Goal: Task Accomplishment & Management: Complete application form

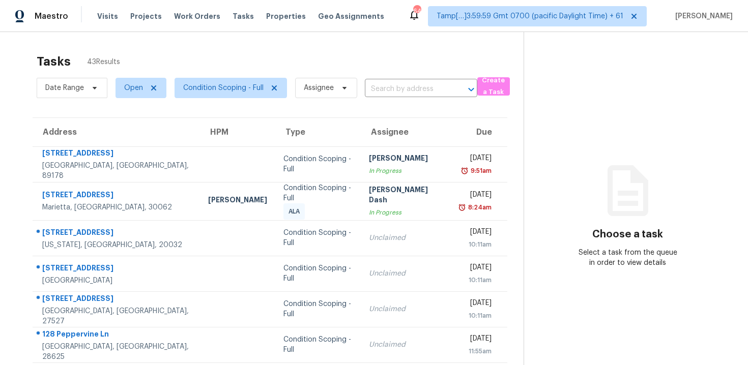
click at [379, 76] on div "Date Range Open Condition Scoping - Full Assignee ​" at bounding box center [257, 88] width 441 height 26
click at [381, 84] on input "text" at bounding box center [407, 89] width 84 height 16
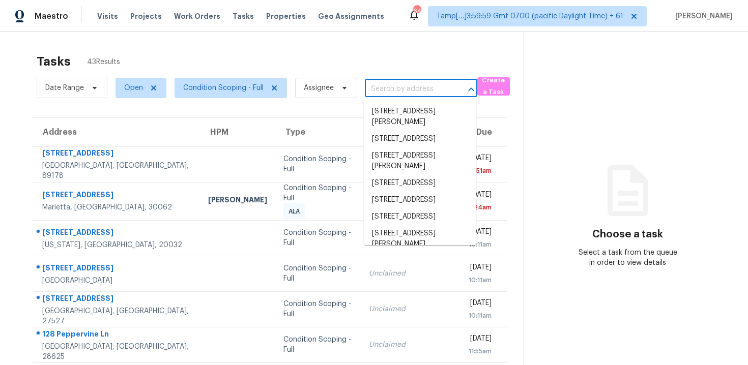
paste input "8038 Gann Rd, Soddy Daisy, TN, 37379"
type input "8038 Gann Rd, Soddy Daisy, TN, 37379"
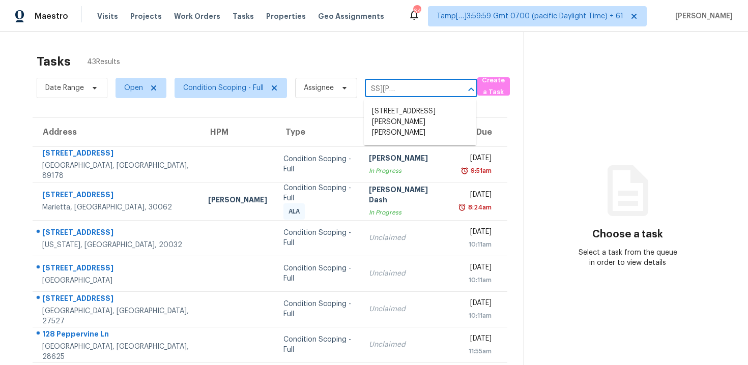
click at [398, 100] on ul "8038 Gann Rd, Soddy Daisy, TN 37379" at bounding box center [420, 122] width 112 height 46
click at [399, 111] on li "8038 Gann Rd, Soddy Daisy, TN 37379" at bounding box center [420, 122] width 112 height 38
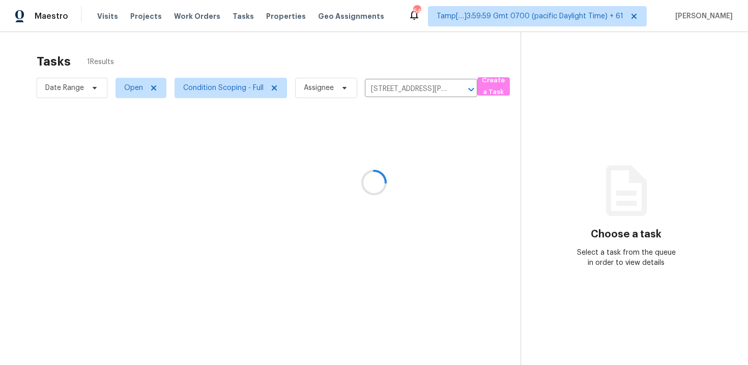
click at [399, 152] on div at bounding box center [374, 182] width 748 height 365
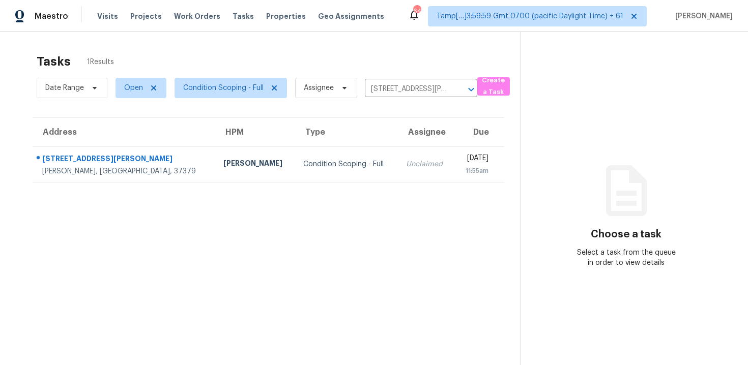
click at [454, 152] on td "Wed, Sep 17th 2025 11:55am" at bounding box center [479, 164] width 50 height 36
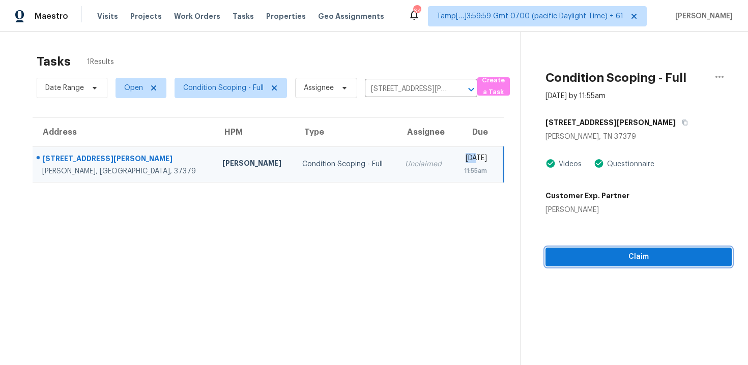
click at [622, 265] on button "Claim" at bounding box center [638, 257] width 186 height 19
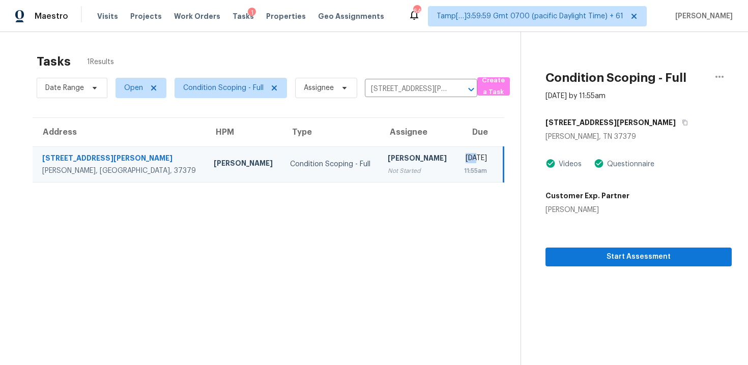
click at [597, 268] on section "Condition Scoping - Full Sep 17th 2025 by 11:55am 8038 Gann Rd Soddy Daisy, TN …" at bounding box center [625, 214] width 211 height 365
click at [596, 262] on span "Start Assessment" at bounding box center [638, 257] width 170 height 13
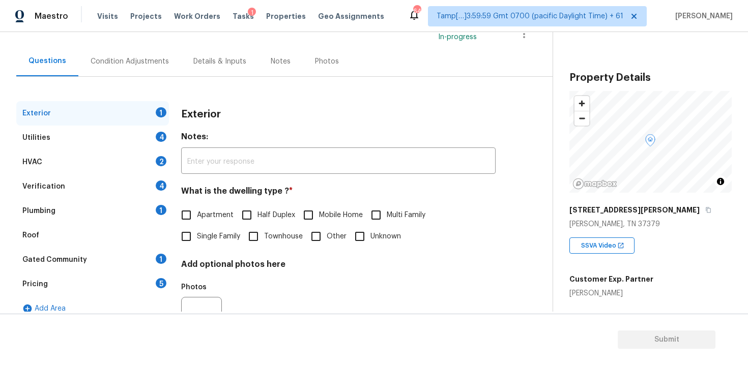
scroll to position [125, 0]
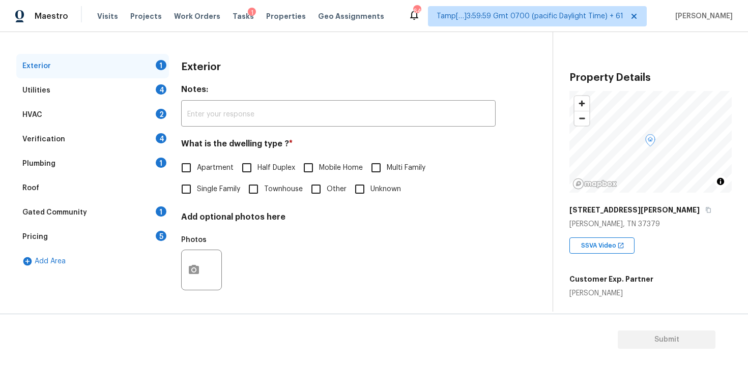
click at [182, 181] on input "Single Family" at bounding box center [185, 189] width 21 height 21
checkbox input "true"
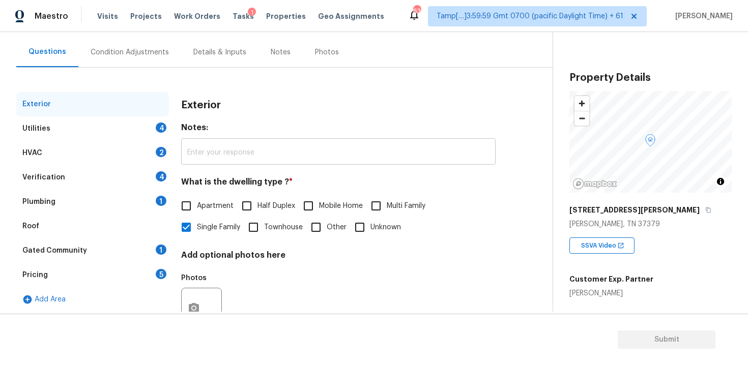
scroll to position [73, 0]
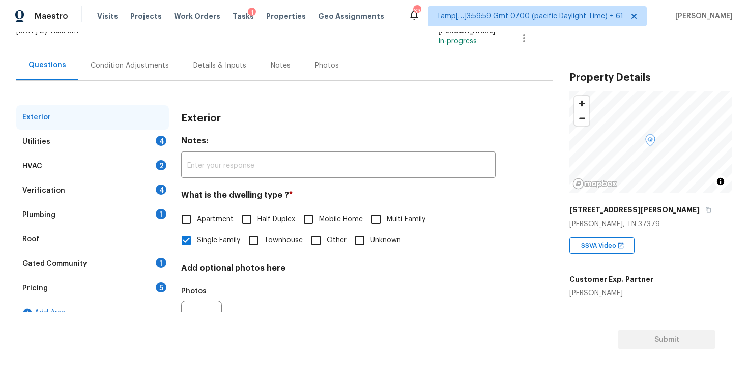
click at [123, 57] on div "Condition Adjustments" at bounding box center [129, 65] width 103 height 30
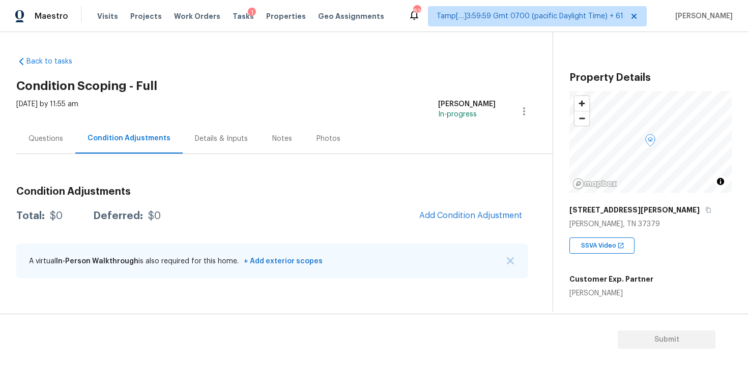
click at [457, 202] on div "Condition Adjustments Total: $0 Deferred: $0 Add Condition Adjustment A virtual…" at bounding box center [272, 233] width 512 height 109
click at [456, 212] on span "Add Condition Adjustment" at bounding box center [470, 215] width 103 height 9
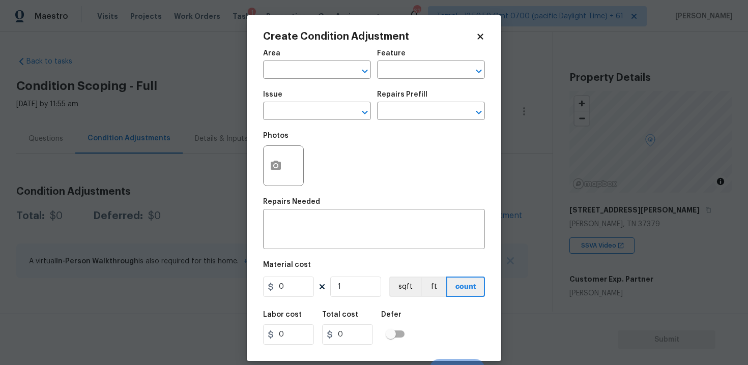
click at [324, 81] on span "Area ​" at bounding box center [317, 64] width 108 height 41
click at [321, 75] on input "text" at bounding box center [302, 71] width 79 height 16
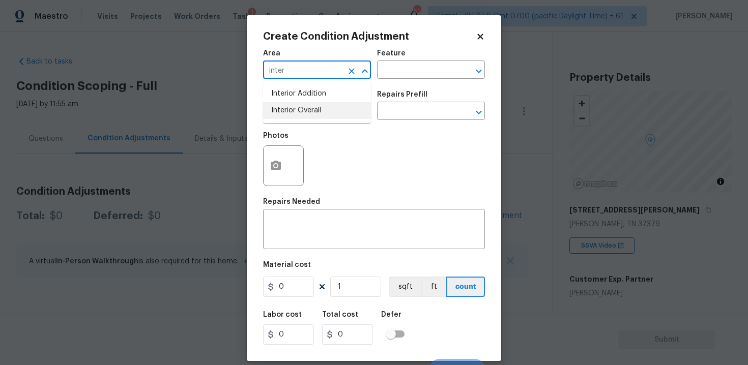
click at [319, 108] on li "Interior Overall" at bounding box center [317, 110] width 108 height 17
type input "Interior Overall"
click at [319, 108] on input "text" at bounding box center [302, 112] width 79 height 16
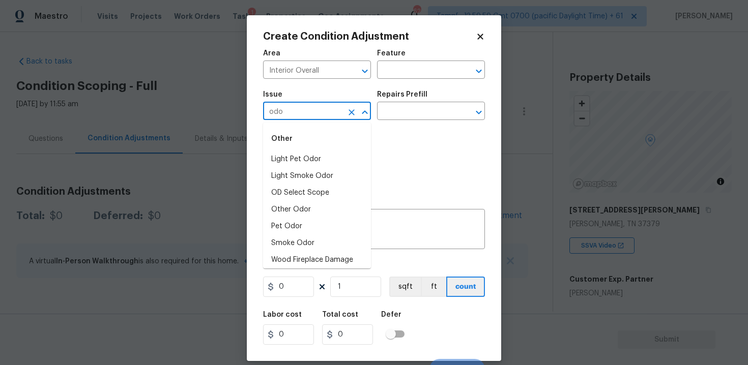
type input "odor"
click at [353, 108] on icon "Clear" at bounding box center [351, 112] width 10 height 10
click at [327, 108] on input "text" at bounding box center [302, 112] width 79 height 16
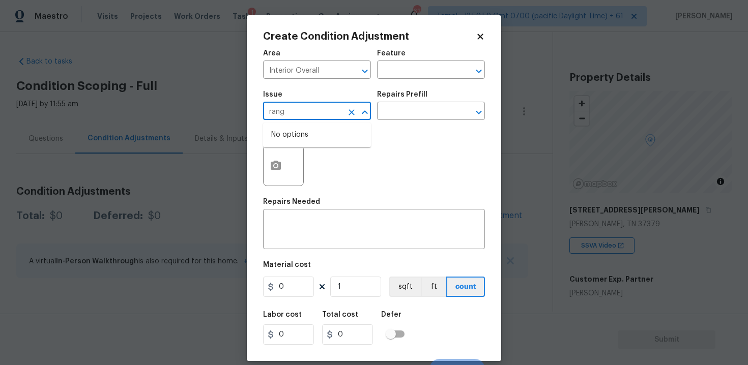
type input "range"
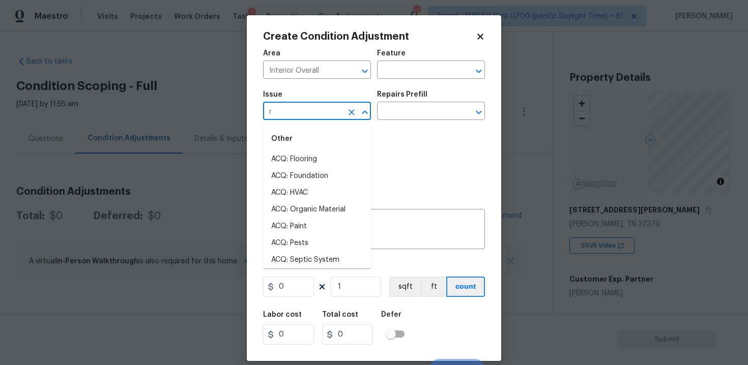
type input "ra"
type input "ran"
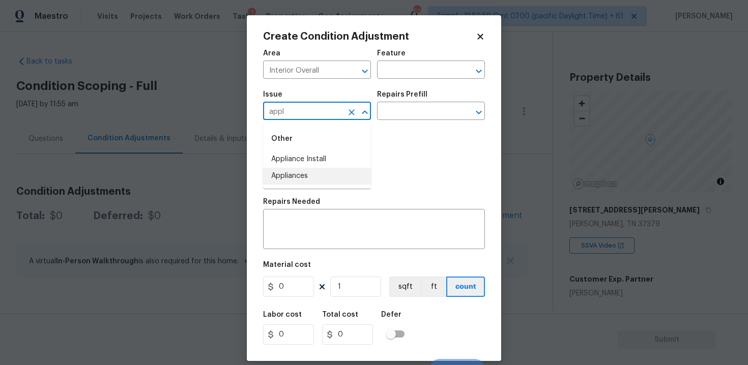
click at [331, 176] on li "Appliances" at bounding box center [317, 176] width 108 height 17
type input "Appliances"
click at [331, 176] on div "Photos" at bounding box center [374, 159] width 222 height 66
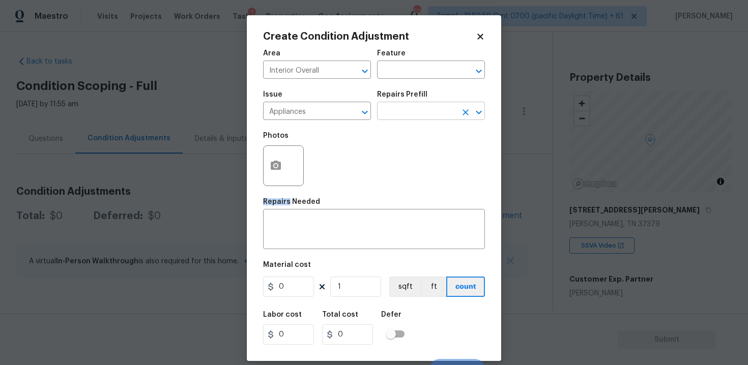
click at [390, 118] on input "text" at bounding box center [416, 112] width 79 height 16
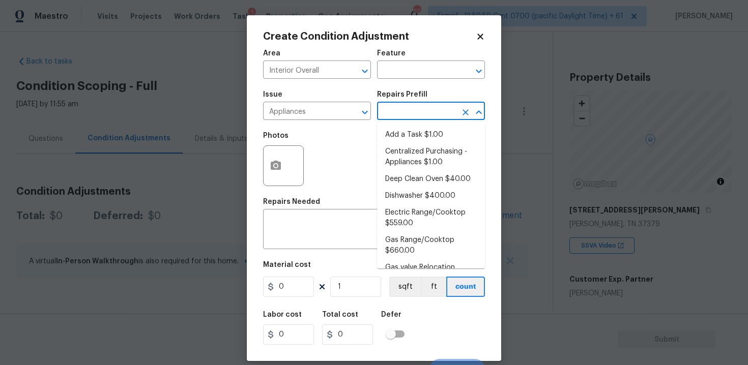
click at [395, 118] on input "text" at bounding box center [416, 112] width 79 height 16
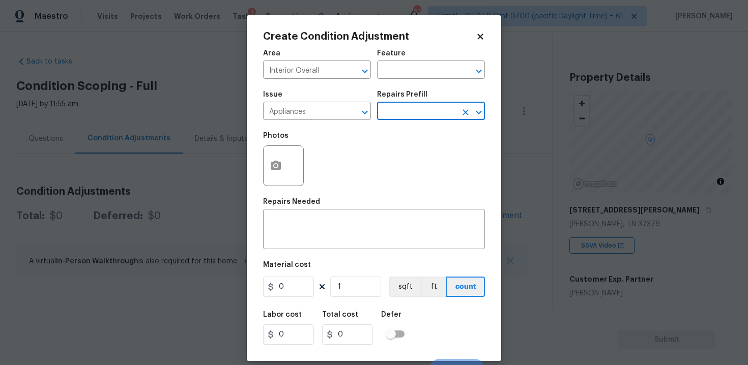
click at [386, 108] on input "text" at bounding box center [416, 112] width 79 height 16
type input "micro"
click at [399, 128] on li "Replace Microwave $225.00" at bounding box center [431, 140] width 108 height 27
type input "Appliances"
type textarea "Remove the existing microwave and replace it with a new microwave"
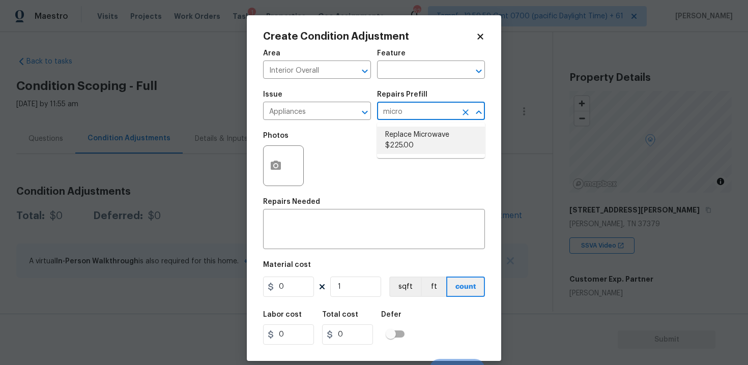
type input "225"
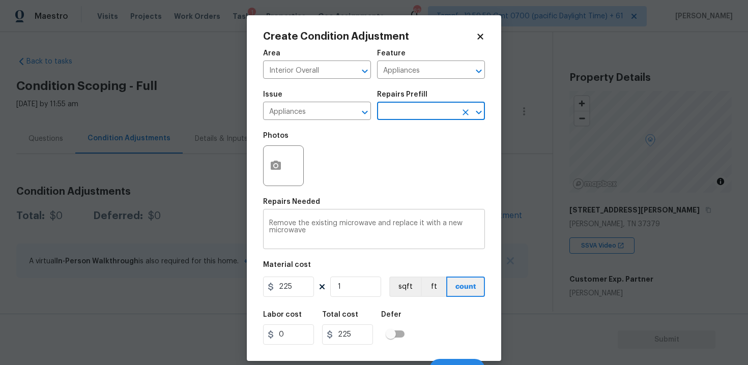
scroll to position [15, 0]
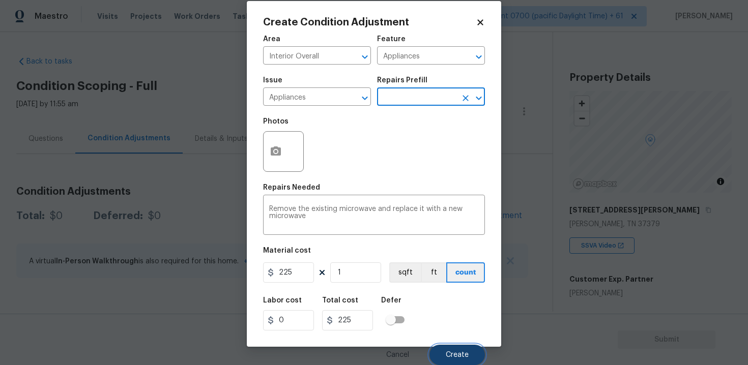
click at [457, 348] on button "Create" at bounding box center [456, 355] width 55 height 20
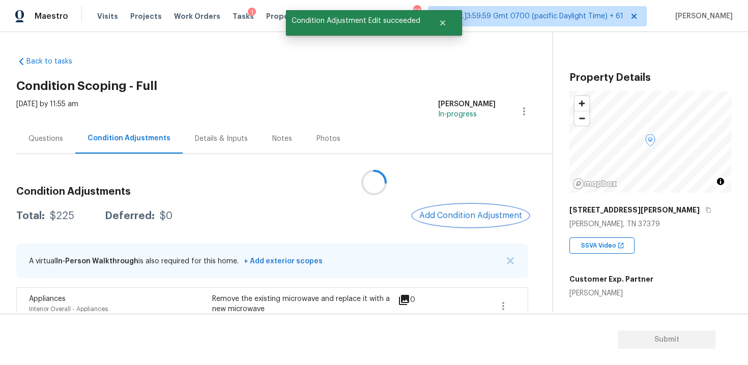
scroll to position [0, 0]
click at [468, 203] on div "Condition Adjustments Total: $225 Deferred: $0 Add Condition Adjustment A virtu…" at bounding box center [272, 255] width 512 height 153
click at [464, 226] on span "Add Condition Adjustment" at bounding box center [470, 216] width 115 height 22
click at [464, 225] on button "Add Condition Adjustment" at bounding box center [470, 215] width 115 height 21
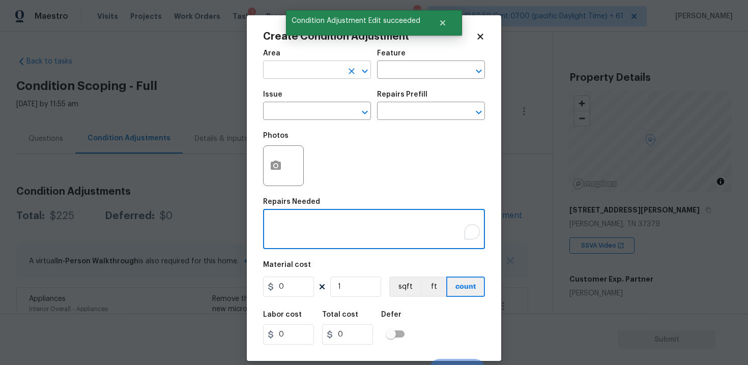
click at [315, 71] on input "text" at bounding box center [302, 71] width 79 height 16
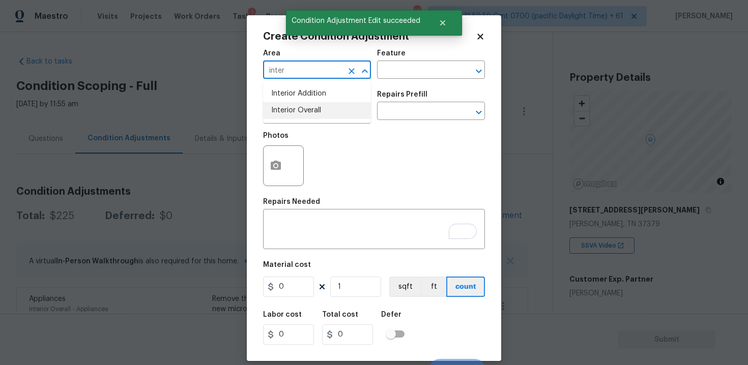
click at [318, 109] on li "Interior Overall" at bounding box center [317, 110] width 108 height 17
type input "Interior Overall"
click at [318, 109] on input "text" at bounding box center [302, 112] width 79 height 16
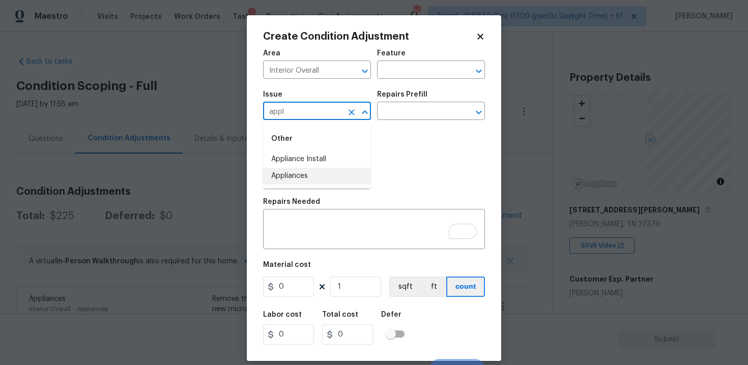
click at [314, 177] on li "Appliances" at bounding box center [317, 176] width 108 height 17
type input "Appliances"
click at [384, 116] on input "text" at bounding box center [416, 112] width 79 height 16
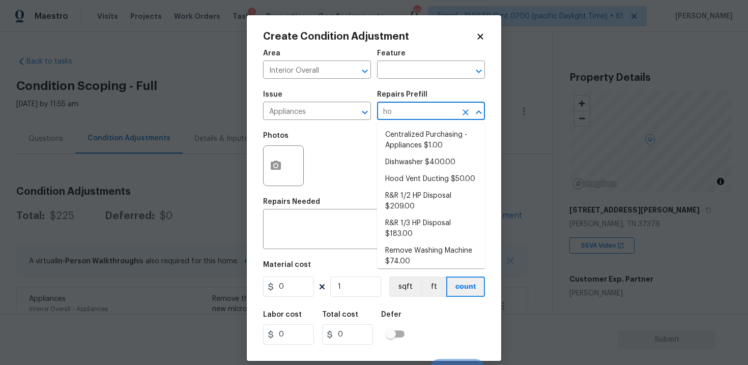
type input "hoo"
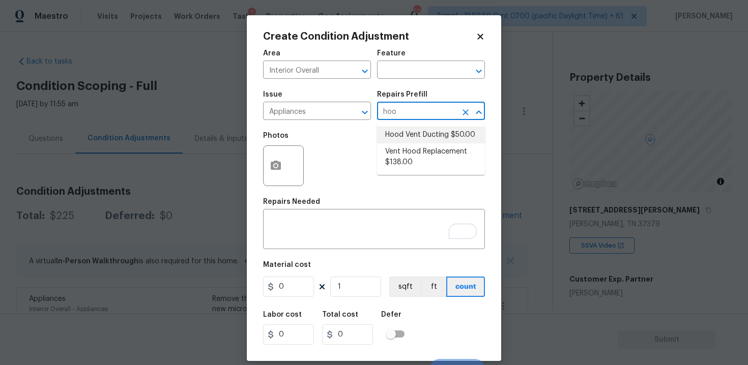
click at [405, 152] on li "Vent Hood Replacement $138.00" at bounding box center [431, 156] width 108 height 27
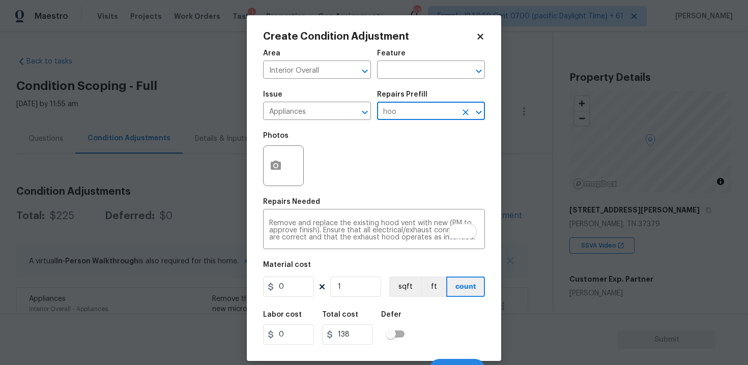
type input "Appliances"
type textarea "Remove and replace the existing hood vent with new (PM to approve finish). Ensu…"
type input "138"
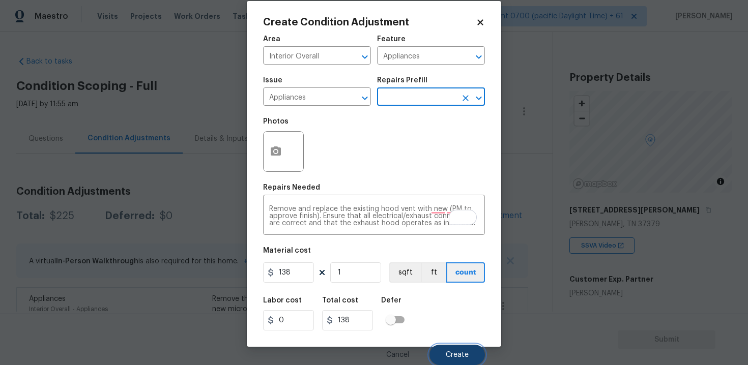
click at [452, 349] on button "Create" at bounding box center [456, 355] width 55 height 20
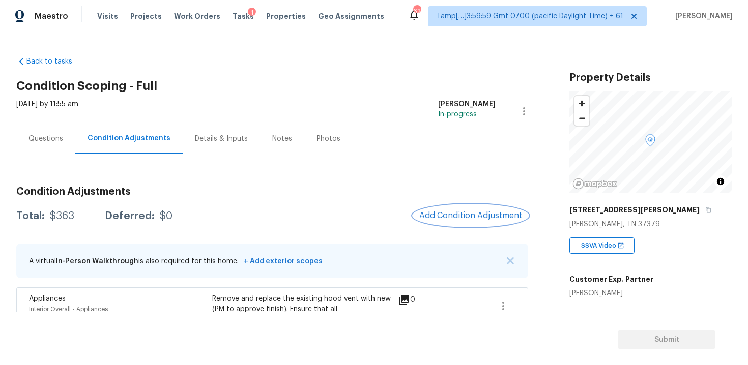
scroll to position [97, 0]
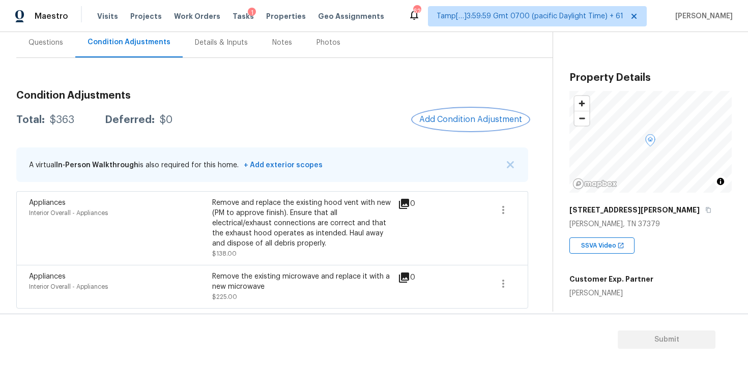
click at [466, 112] on button "Add Condition Adjustment" at bounding box center [470, 119] width 115 height 21
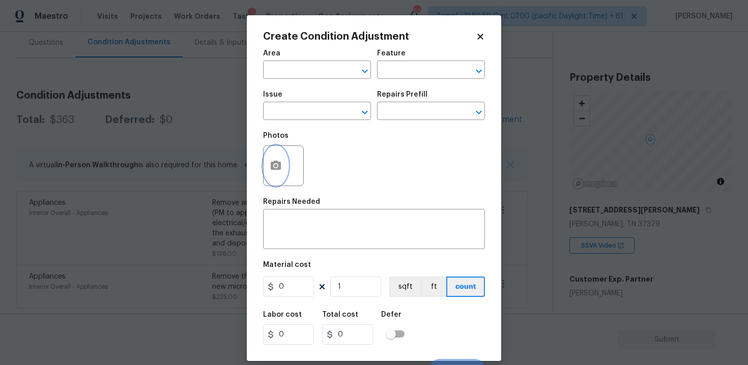
click at [267, 169] on button "button" at bounding box center [275, 166] width 24 height 40
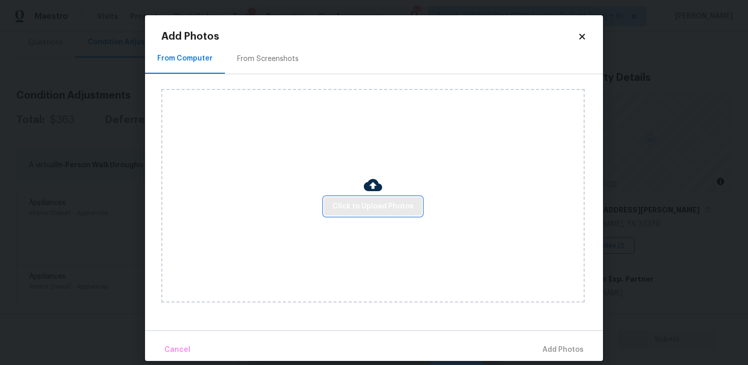
click at [396, 214] on button "Click to Upload Photos" at bounding box center [373, 206] width 98 height 19
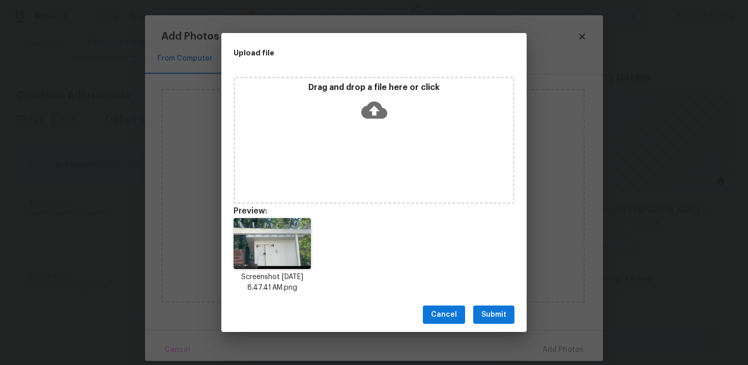
click at [483, 320] on span "Submit" at bounding box center [493, 315] width 25 height 13
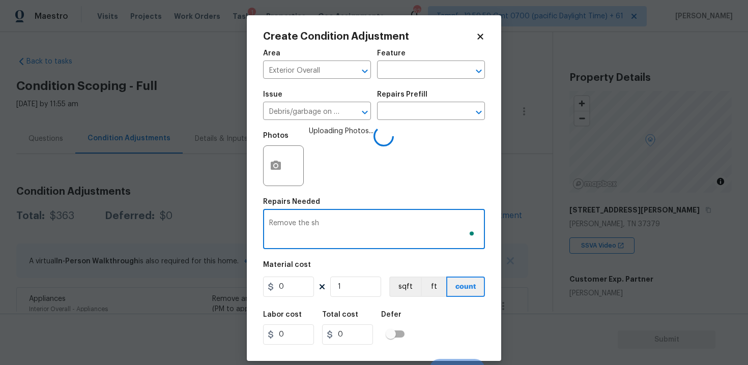
scroll to position [97, 0]
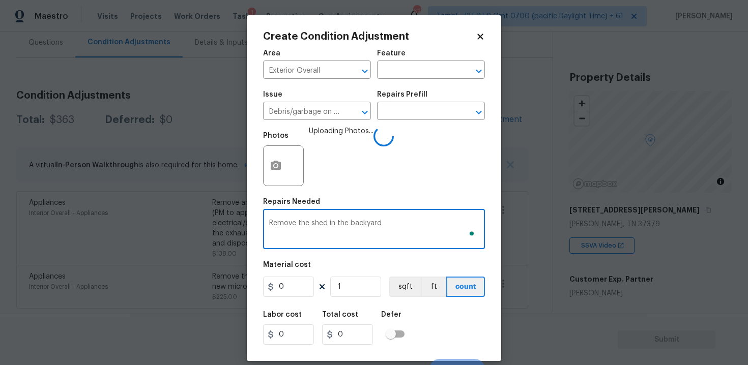
type textarea "Remove the shed in the backyard"
click at [307, 288] on input "0" at bounding box center [288, 287] width 51 height 20
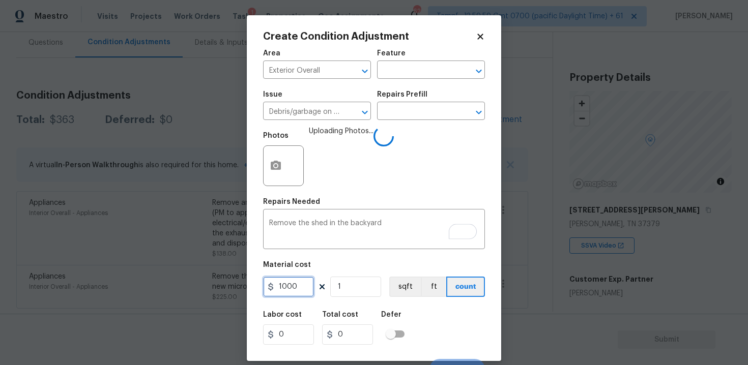
type input "1000"
click at [437, 320] on div "Labor cost 0 Total cost 1000 Defer" at bounding box center [374, 328] width 222 height 46
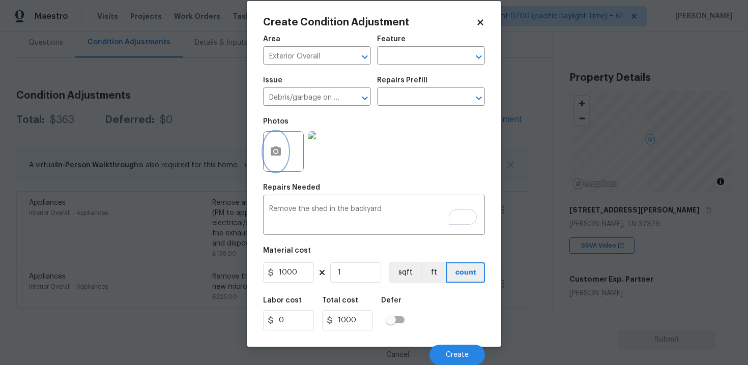
click at [274, 153] on icon "button" at bounding box center [276, 150] width 10 height 9
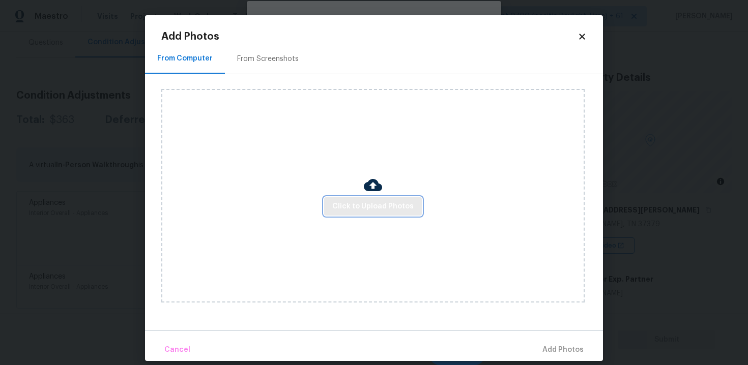
click at [358, 204] on span "Click to Upload Photos" at bounding box center [372, 206] width 81 height 13
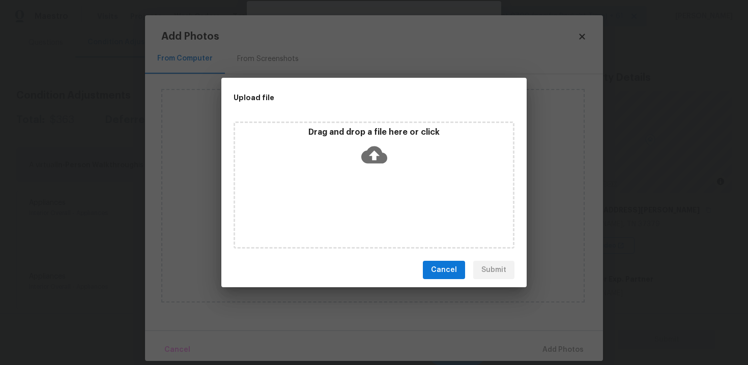
click at [373, 160] on icon at bounding box center [374, 154] width 26 height 17
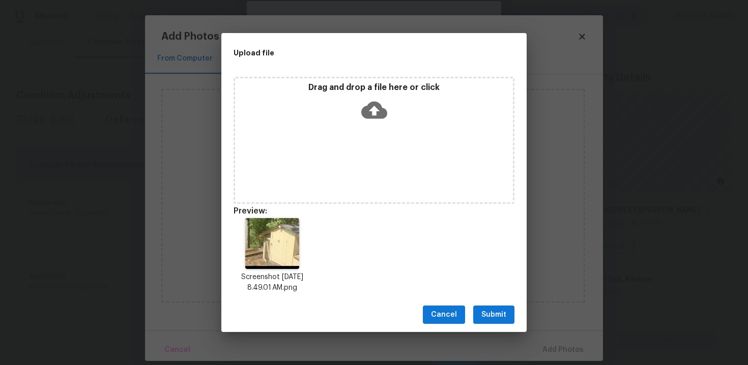
click at [486, 321] on button "Submit" at bounding box center [493, 315] width 41 height 19
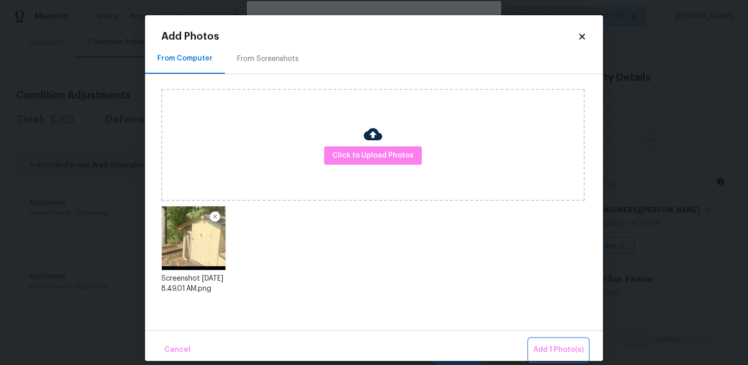
click at [549, 348] on span "Add 1 Photo(s)" at bounding box center [558, 350] width 50 height 13
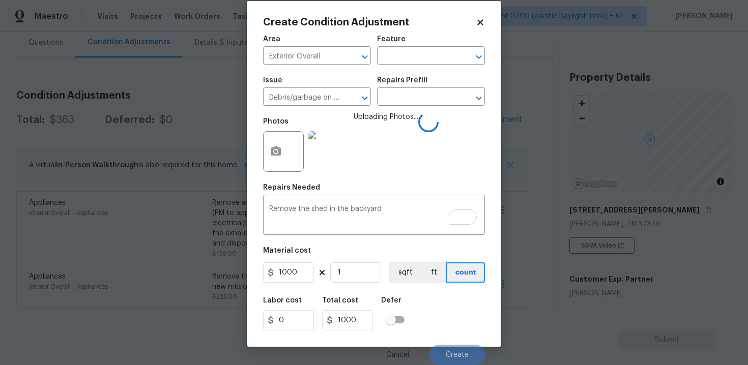
click at [317, 273] on div "1000 1 sqft ft count" at bounding box center [374, 272] width 222 height 20
click at [314, 273] on div "1000 1 sqft ft count" at bounding box center [374, 272] width 222 height 20
click at [298, 264] on input "1000" at bounding box center [288, 272] width 51 height 20
type input "750"
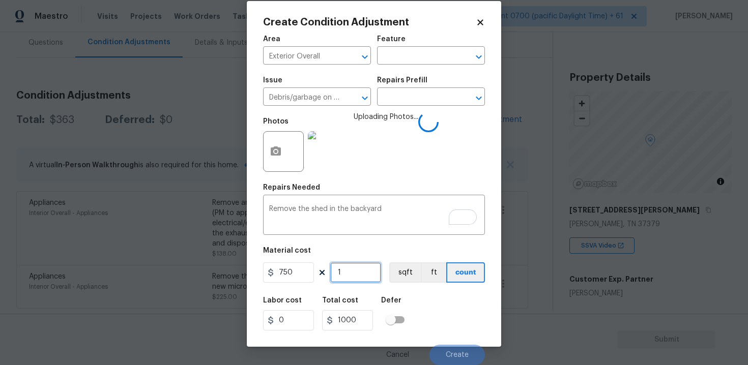
click at [348, 272] on input "1" at bounding box center [355, 272] width 51 height 20
type input "750"
type input "0"
type input "2"
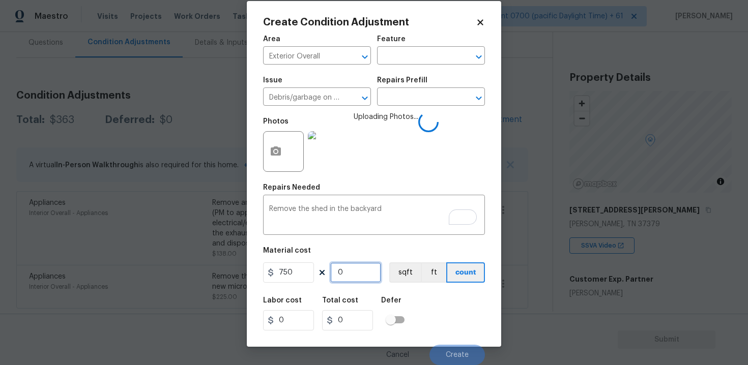
type input "1500"
type input "2"
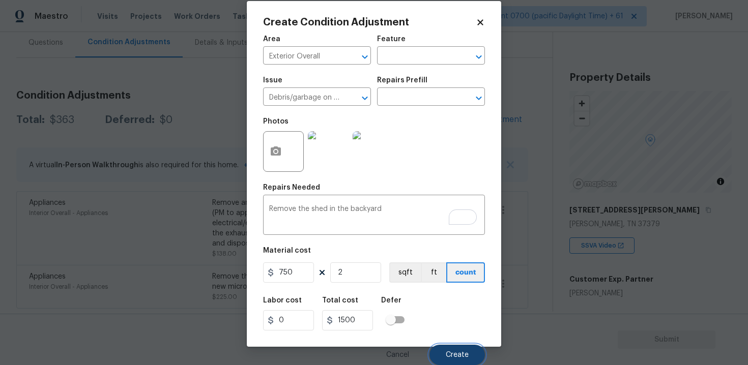
click at [459, 345] on button "Create" at bounding box center [456, 355] width 55 height 20
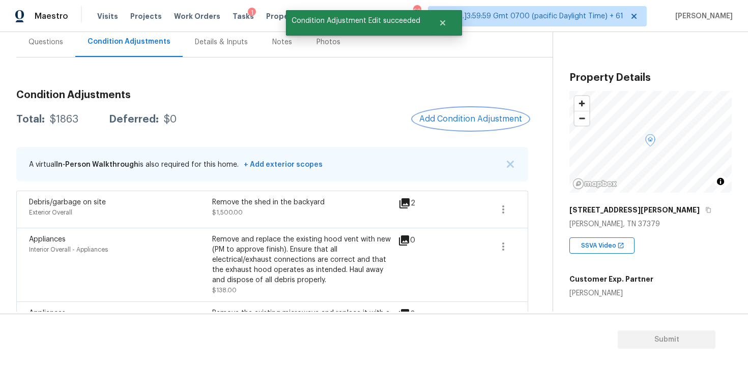
scroll to position [0, 0]
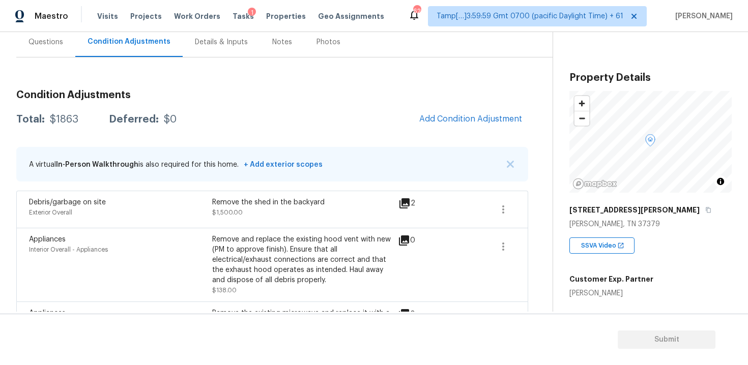
click at [431, 127] on span "Add Condition Adjustment" at bounding box center [470, 119] width 115 height 22
click at [431, 124] on span "Add Condition Adjustment" at bounding box center [470, 118] width 103 height 9
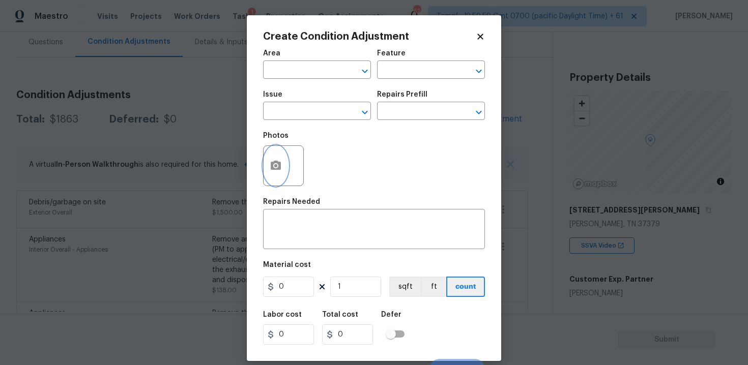
click at [272, 161] on icon "button" at bounding box center [276, 166] width 12 height 12
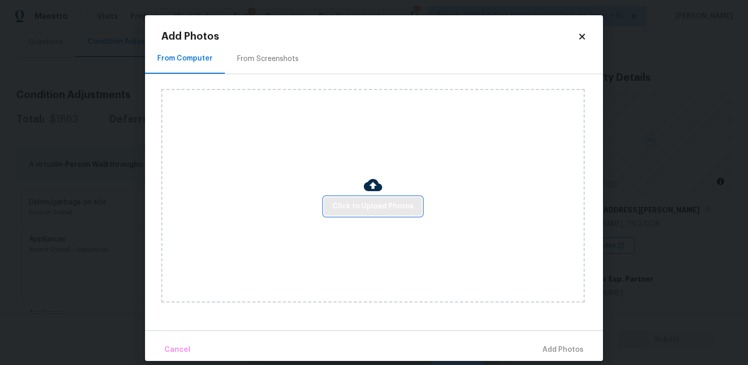
click at [378, 202] on span "Click to Upload Photos" at bounding box center [372, 206] width 81 height 13
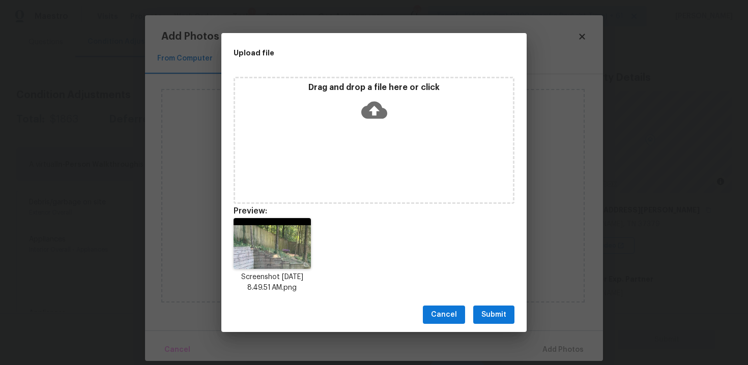
click at [492, 308] on button "Submit" at bounding box center [493, 315] width 41 height 19
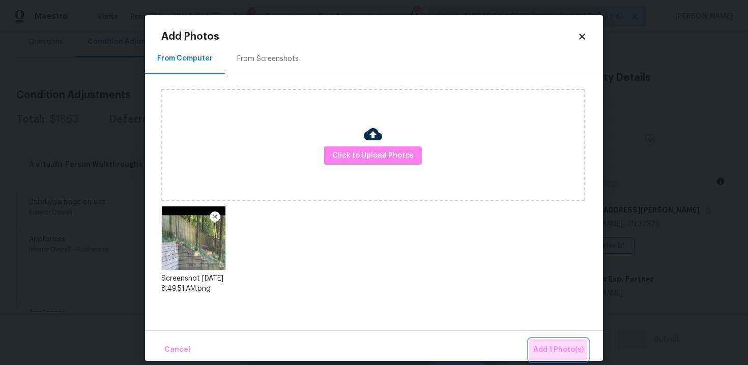
click at [550, 350] on span "Add 1 Photo(s)" at bounding box center [558, 350] width 50 height 13
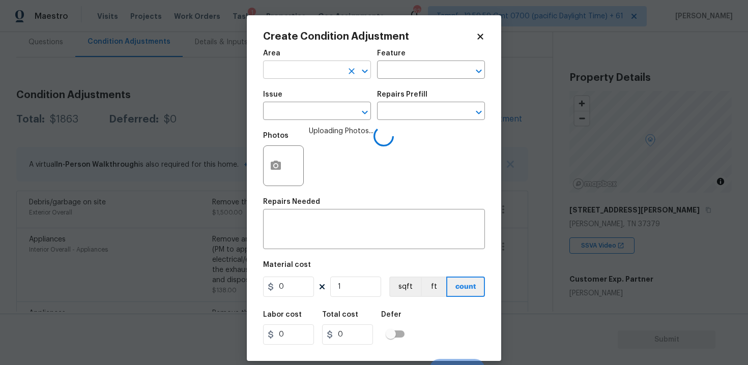
click at [318, 77] on input "text" at bounding box center [302, 71] width 79 height 16
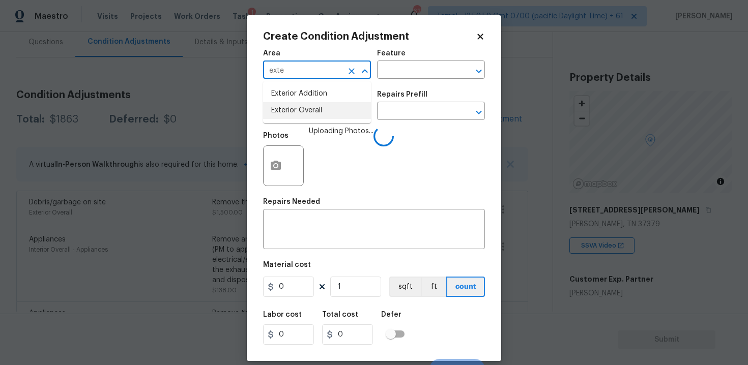
type input "exte"
click at [313, 126] on span "Issue ​" at bounding box center [317, 105] width 108 height 41
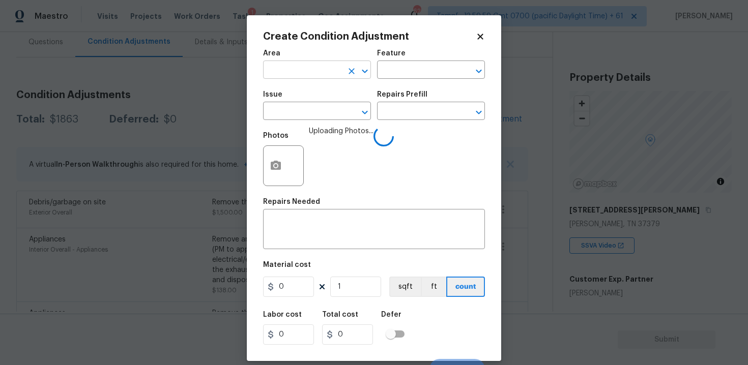
click at [305, 70] on input "text" at bounding box center [302, 71] width 79 height 16
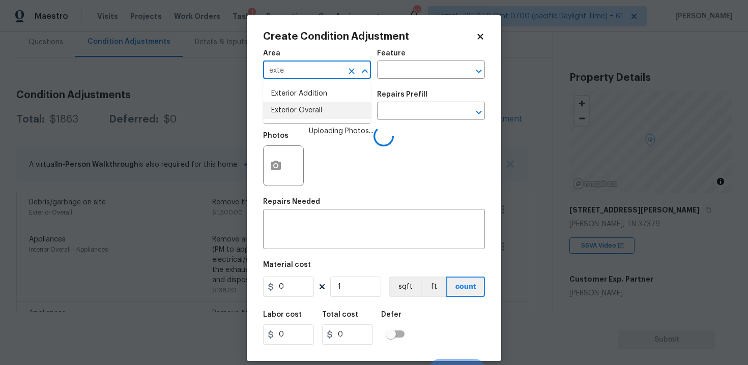
click at [313, 108] on li "Exterior Overall" at bounding box center [317, 110] width 108 height 17
type input "Exterior Overall"
click at [313, 108] on input "text" at bounding box center [302, 112] width 79 height 16
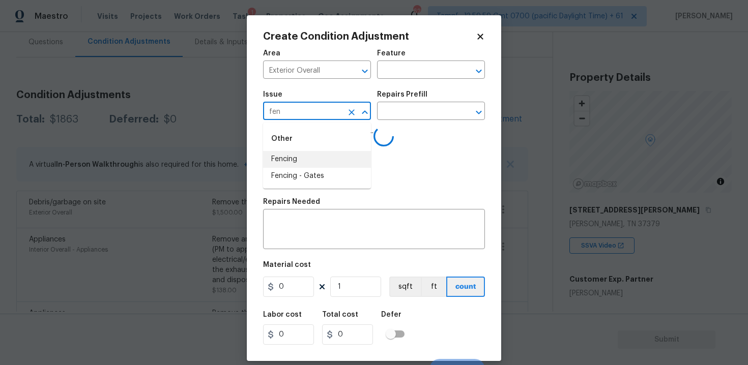
click at [319, 156] on li "Fencing" at bounding box center [317, 159] width 108 height 17
type input "Fencing"
click at [321, 229] on textarea at bounding box center [374, 230] width 210 height 21
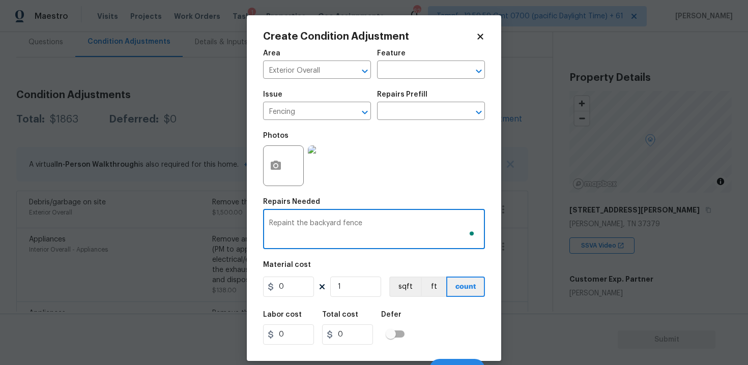
type textarea "Repaint the backyard fence"
click at [301, 284] on input "0" at bounding box center [288, 287] width 51 height 20
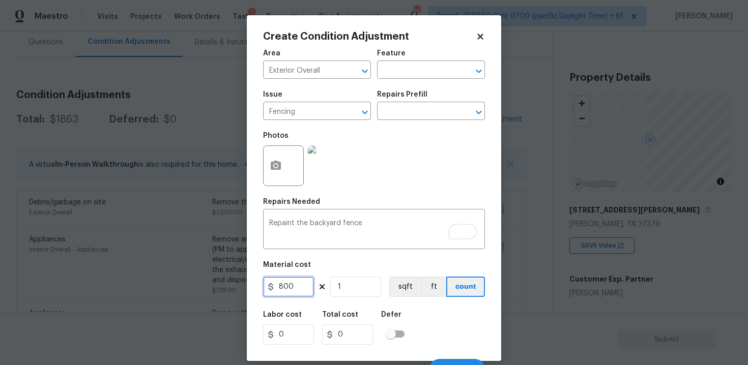
type input "800"
click at [453, 321] on div "Labor cost 0 Total cost 0 Defer" at bounding box center [374, 328] width 222 height 46
type input "800"
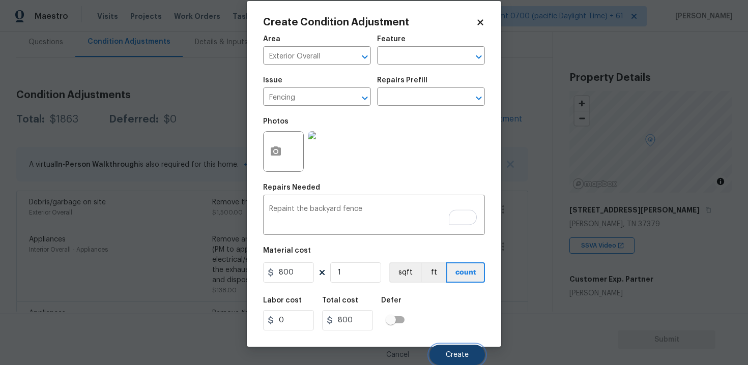
click at [458, 345] on button "Create" at bounding box center [456, 355] width 55 height 20
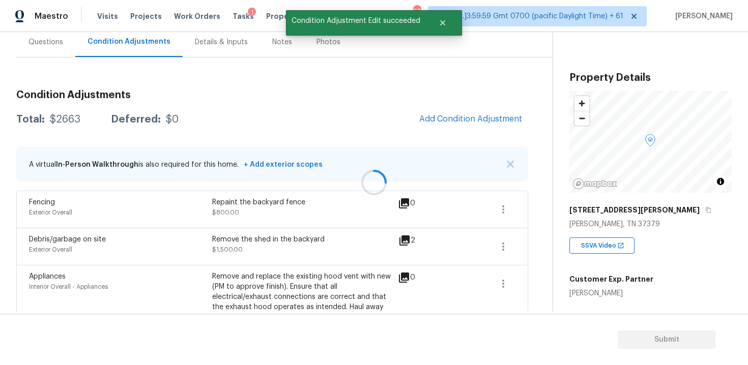
scroll to position [0, 0]
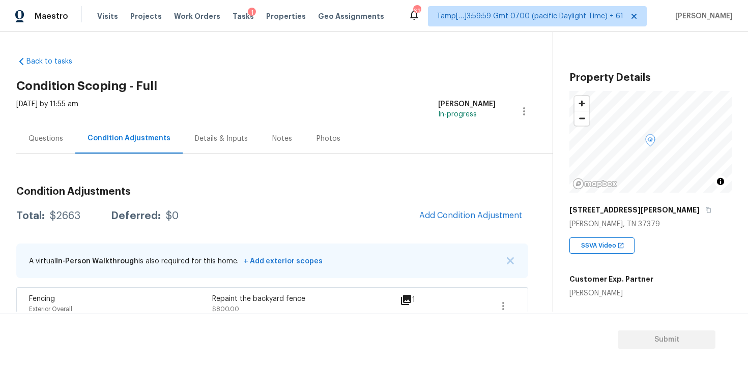
scroll to position [97, 0]
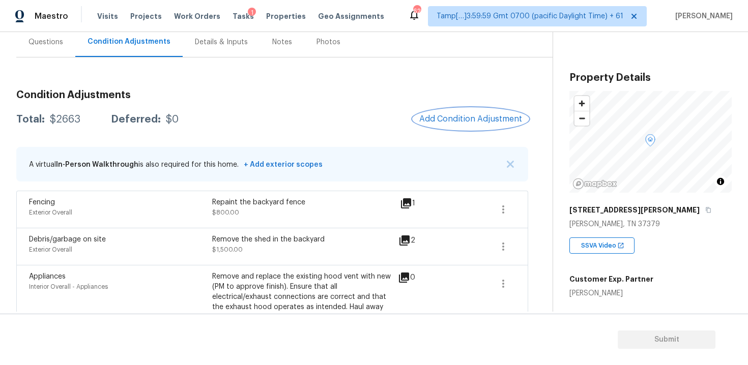
click at [471, 109] on button "Add Condition Adjustment" at bounding box center [470, 118] width 115 height 21
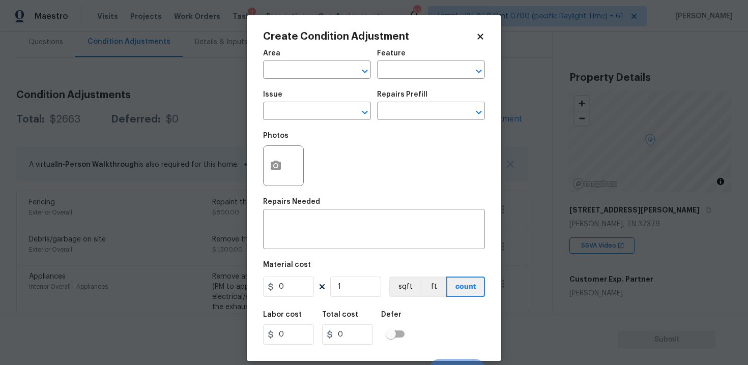
click at [297, 61] on div "Area" at bounding box center [317, 56] width 108 height 13
click at [298, 65] on input "text" at bounding box center [302, 71] width 79 height 16
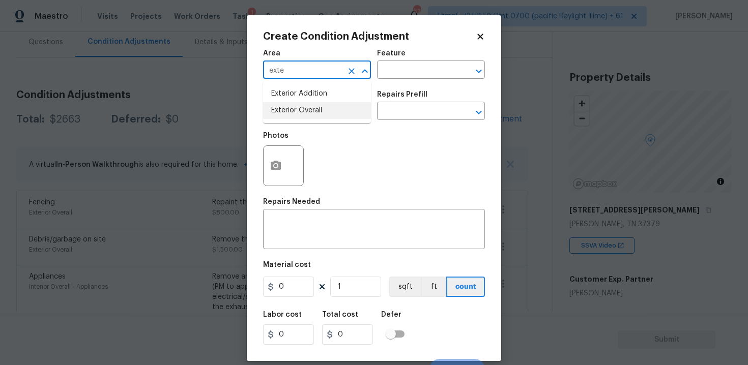
click at [307, 107] on li "Exterior Overall" at bounding box center [317, 110] width 108 height 17
type input "Exterior Overall"
click at [307, 107] on input "text" at bounding box center [302, 112] width 79 height 16
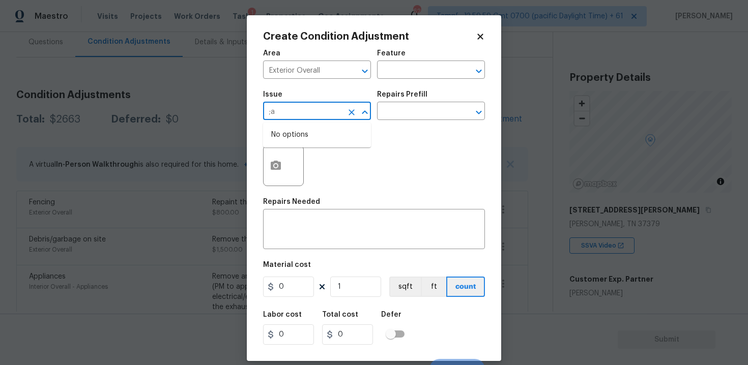
type input ";"
click at [313, 151] on li "Landscape Package" at bounding box center [317, 159] width 108 height 17
type input "Landscape Package"
click at [283, 161] on button "button" at bounding box center [275, 166] width 24 height 40
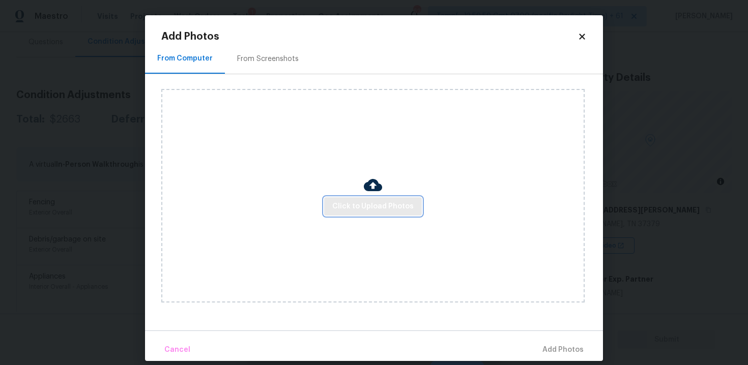
click at [380, 205] on span "Click to Upload Photos" at bounding box center [372, 206] width 81 height 13
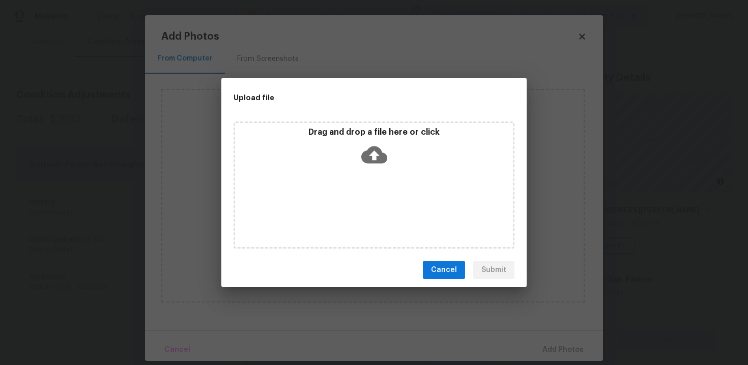
click at [379, 145] on icon at bounding box center [374, 155] width 26 height 26
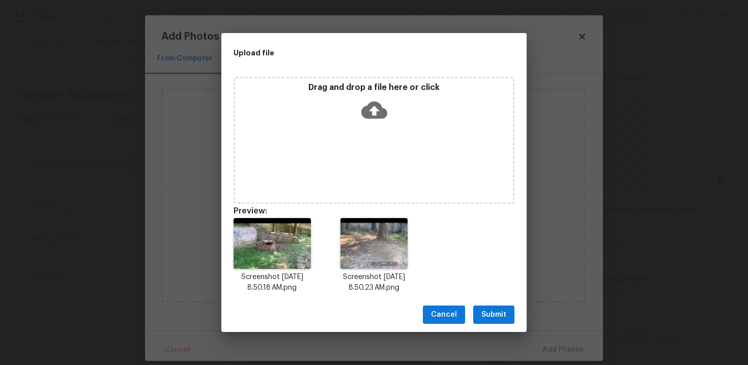
click at [501, 334] on div "Upload file Drag and drop a file here or click Preview: Screenshot [DATE] 8.50.…" at bounding box center [374, 182] width 748 height 365
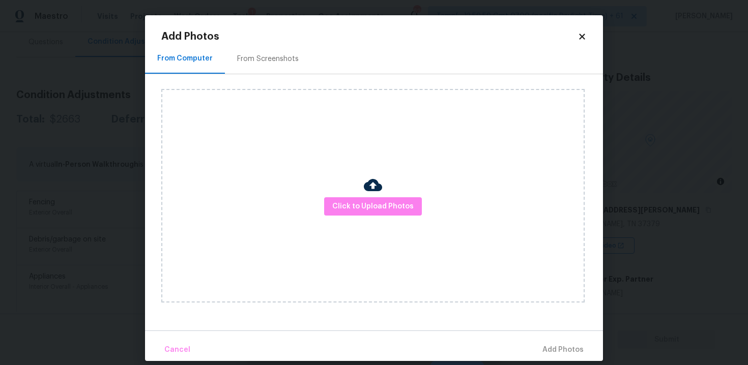
click at [416, 215] on div "Click to Upload Photos" at bounding box center [372, 196] width 423 height 214
click at [391, 184] on div "Click to Upload Photos" at bounding box center [372, 196] width 423 height 214
click at [395, 202] on span "Click to Upload Photos" at bounding box center [372, 206] width 81 height 13
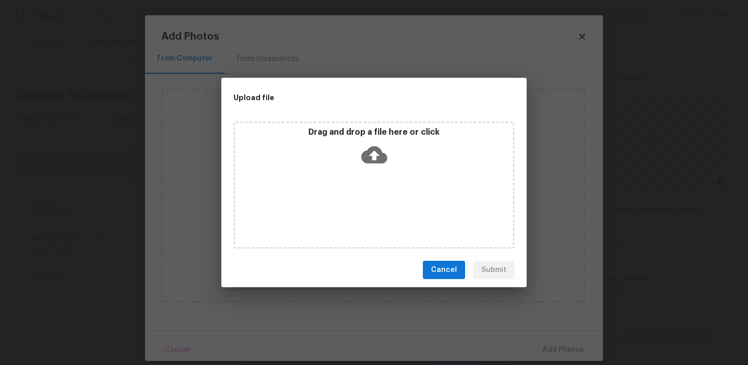
click at [370, 148] on icon at bounding box center [374, 154] width 26 height 17
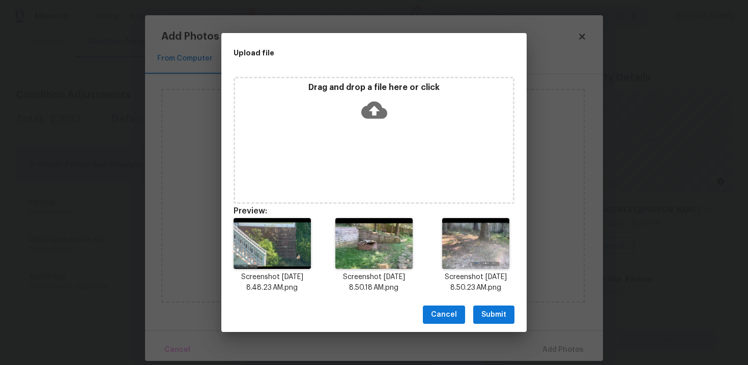
scroll to position [8, 0]
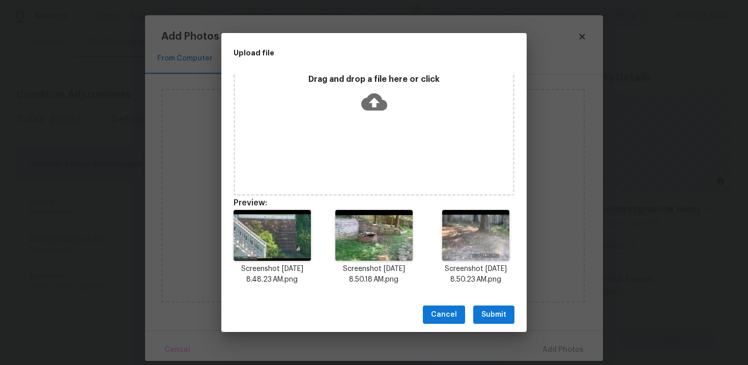
click at [497, 315] on span "Submit" at bounding box center [493, 315] width 25 height 13
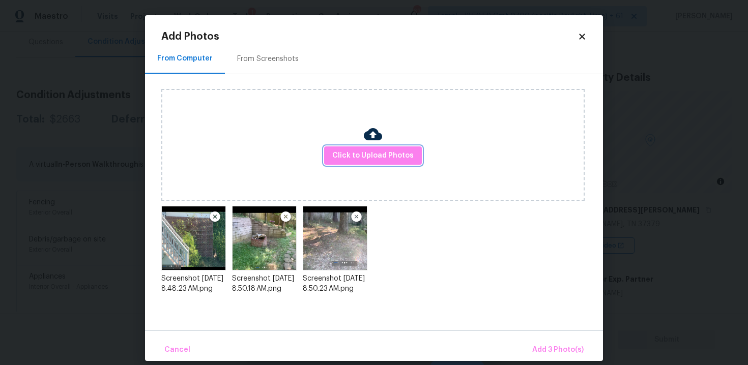
scroll to position [0, 0]
click at [548, 338] on div "Cancel Add 3 Photo(s)" at bounding box center [374, 346] width 458 height 31
click at [550, 343] on button "Add 3 Photo(s)" at bounding box center [558, 350] width 60 height 22
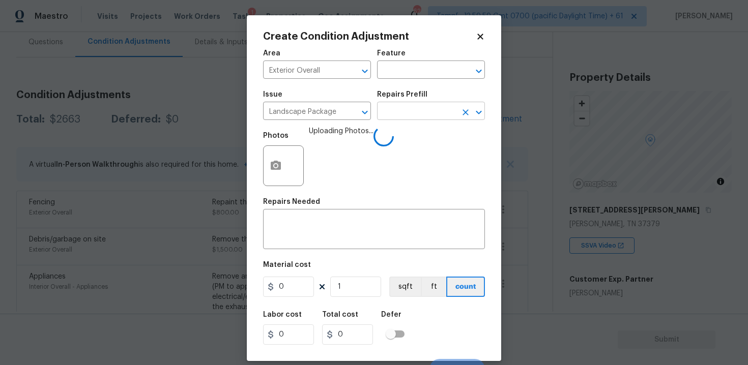
click at [405, 106] on input "text" at bounding box center [416, 112] width 79 height 16
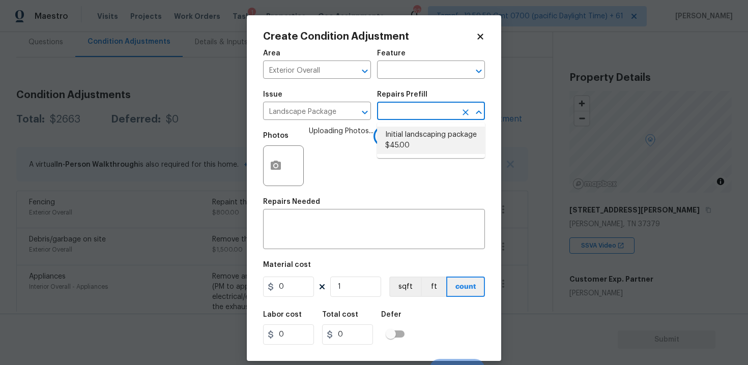
click at [407, 137] on li "Initial landscaping package $45.00" at bounding box center [431, 140] width 108 height 27
type input "Home Readiness Packages"
type textarea "Mowing of grass up to 6" in height. Mow, edge along driveways & sidewalks, trim…"
type input "45"
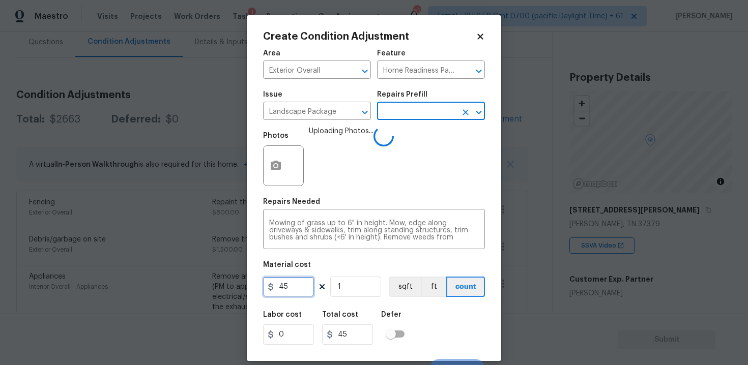
click at [302, 279] on input "45" at bounding box center [288, 287] width 51 height 20
type input "2000"
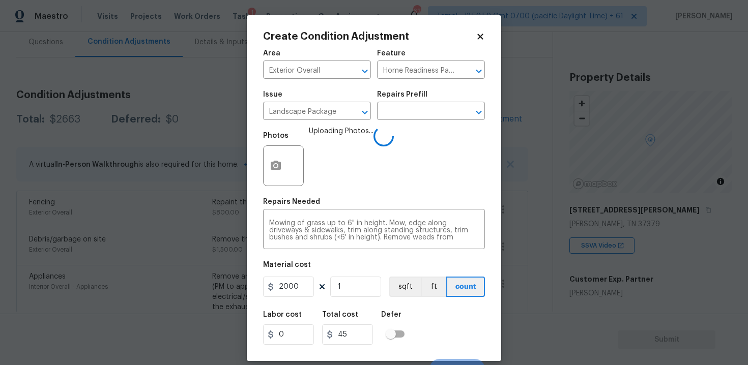
type input "2000"
click at [272, 174] on button "button" at bounding box center [275, 166] width 24 height 40
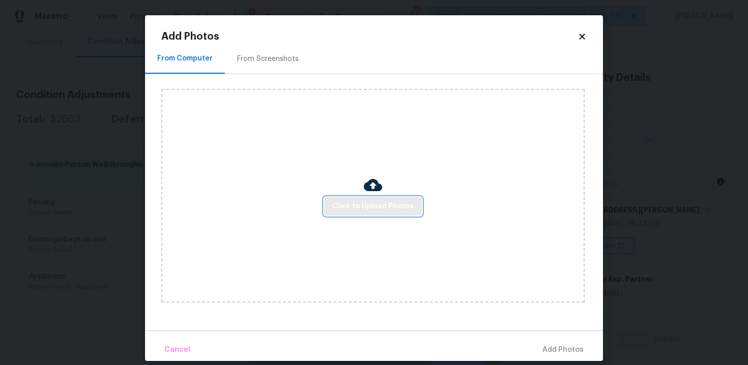
click at [363, 208] on span "Click to Upload Photos" at bounding box center [372, 206] width 81 height 13
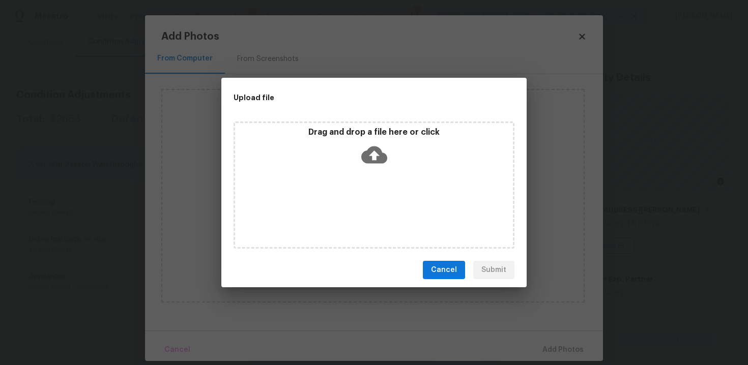
click at [384, 136] on p "Drag and drop a file here or click" at bounding box center [374, 132] width 278 height 11
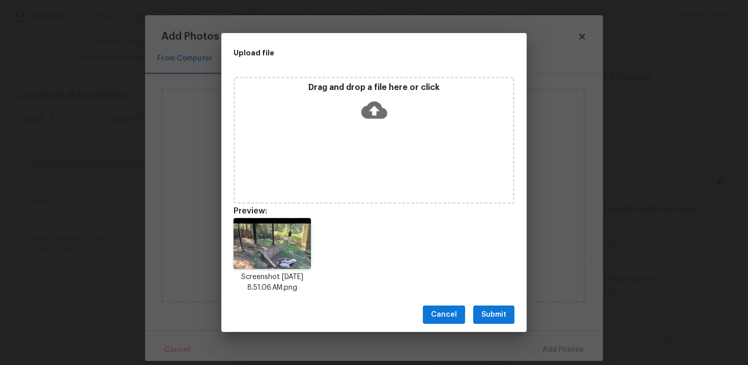
click at [498, 318] on span "Submit" at bounding box center [493, 315] width 25 height 13
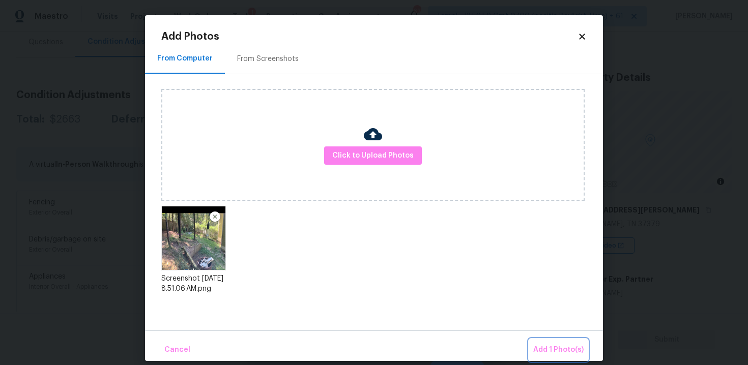
click at [541, 354] on span "Add 1 Photo(s)" at bounding box center [558, 350] width 50 height 13
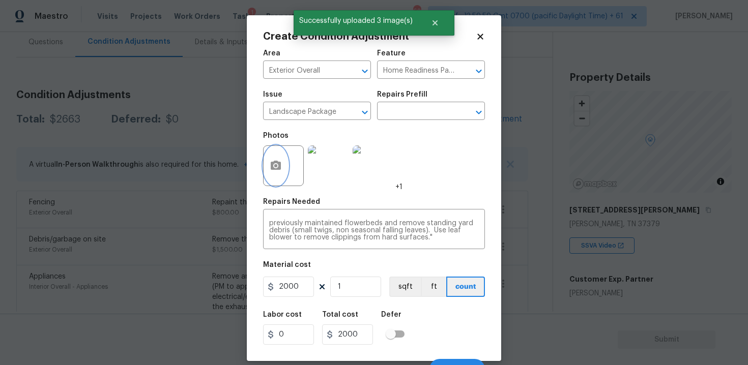
scroll to position [15, 0]
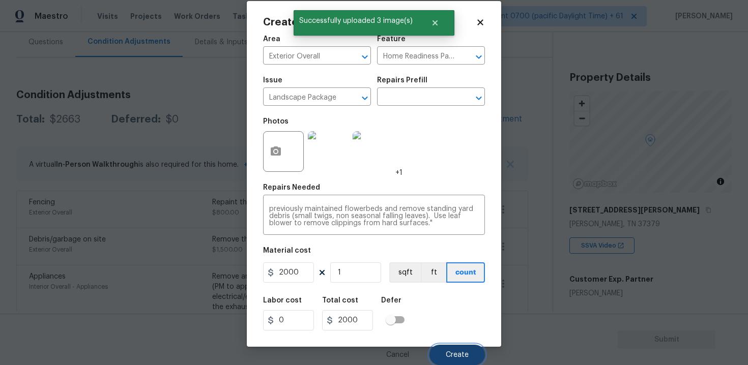
click at [457, 349] on button "Create" at bounding box center [456, 355] width 55 height 20
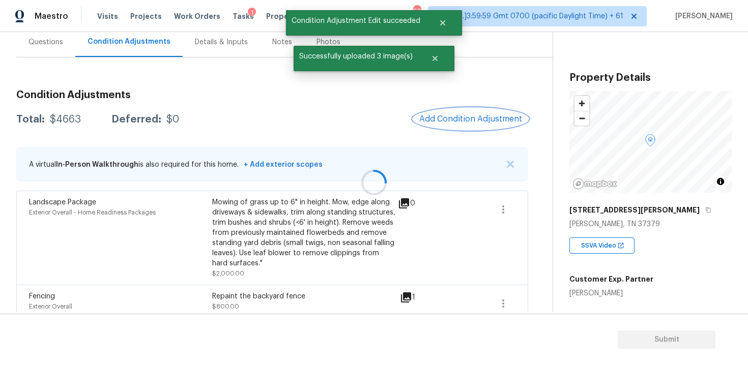
scroll to position [0, 0]
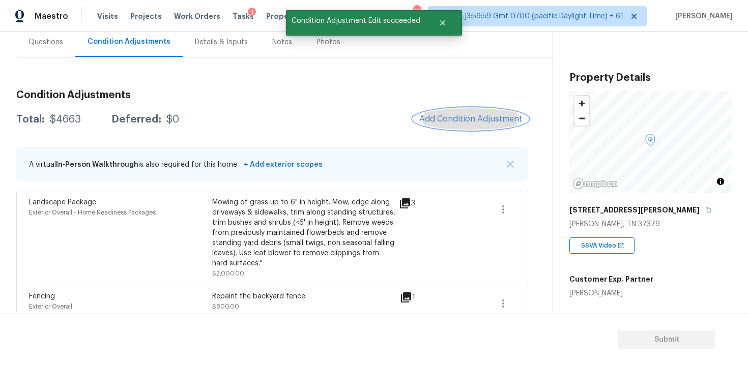
click at [462, 113] on button "Add Condition Adjustment" at bounding box center [470, 118] width 115 height 21
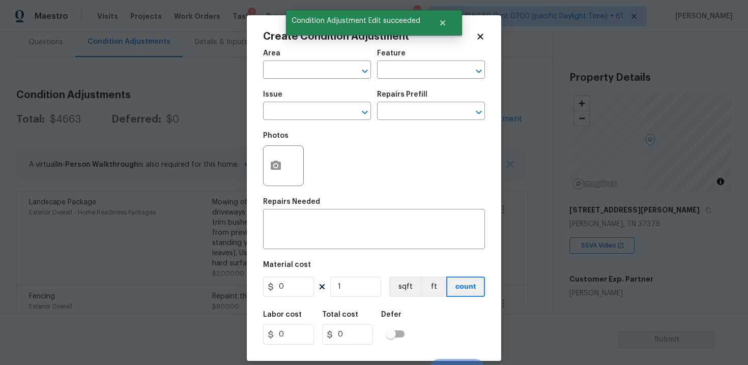
click at [246, 76] on body "Maestro Visits Projects Work Orders Tasks 1 Properties Geo Assignments 622 Tamp…" at bounding box center [374, 182] width 748 height 365
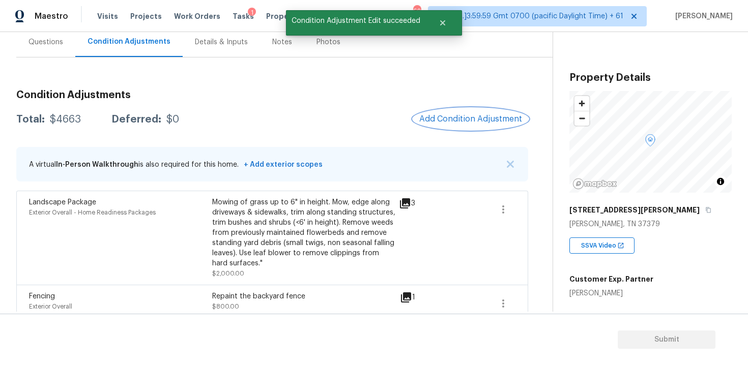
click at [459, 120] on span "Add Condition Adjustment" at bounding box center [470, 118] width 103 height 9
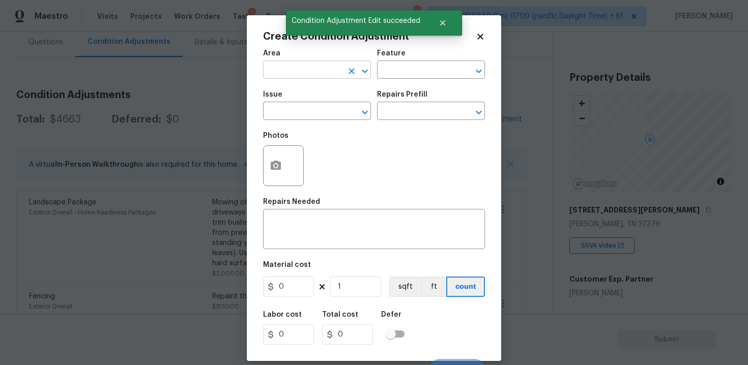
click at [333, 64] on input "text" at bounding box center [302, 71] width 79 height 16
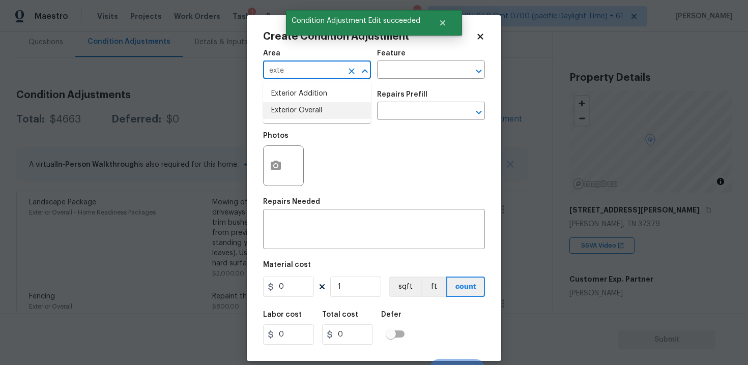
click at [321, 105] on li "Exterior Overall" at bounding box center [317, 110] width 108 height 17
type input "Exterior Overall"
click at [321, 105] on input "text" at bounding box center [302, 112] width 79 height 16
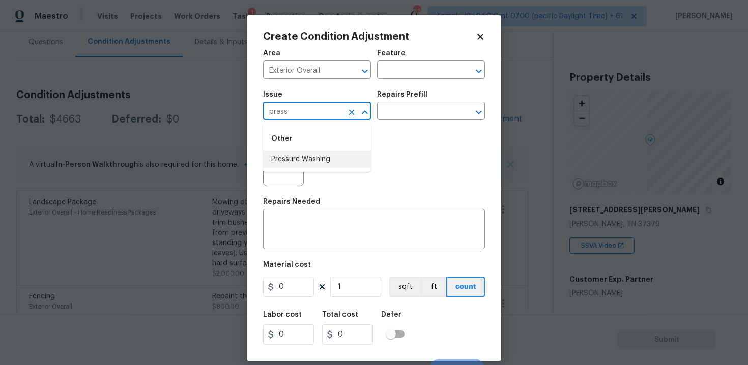
click at [321, 156] on li "Pressure Washing" at bounding box center [317, 159] width 108 height 17
type input "Pressure Washing"
click at [409, 103] on div "Repairs Prefill" at bounding box center [431, 97] width 108 height 13
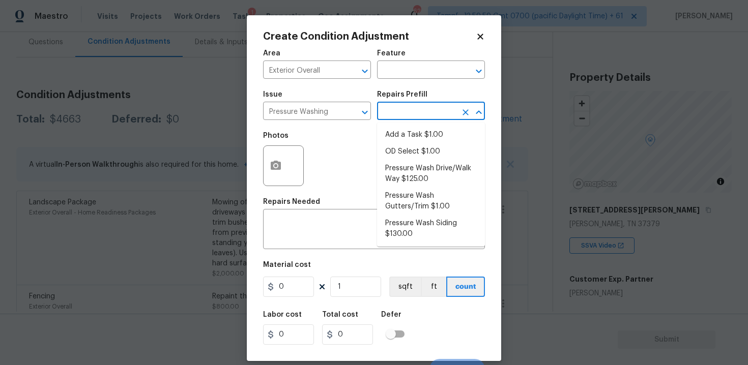
click at [410, 112] on input "text" at bounding box center [416, 112] width 79 height 16
click at [406, 157] on li "OD Select $1.00" at bounding box center [431, 151] width 108 height 17
type input "Siding"
type textarea "Refer to the agreed upon scope document for further details."
type input "1"
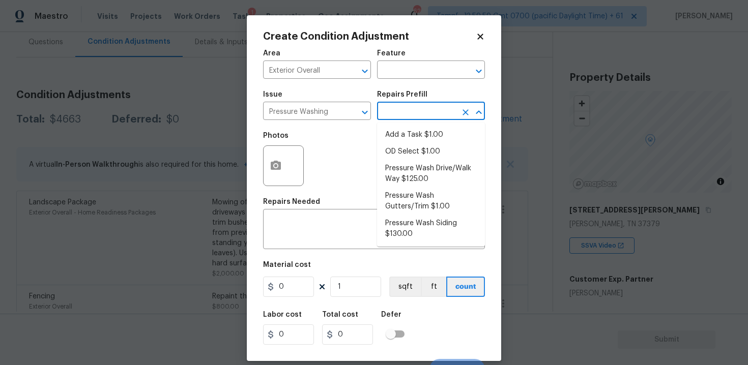
type input "1"
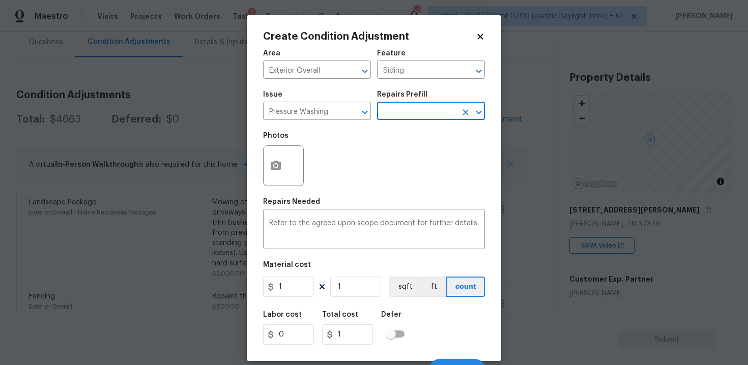
click at [409, 112] on input "text" at bounding box center [416, 112] width 79 height 16
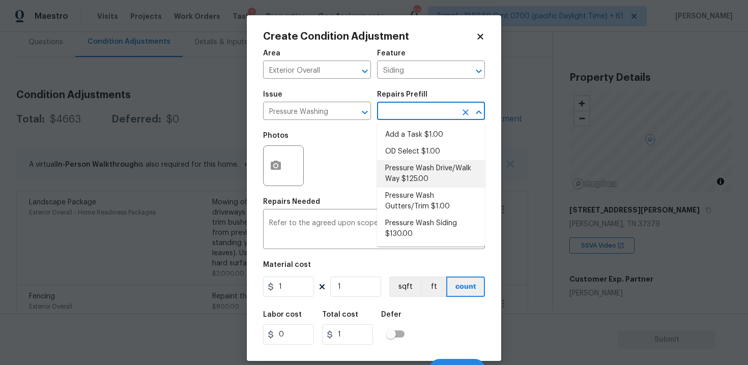
click at [413, 172] on li "Pressure Wash Drive/Walk Way $125.00" at bounding box center [431, 173] width 108 height 27
type textarea "Pressure wash the driveways/walkways as directed by the PM. Ensure that all deb…"
type input "125"
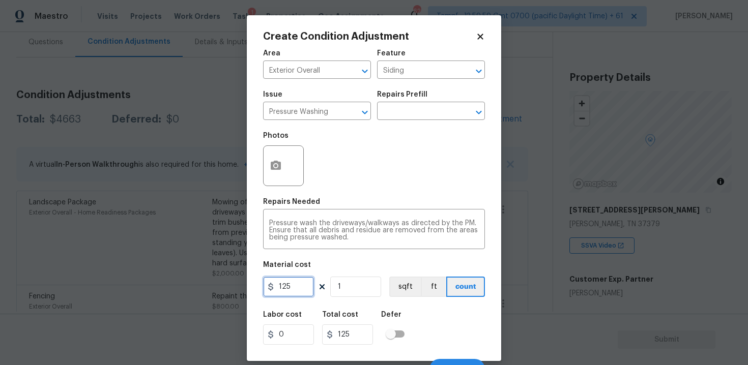
click at [307, 279] on input "125" at bounding box center [288, 287] width 51 height 20
type input "400"
click at [460, 312] on div "Labor cost 0 Total cost 400 Defer" at bounding box center [374, 328] width 222 height 46
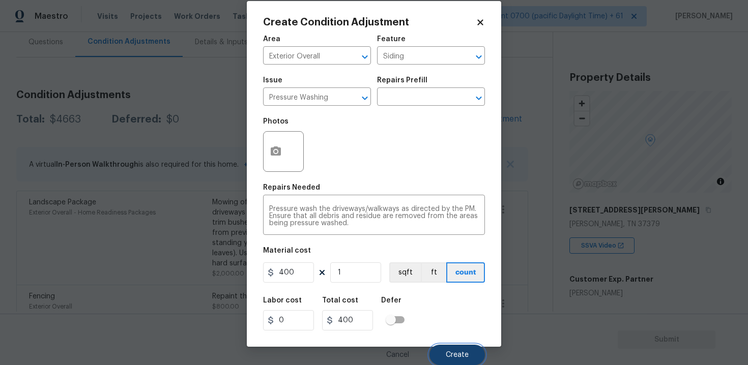
click at [463, 345] on button "Create" at bounding box center [456, 355] width 55 height 20
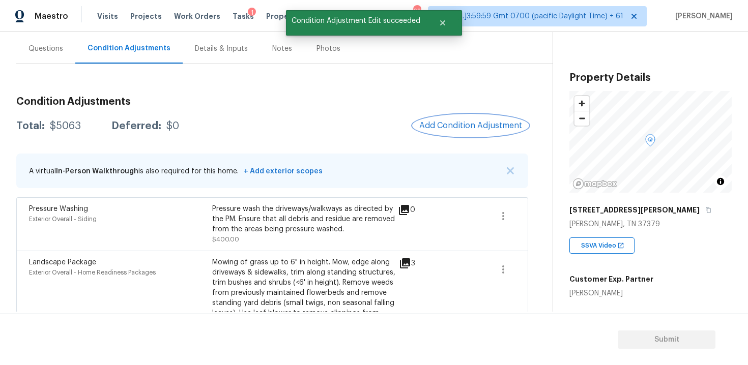
scroll to position [76, 0]
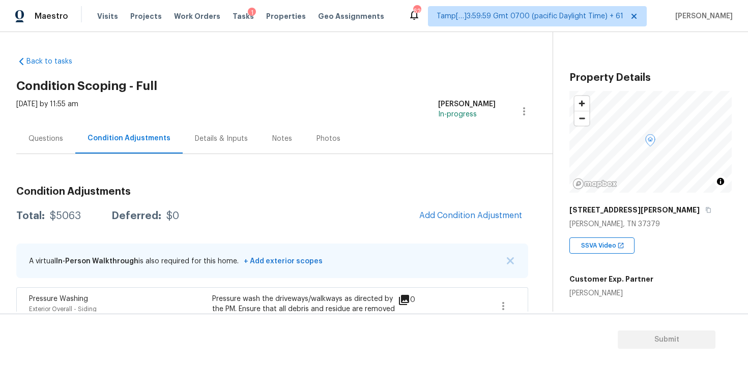
scroll to position [76, 0]
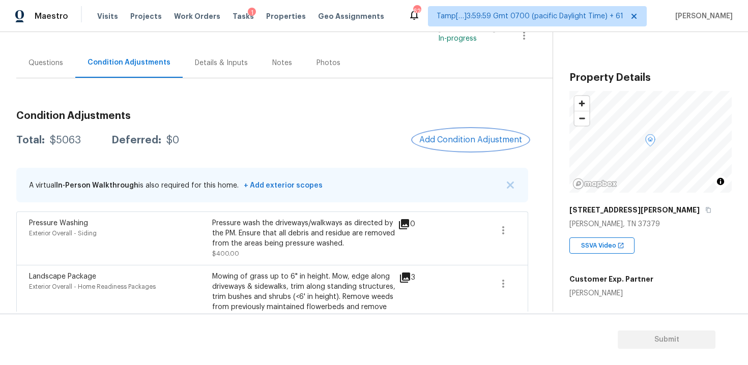
click at [441, 139] on span "Add Condition Adjustment" at bounding box center [470, 139] width 103 height 9
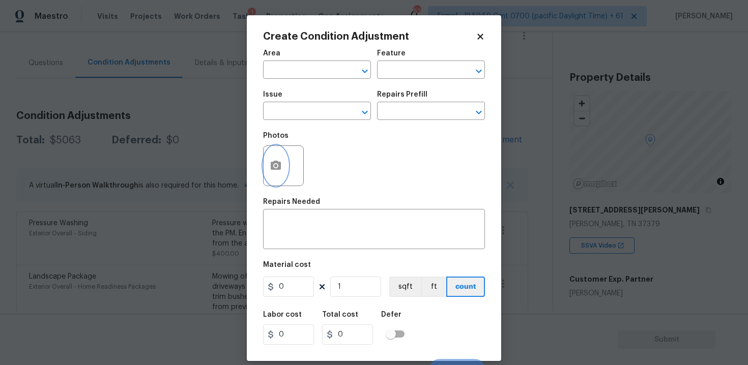
click at [278, 163] on icon "button" at bounding box center [276, 165] width 10 height 9
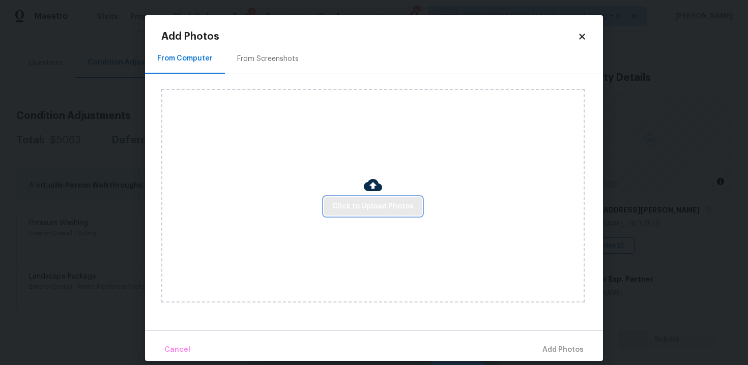
click at [362, 209] on span "Click to Upload Photos" at bounding box center [372, 206] width 81 height 13
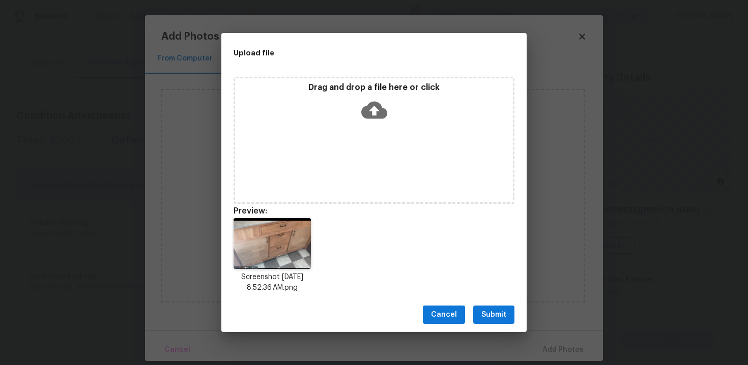
click at [485, 317] on span "Submit" at bounding box center [493, 315] width 25 height 13
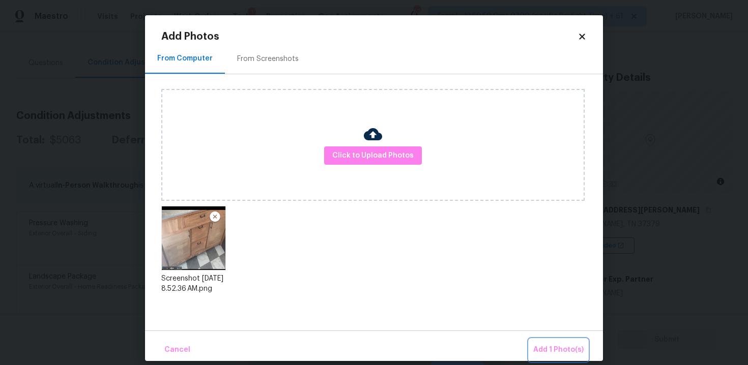
click at [552, 344] on span "Add 1 Photo(s)" at bounding box center [558, 350] width 50 height 13
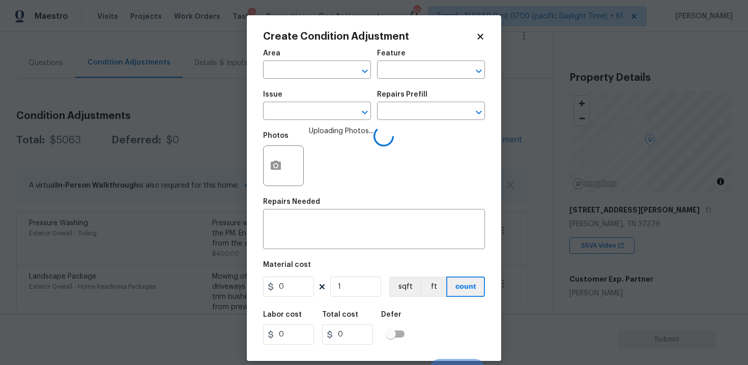
click at [322, 81] on span "Area ​" at bounding box center [317, 64] width 108 height 41
click at [320, 74] on input "text" at bounding box center [302, 71] width 79 height 16
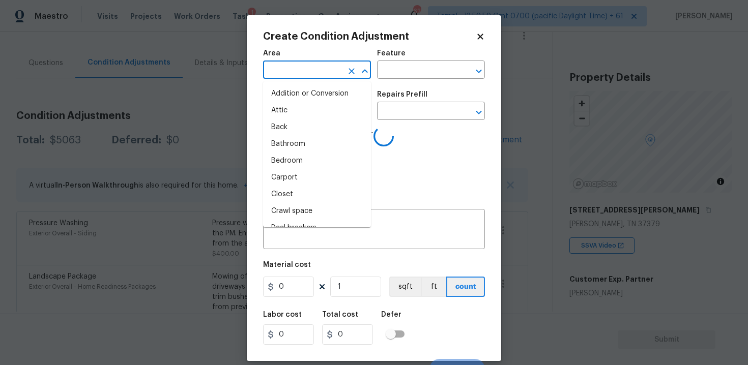
type input "o"
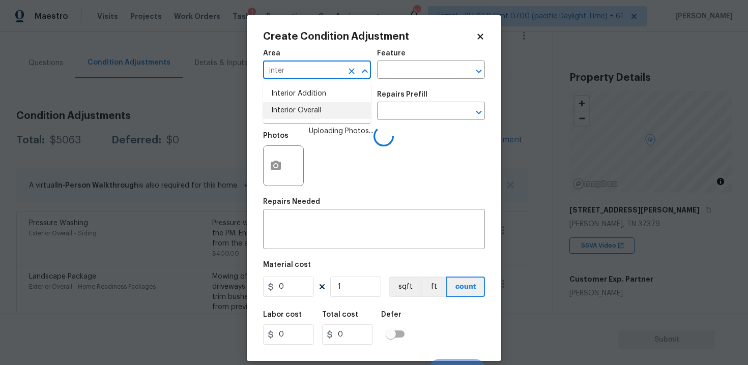
click at [315, 105] on li "Interior Overall" at bounding box center [317, 110] width 108 height 17
type input "Interior Overall"
click at [315, 105] on input "text" at bounding box center [302, 112] width 79 height 16
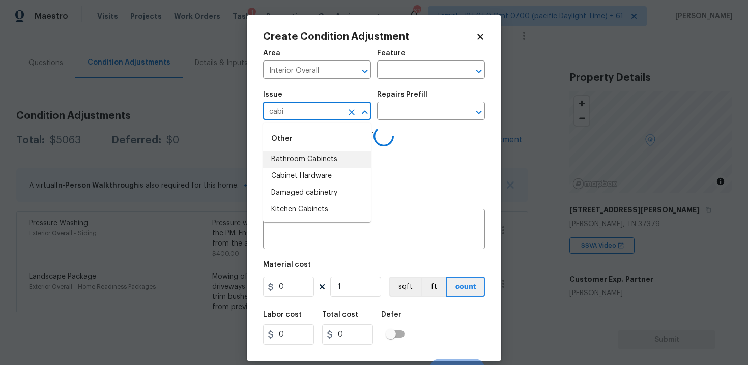
click at [309, 154] on li "Bathroom Cabinets" at bounding box center [317, 159] width 108 height 17
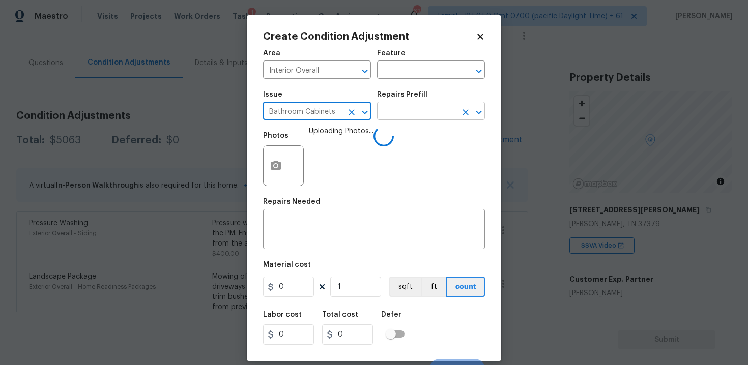
type input "Bathroom Cabinets"
click at [401, 111] on input "text" at bounding box center [416, 112] width 79 height 16
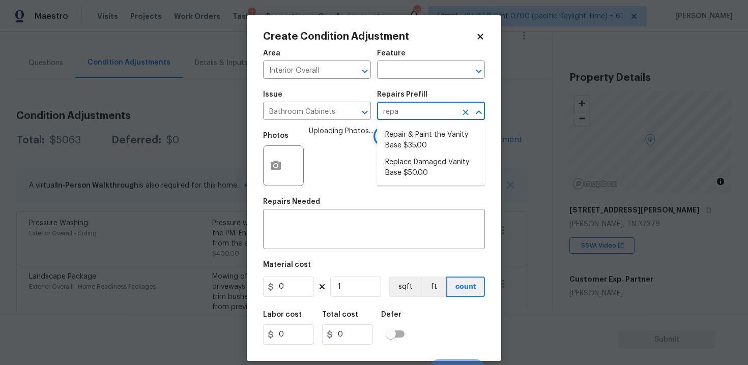
type input "repai"
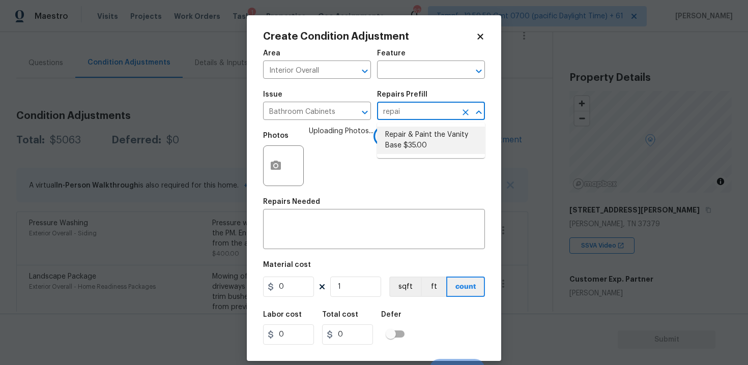
click at [412, 142] on li "Repair & Paint the Vanity Base $35.00" at bounding box center [431, 140] width 108 height 27
type input "Cabinets"
type textarea "Repair and Paint the damaged vanity base to meet current standard. Remove and d…"
type input "35"
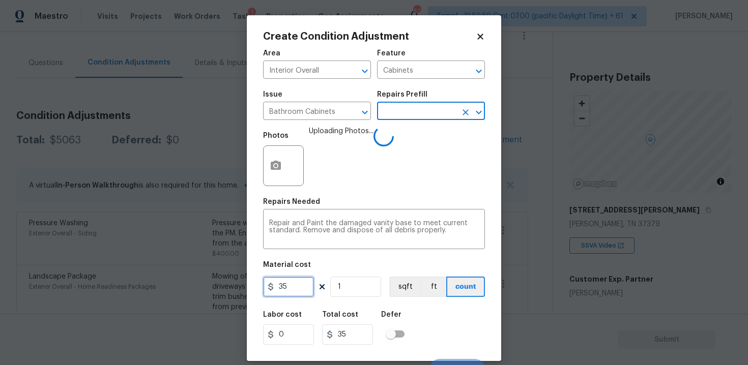
click at [295, 285] on input "35" at bounding box center [288, 287] width 51 height 20
type input "400"
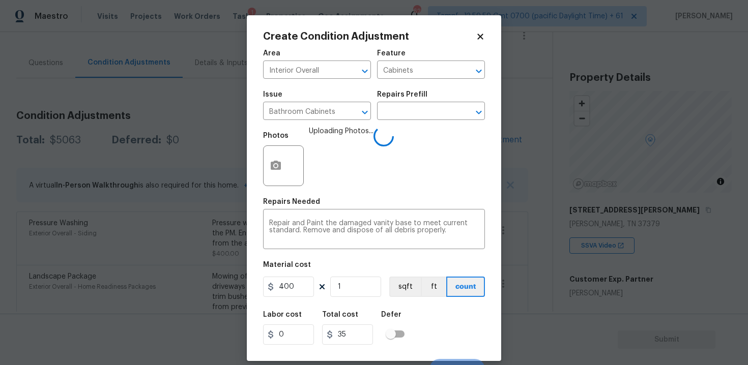
type input "400"
click at [427, 307] on div "Labor cost 0 Total cost 400 Defer" at bounding box center [374, 328] width 222 height 46
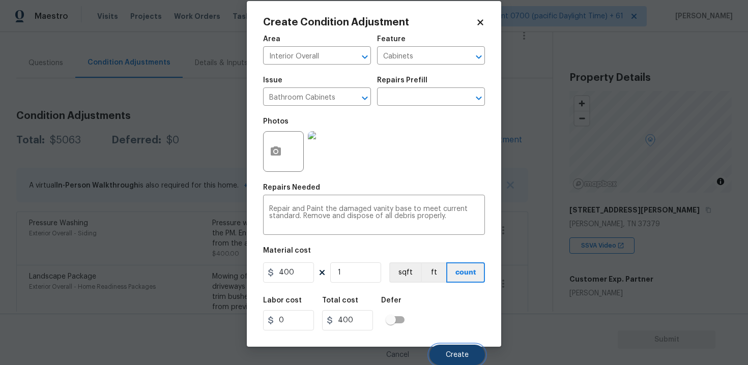
click at [454, 348] on button "Create" at bounding box center [456, 355] width 55 height 20
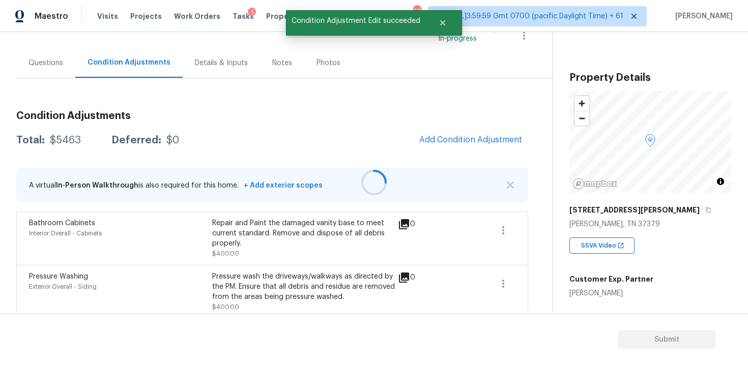
scroll to position [0, 0]
click at [32, 69] on div "Questions" at bounding box center [45, 63] width 59 height 30
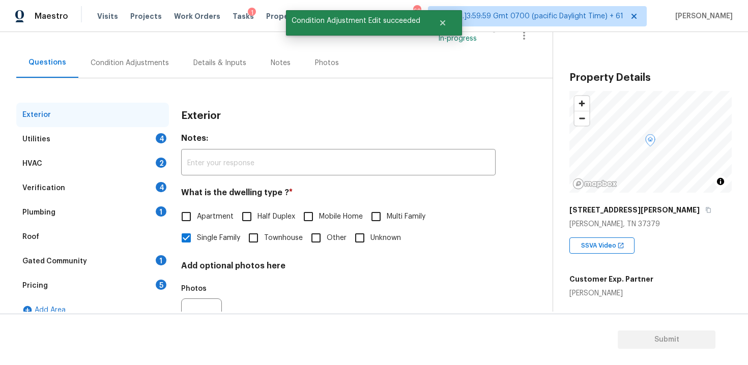
scroll to position [125, 0]
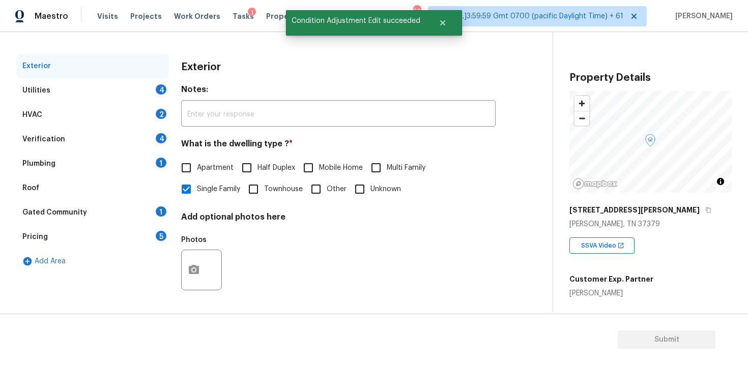
click at [94, 133] on div "Verification 4" at bounding box center [92, 139] width 153 height 24
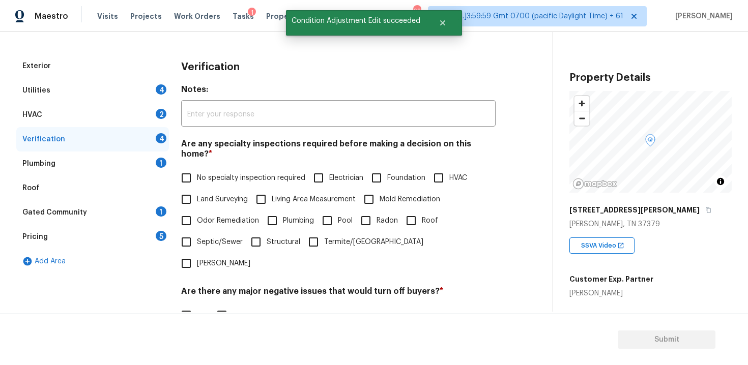
scroll to position [237, 0]
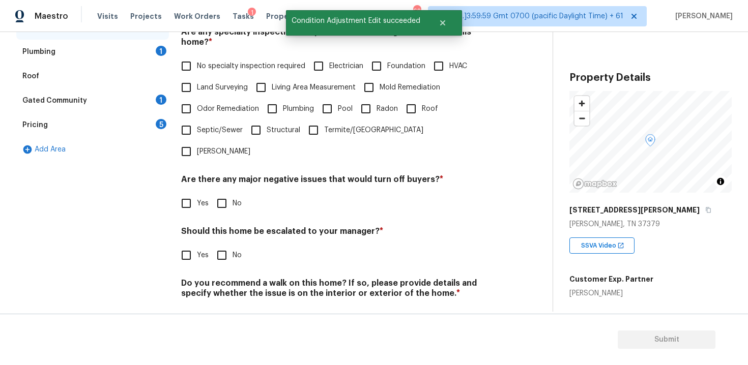
click at [193, 235] on div "Verification Notes: ​ Are any specialty inspections required before making a de…" at bounding box center [338, 141] width 314 height 398
click at [190, 245] on input "Yes" at bounding box center [185, 255] width 21 height 21
checkbox input "true"
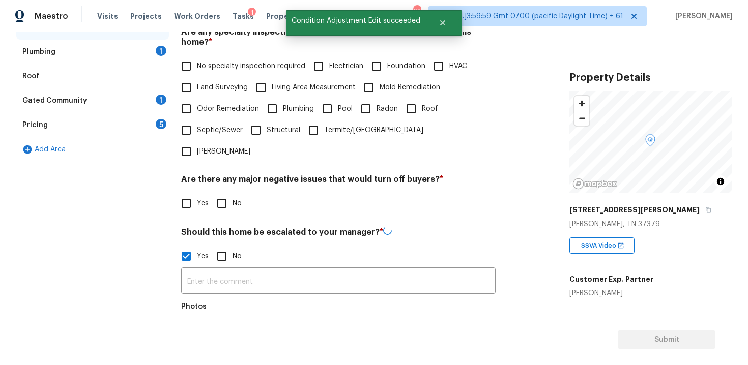
scroll to position [333, 0]
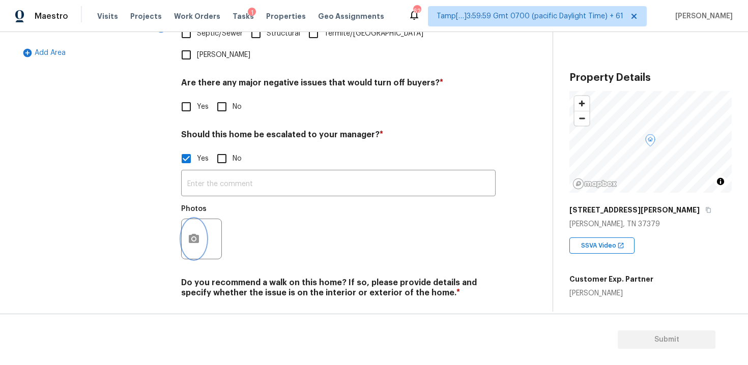
click at [192, 219] on button "button" at bounding box center [194, 239] width 24 height 40
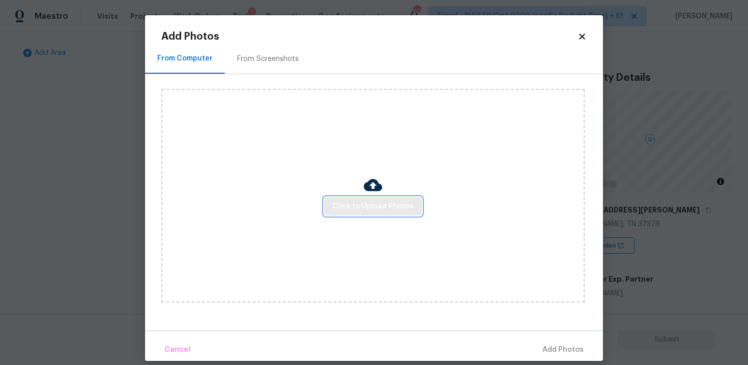
click at [359, 198] on button "Click to Upload Photos" at bounding box center [373, 206] width 98 height 19
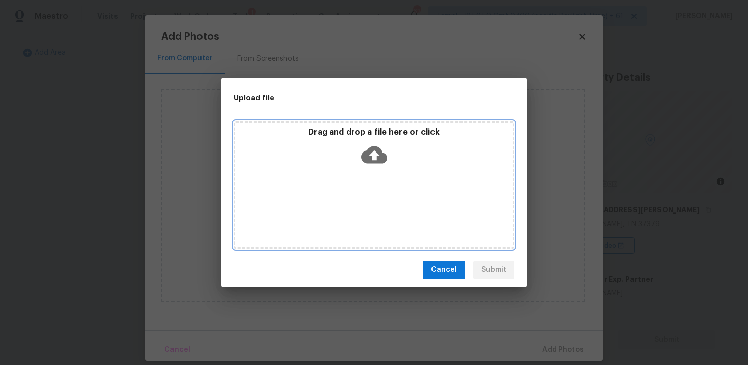
click at [369, 155] on icon at bounding box center [374, 155] width 26 height 26
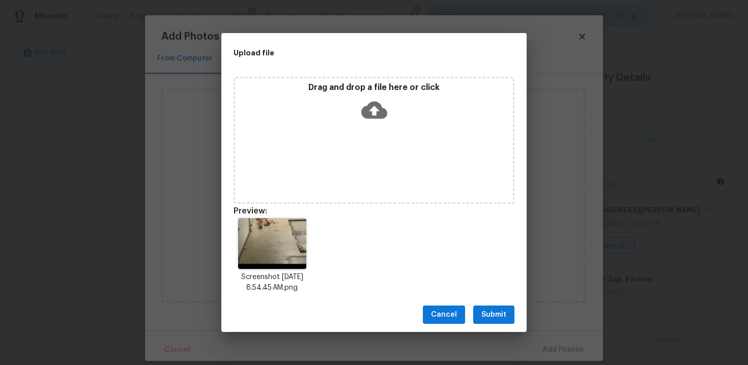
click at [507, 320] on button "Submit" at bounding box center [493, 315] width 41 height 19
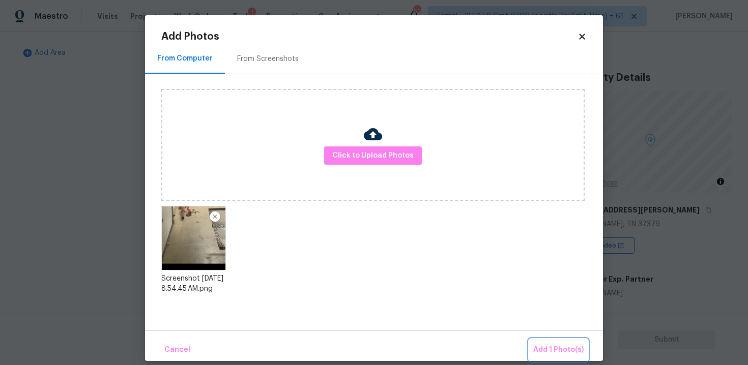
click at [567, 348] on span "Add 1 Photo(s)" at bounding box center [558, 350] width 50 height 13
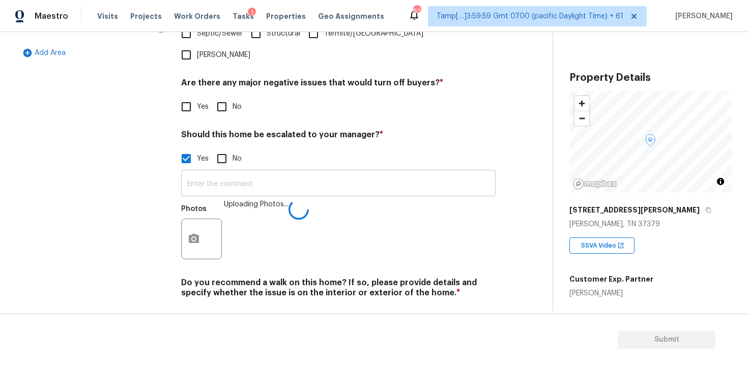
click at [261, 172] on input "text" at bounding box center [338, 184] width 314 height 24
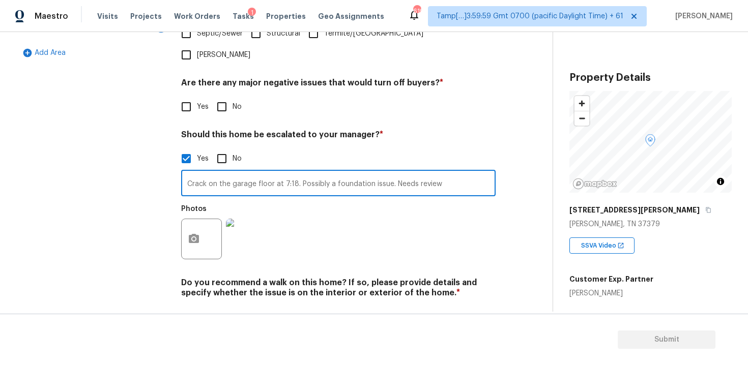
type input "Crack on the garage floor at 7:18. Possibly a foundation issue. Needs review"
click at [341, 199] on div "Photos" at bounding box center [338, 232] width 314 height 66
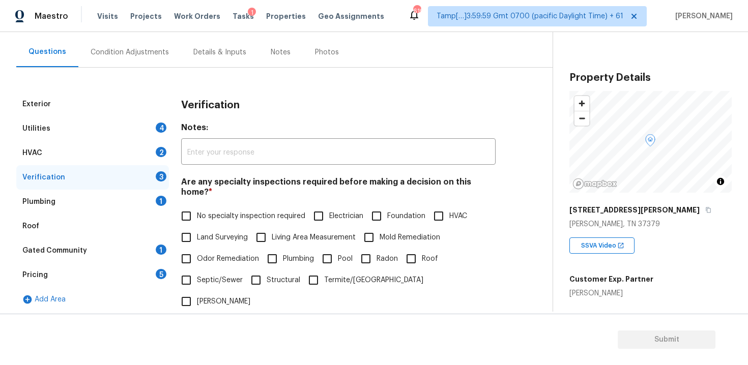
scroll to position [74, 0]
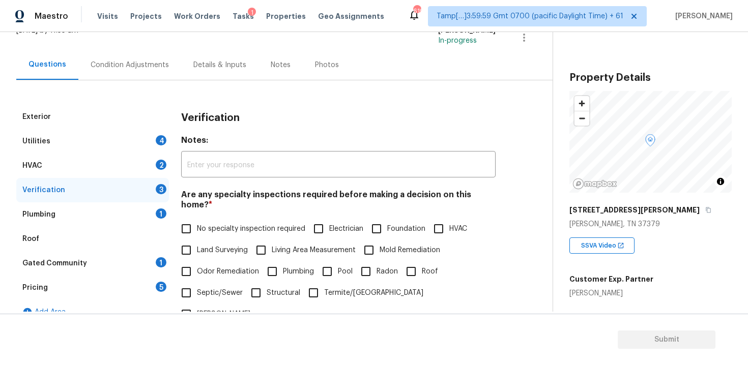
click at [159, 75] on div "Condition Adjustments" at bounding box center [129, 65] width 103 height 30
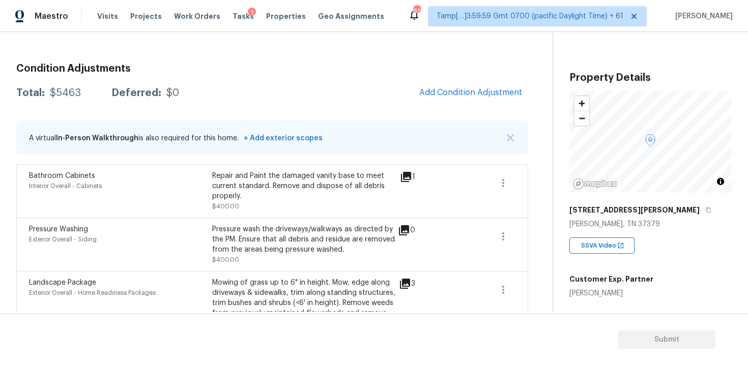
scroll to position [110, 0]
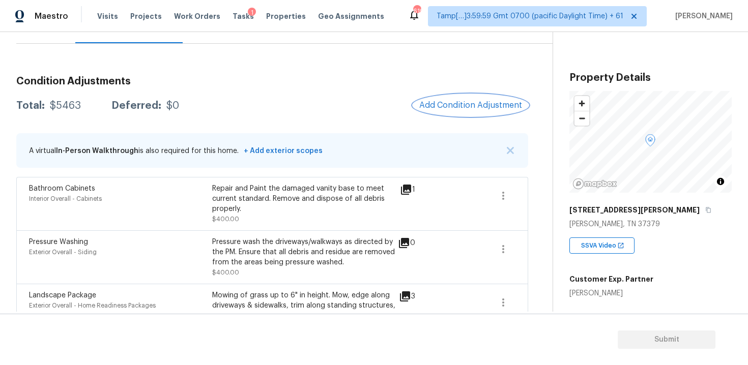
click at [456, 109] on span "Add Condition Adjustment" at bounding box center [470, 105] width 103 height 9
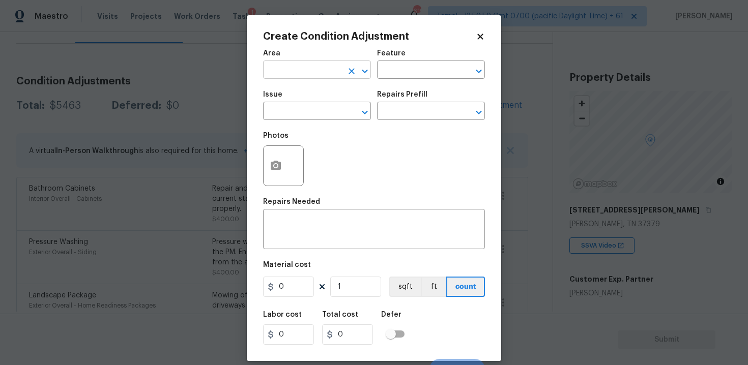
click at [315, 70] on input "text" at bounding box center [302, 71] width 79 height 16
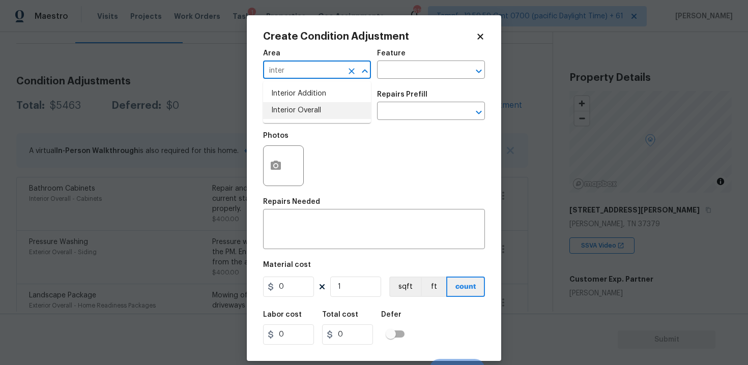
click at [318, 103] on li "Interior Overall" at bounding box center [317, 110] width 108 height 17
type input "Interior Overall"
click at [318, 103] on div "Issue" at bounding box center [317, 97] width 108 height 13
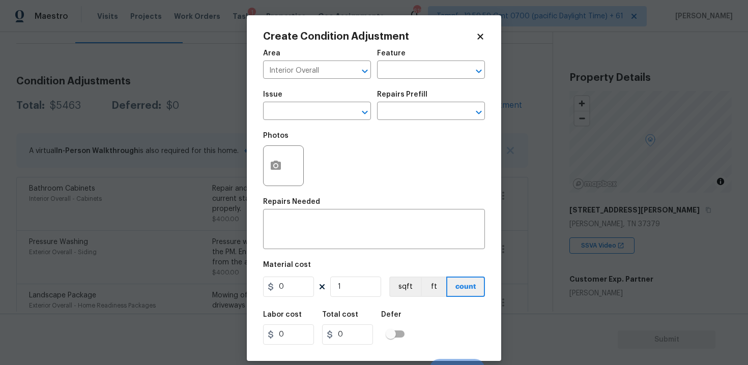
click at [318, 103] on div "Issue" at bounding box center [317, 97] width 108 height 13
click at [319, 110] on input "text" at bounding box center [302, 112] width 79 height 16
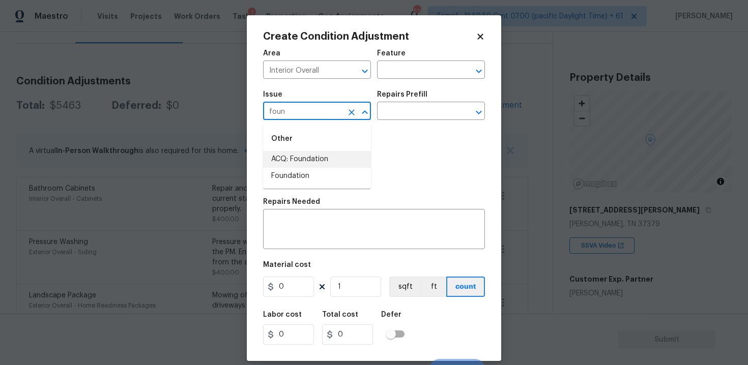
click at [322, 164] on li "ACQ: Foundation" at bounding box center [317, 159] width 108 height 17
type input "ACQ: Foundation"
click at [403, 118] on input "text" at bounding box center [416, 112] width 79 height 16
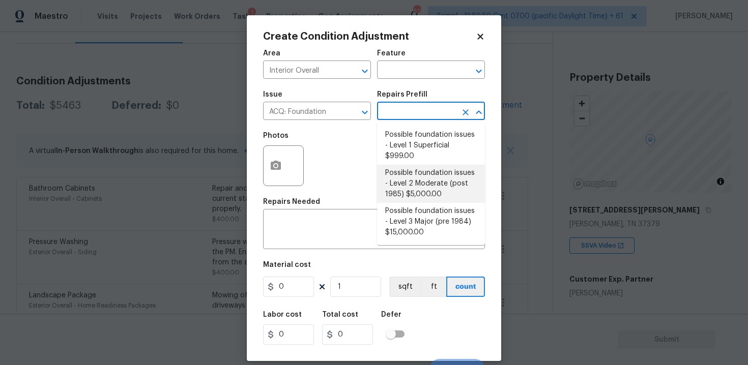
click at [406, 168] on li "Possible foundation issues - Level 2 Moderate (post 1985) $5,000.00" at bounding box center [431, 184] width 108 height 38
type input "Acquisition"
type textarea "Possible foundation issues - Level 2 Moderate: Disclaimer: This is NOT a techni…"
type input "5000"
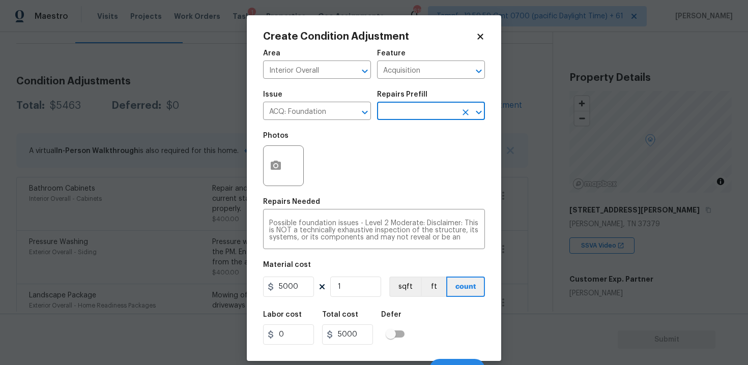
scroll to position [15, 0]
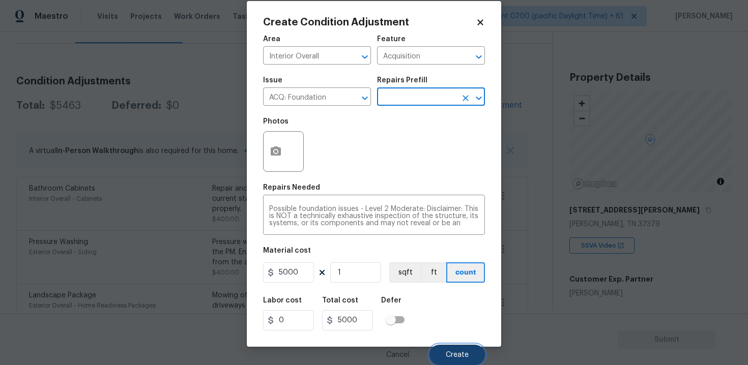
click at [460, 358] on span "Create" at bounding box center [457, 355] width 23 height 8
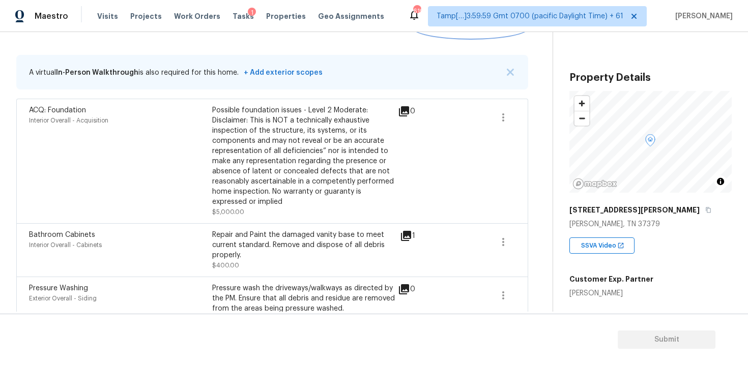
scroll to position [188, 0]
click at [412, 184] on div "0" at bounding box center [423, 162] width 50 height 112
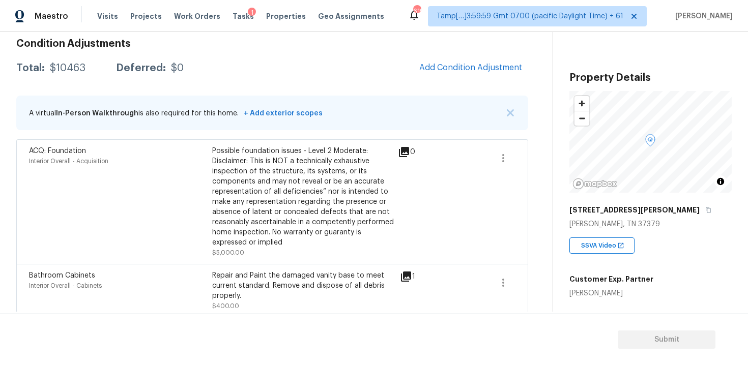
scroll to position [153, 0]
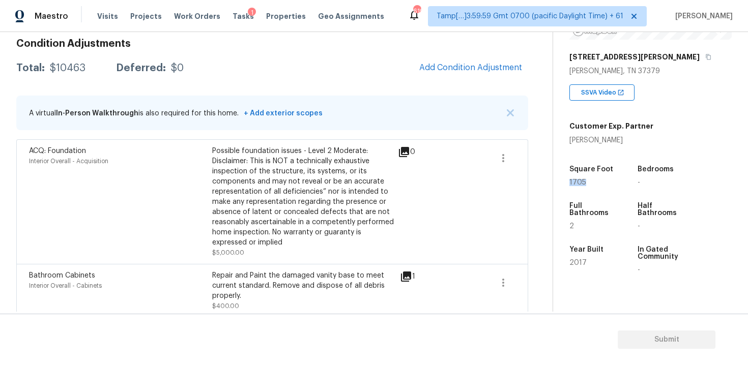
drag, startPoint x: 566, startPoint y: 181, endPoint x: 623, endPoint y: 181, distance: 57.0
click at [623, 181] on div "Property Details © Mapbox © OpenStreetMap Improve this map 8038 Gann Rd Soddy D…" at bounding box center [642, 142] width 179 height 527
copy span "1705"
click at [446, 75] on button "Add Condition Adjustment" at bounding box center [470, 67] width 115 height 21
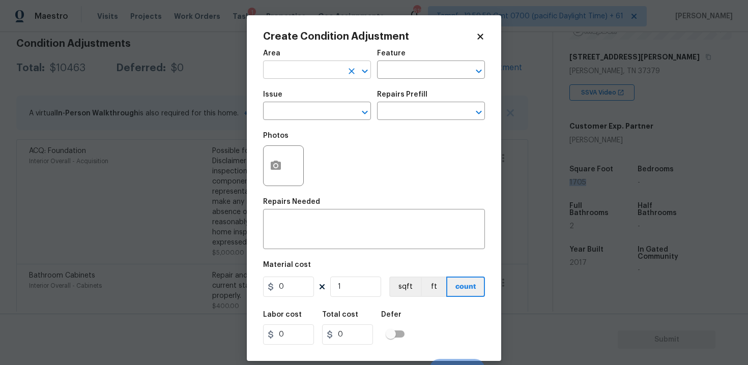
click at [300, 68] on input "text" at bounding box center [302, 71] width 79 height 16
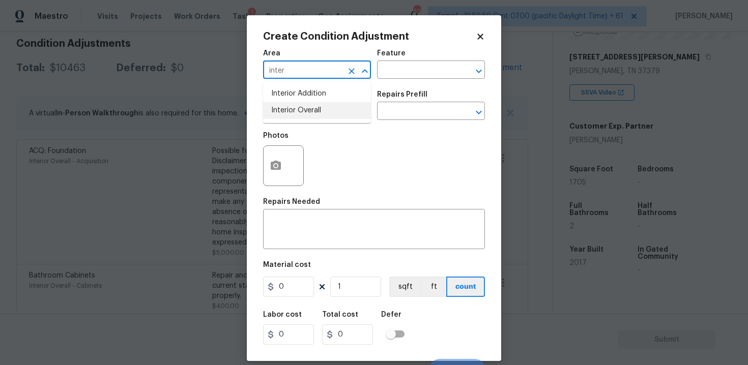
click at [333, 116] on li "Interior Overall" at bounding box center [317, 110] width 108 height 17
type input "Interior Overall"
click at [333, 116] on input "text" at bounding box center [302, 112] width 79 height 16
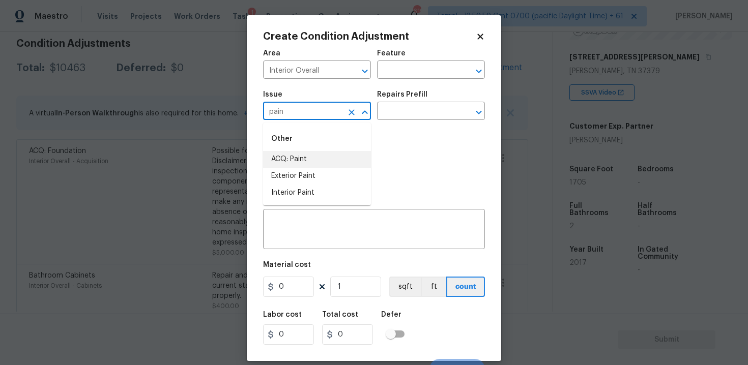
click at [336, 158] on li "ACQ: Paint" at bounding box center [317, 159] width 108 height 17
type input "ACQ: Paint"
click at [416, 118] on input "text" at bounding box center [416, 112] width 79 height 16
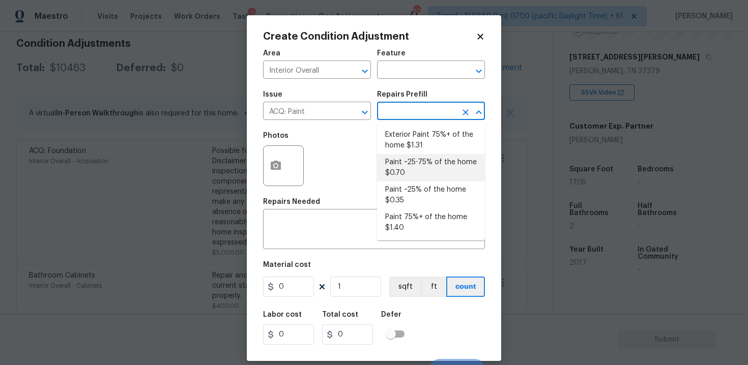
click at [415, 171] on li "Paint ~25-75% of the home $0.70" at bounding box center [431, 167] width 108 height 27
type input "Acquisition"
type textarea "Acquisition Scope: ~25 - 75% of the home needs interior paint"
type input "0.7"
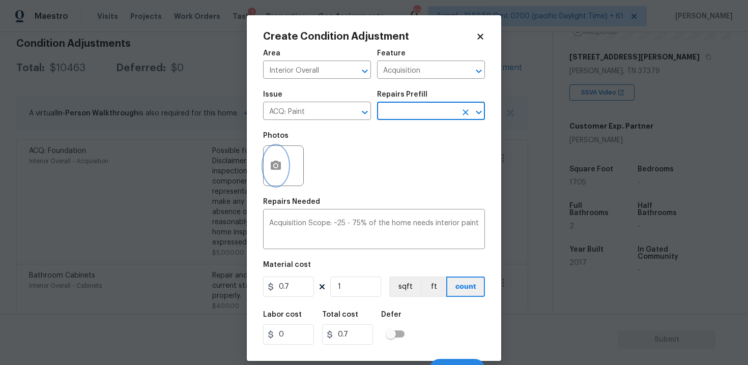
click at [283, 167] on button "button" at bounding box center [275, 166] width 24 height 40
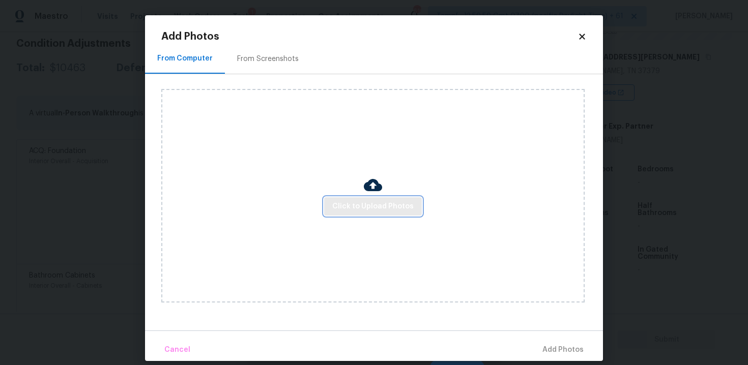
click at [364, 208] on span "Click to Upload Photos" at bounding box center [372, 206] width 81 height 13
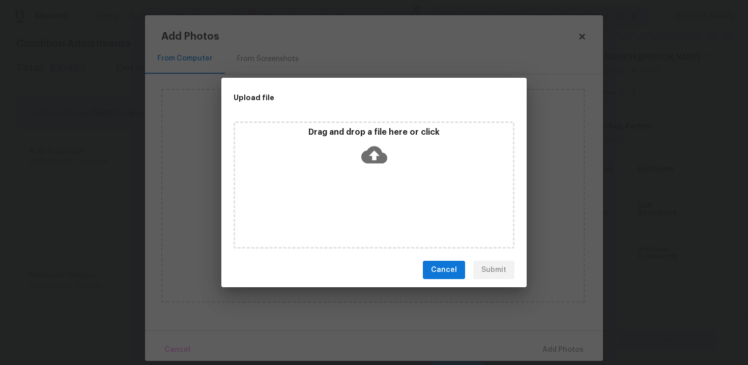
click at [372, 150] on icon at bounding box center [374, 154] width 26 height 17
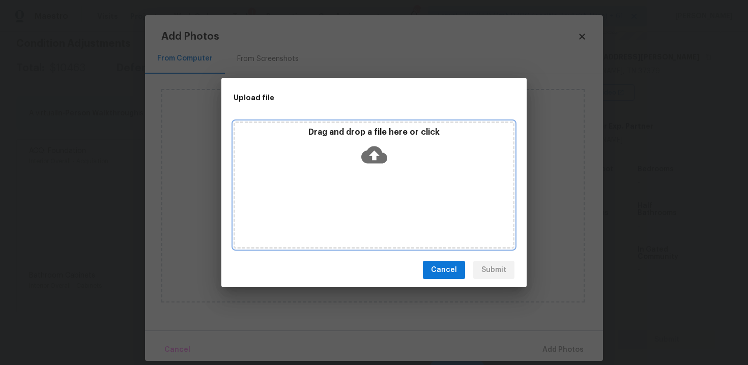
click at [361, 156] on icon at bounding box center [374, 154] width 26 height 17
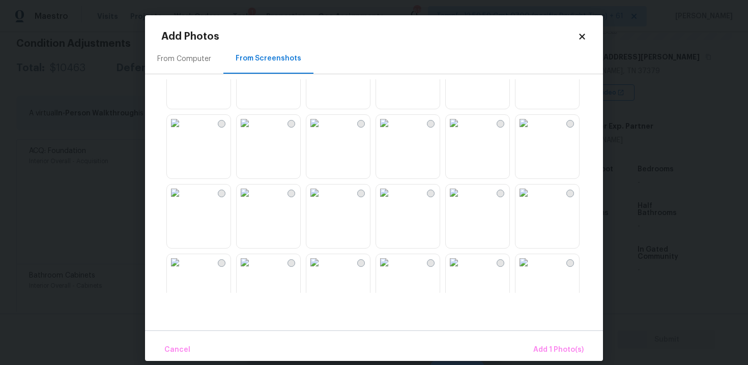
scroll to position [454, 0]
click at [253, 135] on img at bounding box center [245, 127] width 16 height 16
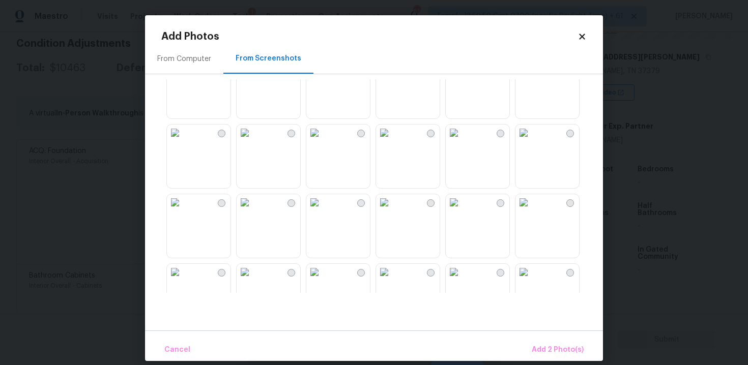
scroll to position [586, 0]
click at [322, 212] on img at bounding box center [314, 203] width 16 height 16
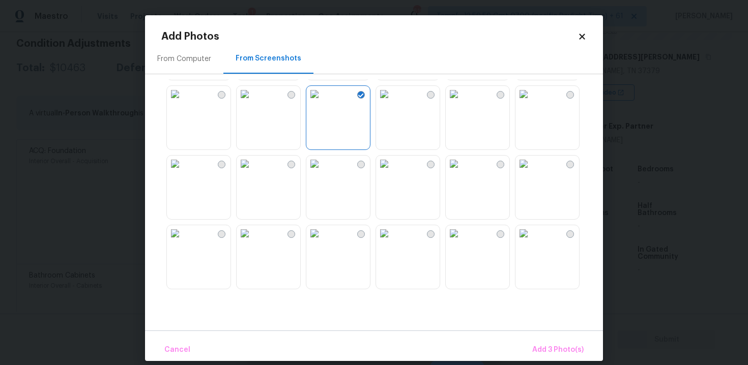
scroll to position [698, 0]
click at [322, 169] on img at bounding box center [314, 161] width 16 height 16
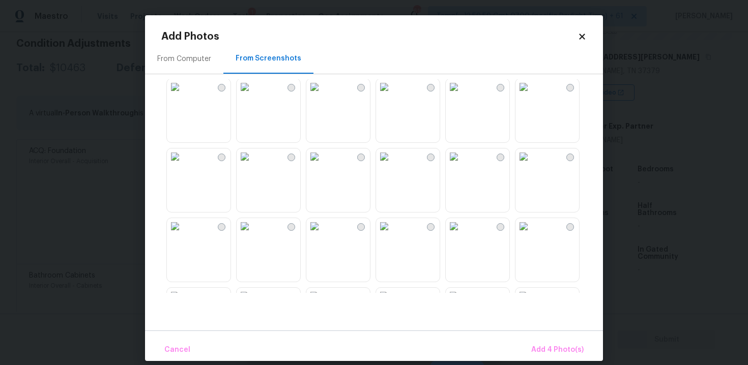
scroll to position [842, 0]
click at [253, 165] on img at bounding box center [245, 157] width 16 height 16
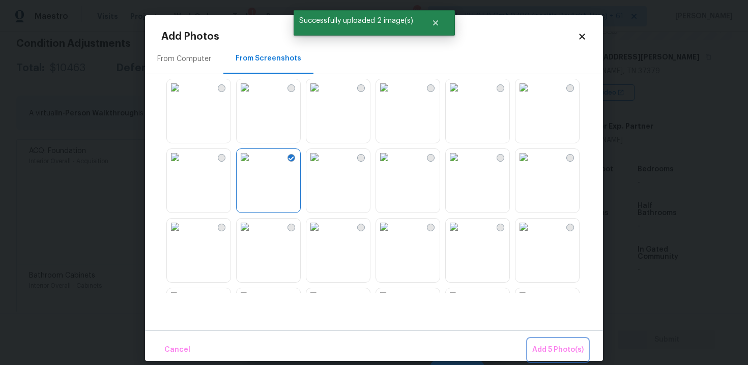
click at [547, 344] on span "Add 5 Photo(s)" at bounding box center [557, 350] width 51 height 13
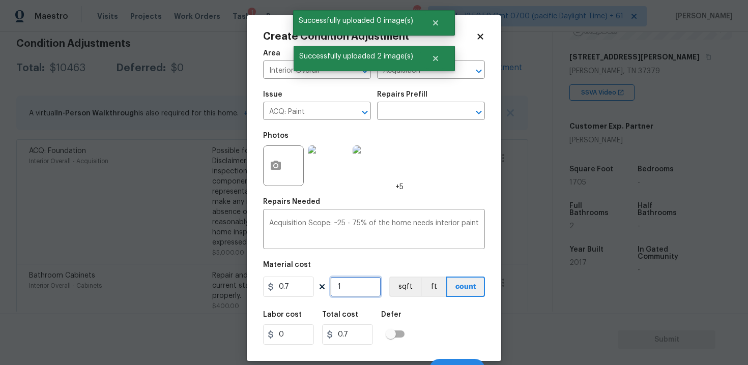
click at [350, 284] on input "1" at bounding box center [355, 287] width 51 height 20
type input "0"
paste input "1705"
type input "1705"
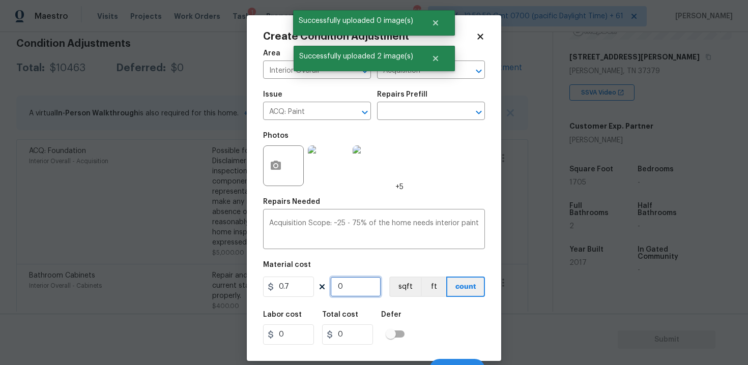
type input "1193.5"
type input "1705"
click at [403, 285] on button "sqft" at bounding box center [405, 287] width 32 height 20
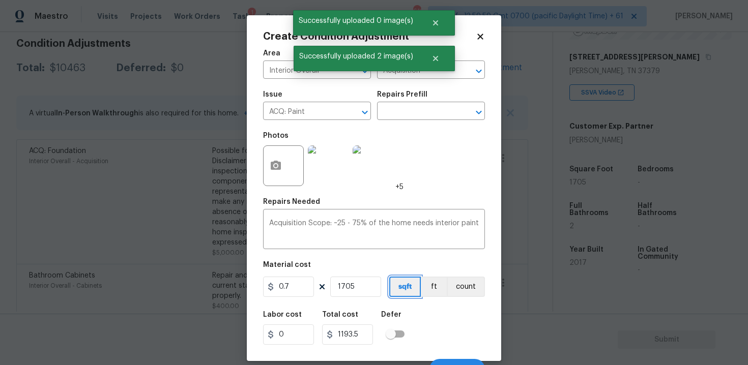
scroll to position [15, 0]
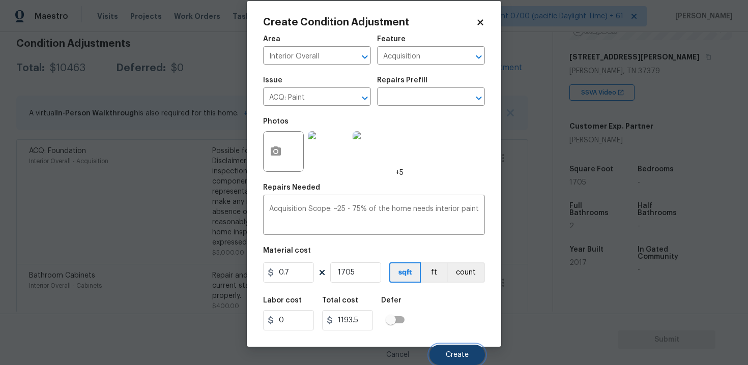
click at [454, 349] on button "Create" at bounding box center [456, 355] width 55 height 20
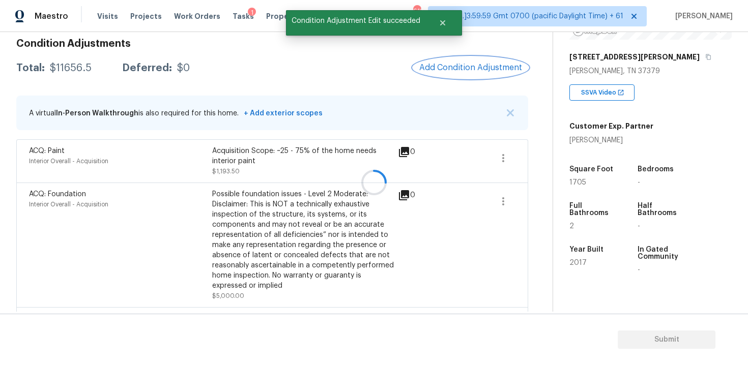
scroll to position [0, 0]
click at [465, 57] on button "Add Condition Adjustment" at bounding box center [470, 67] width 115 height 21
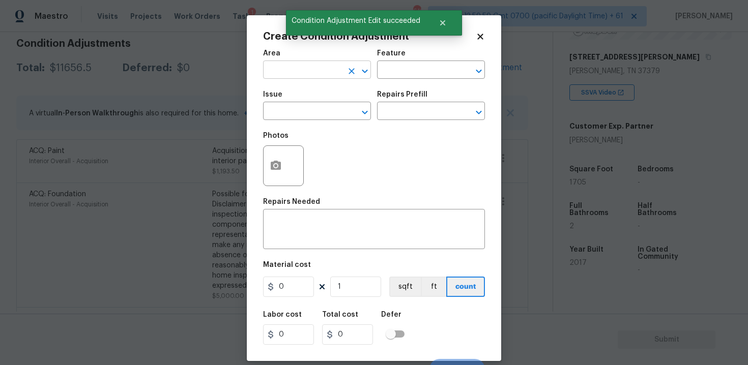
click at [329, 68] on input "text" at bounding box center [302, 71] width 79 height 16
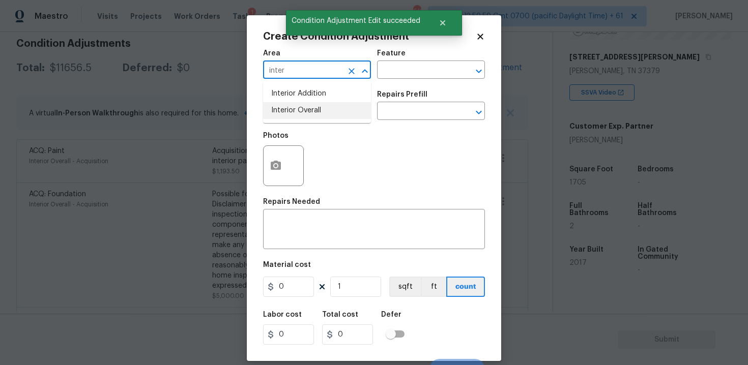
click at [326, 111] on li "Interior Overall" at bounding box center [317, 110] width 108 height 17
type input "Interior Overall"
click at [326, 111] on input "text" at bounding box center [302, 112] width 79 height 16
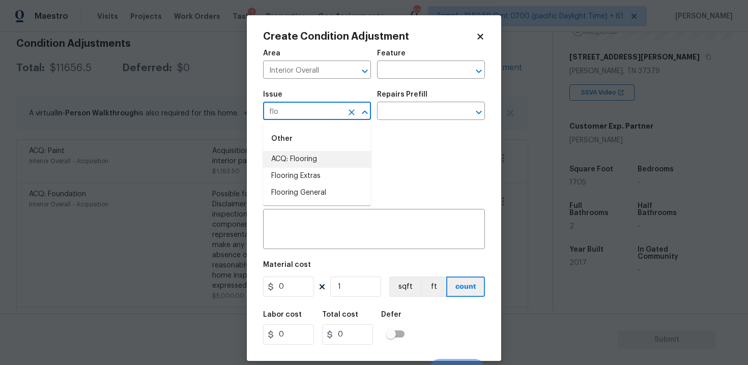
click at [319, 164] on li "ACQ: Flooring" at bounding box center [317, 159] width 108 height 17
type input "ACQ: Flooring"
click at [393, 115] on input "text" at bounding box center [416, 112] width 79 height 16
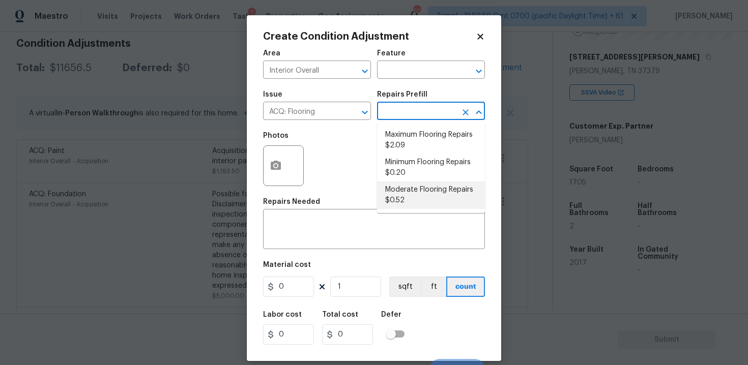
click at [408, 187] on li "Moderate Flooring Repairs $0.52" at bounding box center [431, 195] width 108 height 27
type input "Acquisition"
type textarea "Acquisition Scope: Moderate flooring repairs"
type input "0.52"
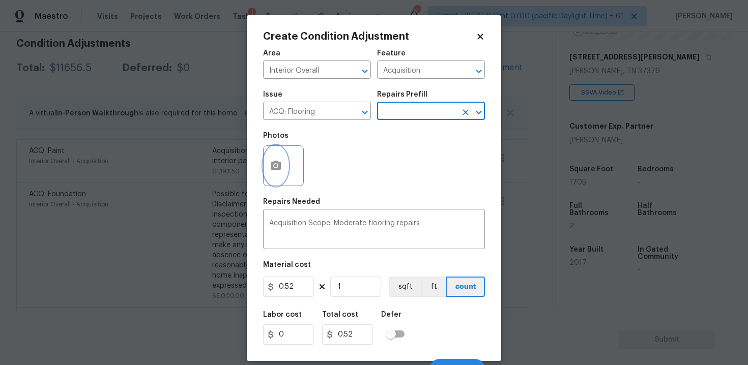
click at [269, 157] on button "button" at bounding box center [275, 166] width 24 height 40
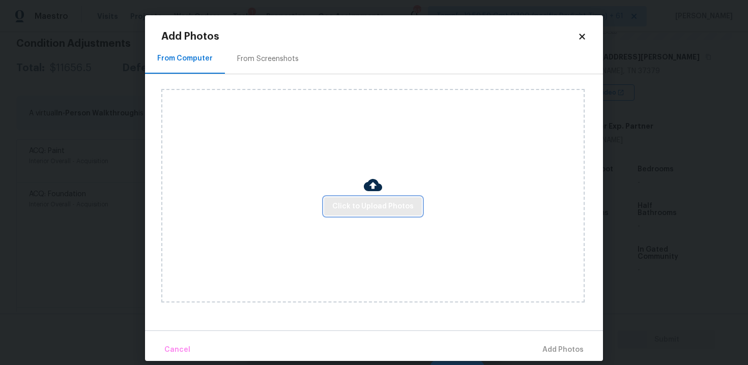
click at [361, 198] on button "Click to Upload Photos" at bounding box center [373, 206] width 98 height 19
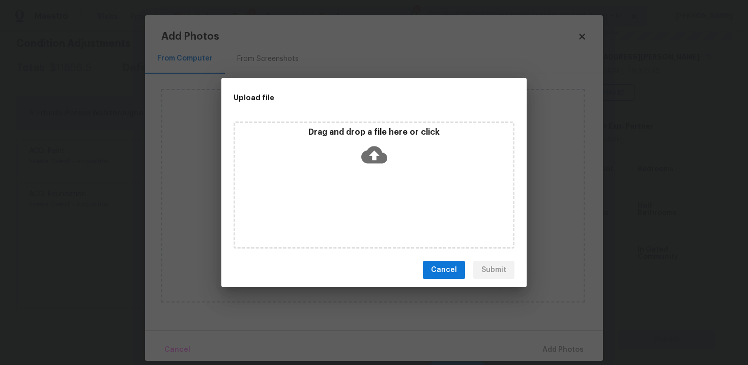
click at [364, 170] on div "Drag and drop a file here or click" at bounding box center [374, 149] width 278 height 44
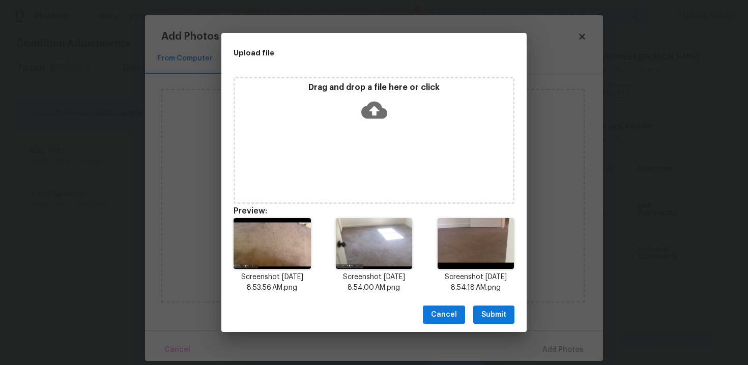
click at [485, 313] on span "Submit" at bounding box center [493, 315] width 25 height 13
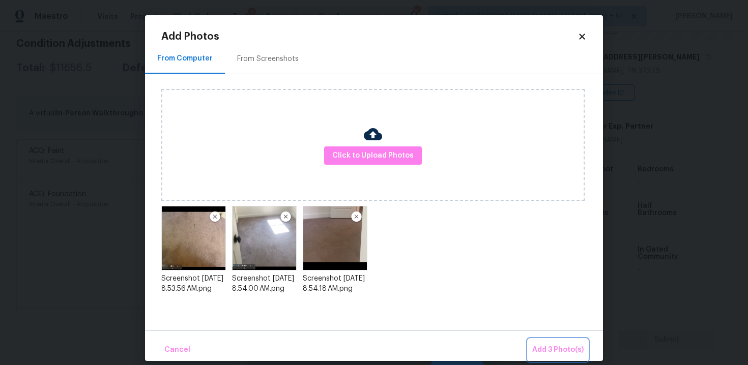
click at [557, 349] on span "Add 3 Photo(s)" at bounding box center [557, 350] width 51 height 13
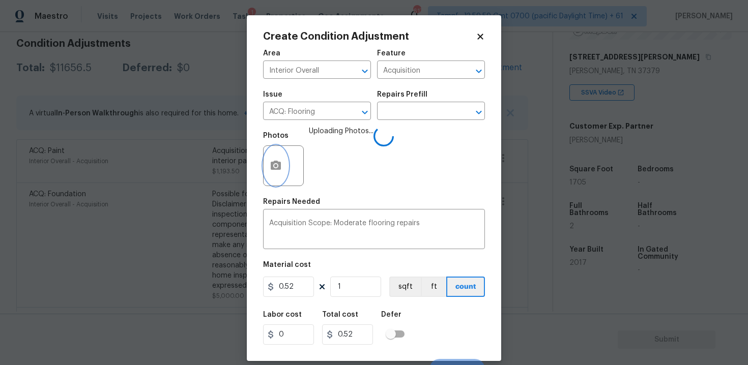
scroll to position [15, 0]
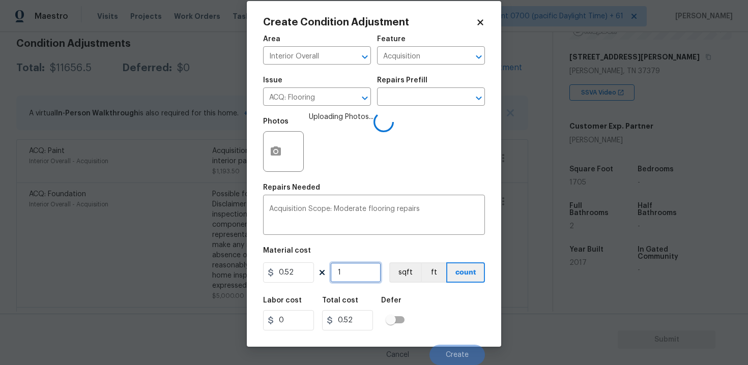
click at [358, 267] on input "1" at bounding box center [355, 272] width 51 height 20
type input "0"
paste input "1705"
type input "1705"
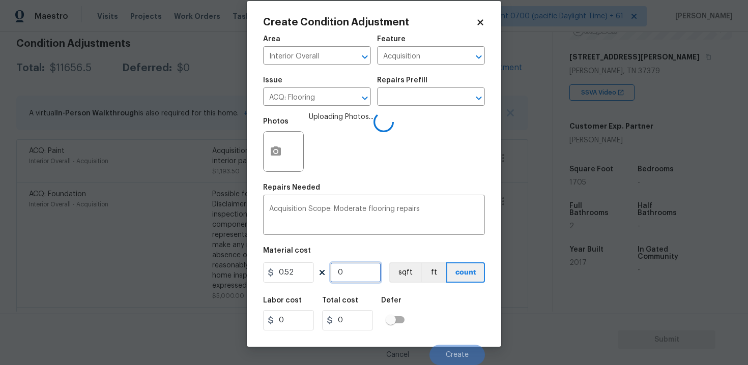
type input "886.6"
type input "1705"
click at [404, 279] on button "sqft" at bounding box center [405, 272] width 32 height 20
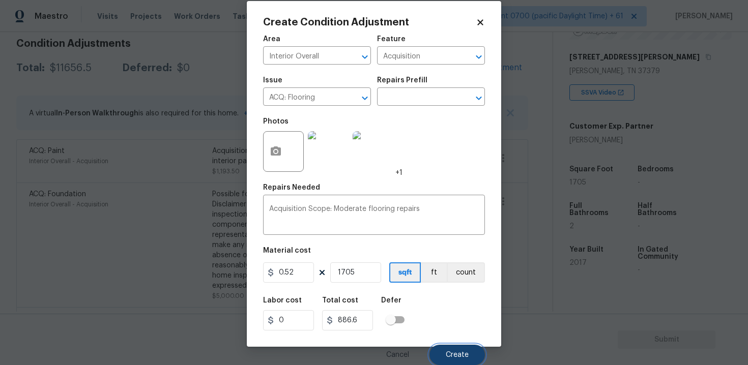
click at [448, 349] on button "Create" at bounding box center [456, 355] width 55 height 20
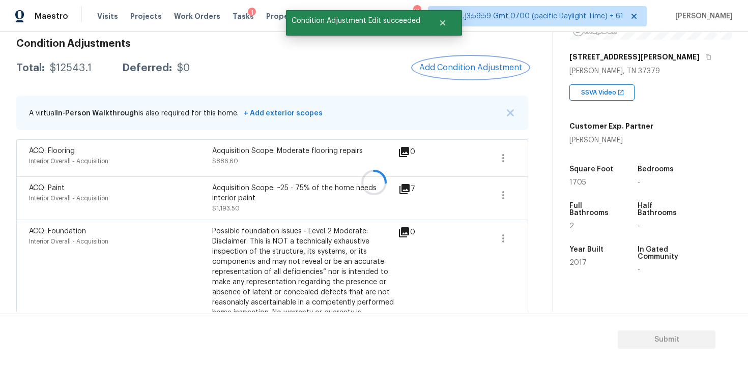
scroll to position [0, 0]
click at [459, 72] on span "Add Condition Adjustment" at bounding box center [470, 67] width 103 height 9
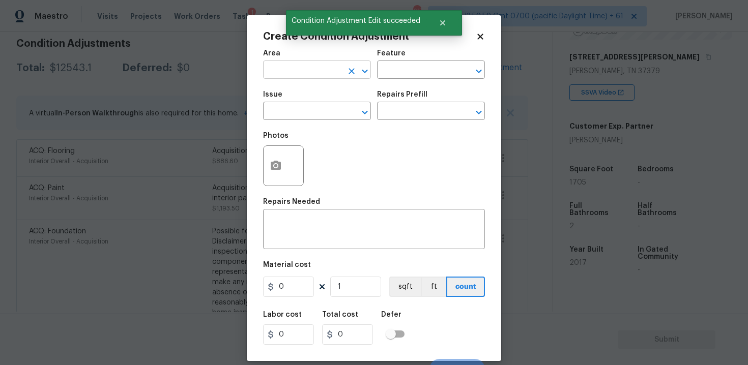
click at [328, 65] on input "text" at bounding box center [302, 71] width 79 height 16
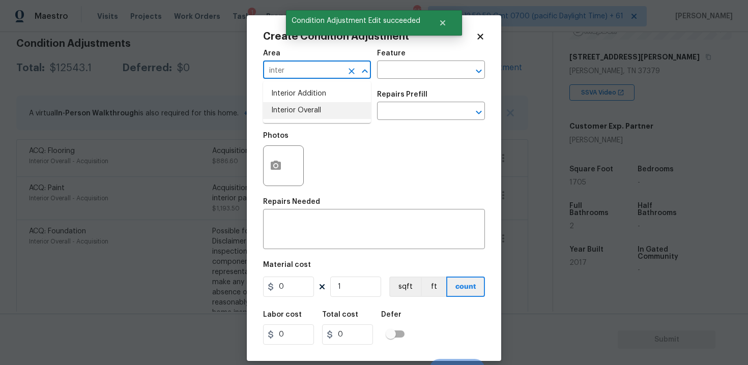
click at [319, 108] on li "Interior Overall" at bounding box center [317, 110] width 108 height 17
type input "Interior Overall"
click at [319, 108] on input "text" at bounding box center [302, 112] width 79 height 16
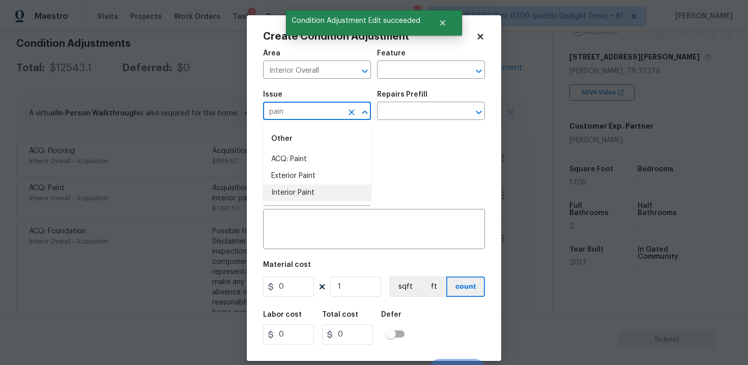
click at [313, 196] on li "Interior Paint" at bounding box center [317, 193] width 108 height 17
type input "Interior Paint"
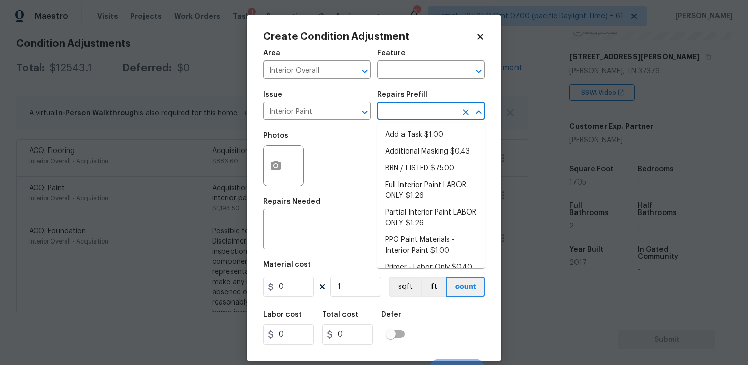
click at [416, 113] on input "text" at bounding box center [416, 112] width 79 height 16
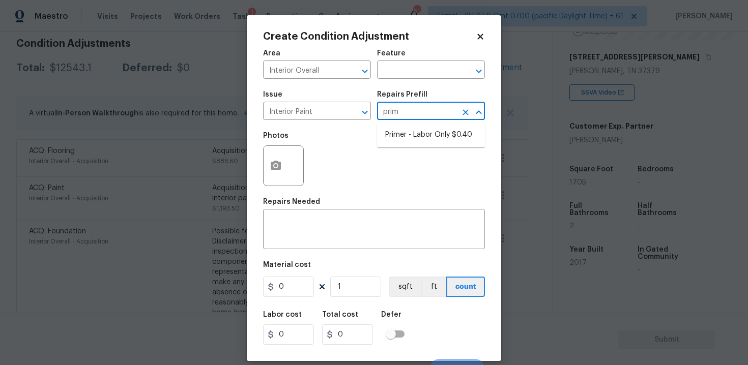
type input "prime"
click at [423, 133] on li "Primer - Labor Only $0.40" at bounding box center [431, 135] width 108 height 17
type input "Overall Paint"
type textarea "Interior primer - PRIMER PROVIDED BY OPENDOOR - All nails, screws, drywall anch…"
type input "0.4"
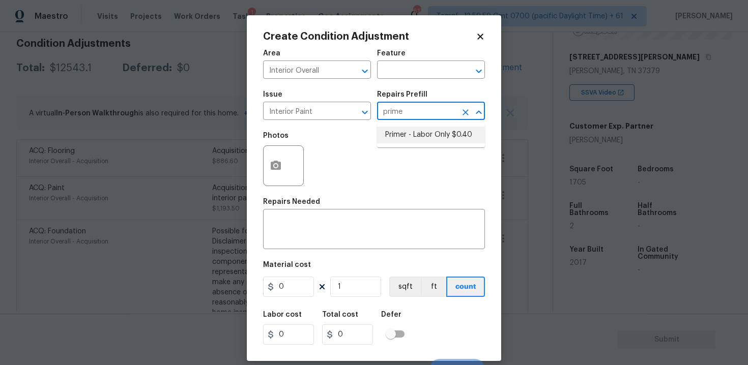
type input "0.4"
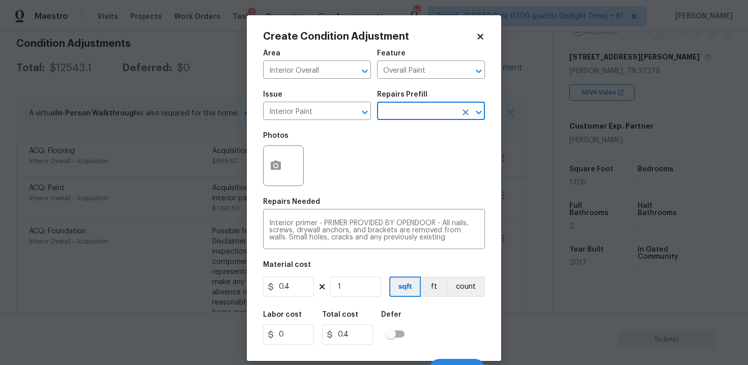
click at [292, 299] on figure "Material cost 0.4 1 sqft ft count" at bounding box center [374, 280] width 222 height 38
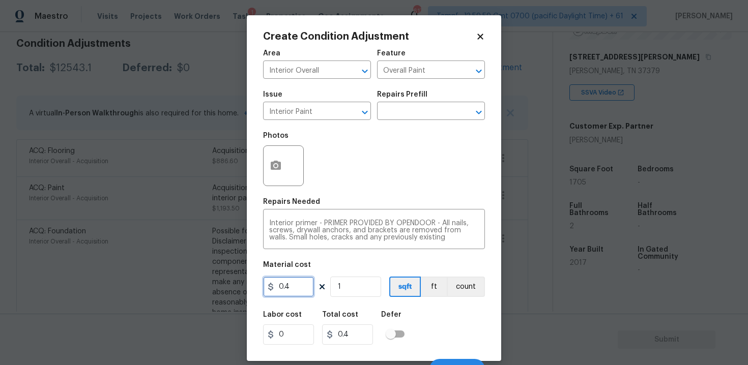
click at [290, 294] on input "0.4" at bounding box center [288, 287] width 51 height 20
type input "400"
click at [271, 184] on button "button" at bounding box center [275, 166] width 24 height 40
type input "400"
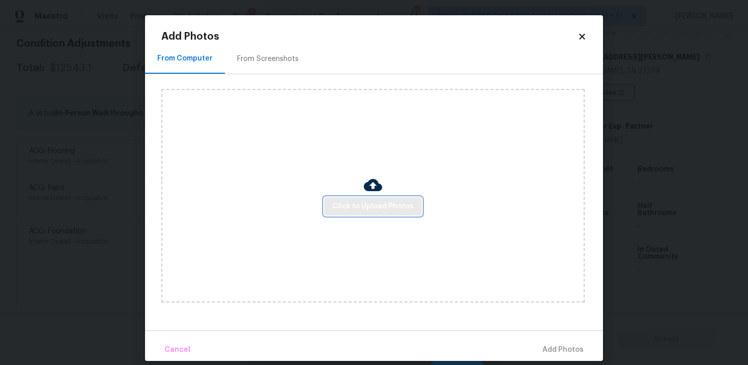
click at [389, 204] on span "Click to Upload Photos" at bounding box center [372, 206] width 81 height 13
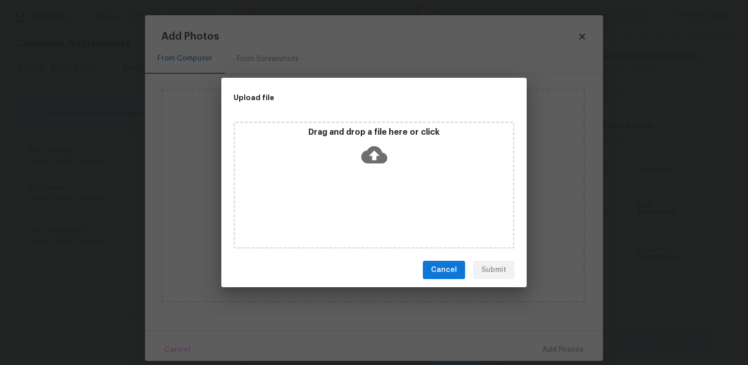
click at [384, 159] on icon at bounding box center [374, 154] width 26 height 17
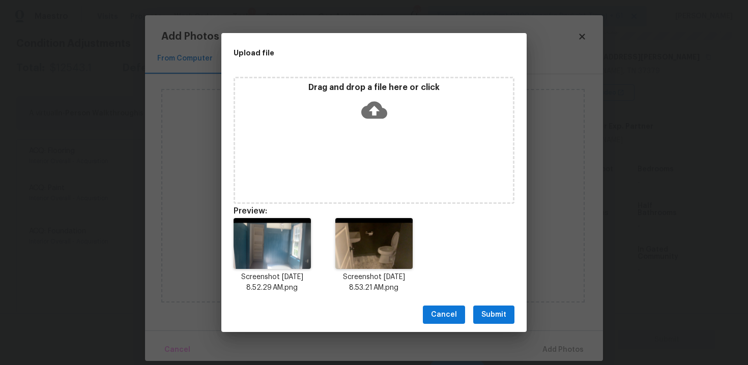
scroll to position [8, 0]
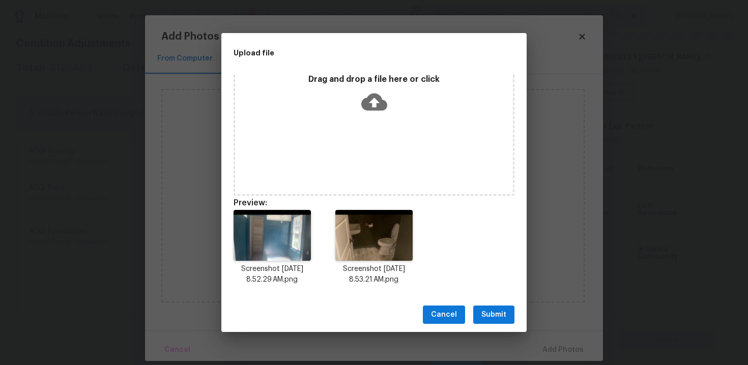
click at [491, 308] on button "Submit" at bounding box center [493, 315] width 41 height 19
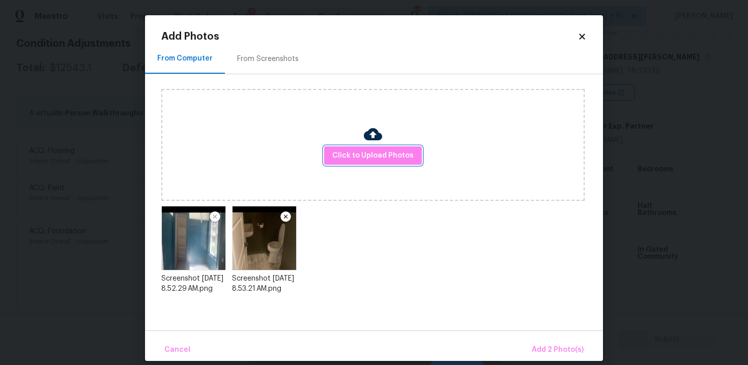
scroll to position [0, 0]
click at [541, 347] on span "Add 2 Photo(s)" at bounding box center [558, 350] width 52 height 13
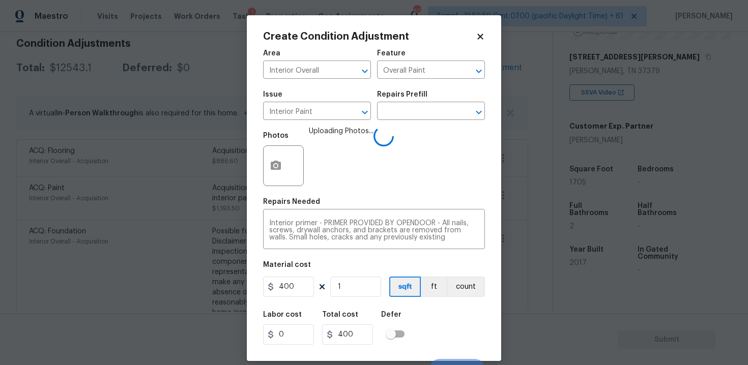
click at [324, 281] on div "400 1 sqft ft count" at bounding box center [374, 287] width 222 height 20
click at [312, 283] on input "400" at bounding box center [288, 287] width 51 height 20
type input "300"
click at [424, 317] on div "Labor cost 0 Total cost 300 Defer" at bounding box center [374, 328] width 222 height 46
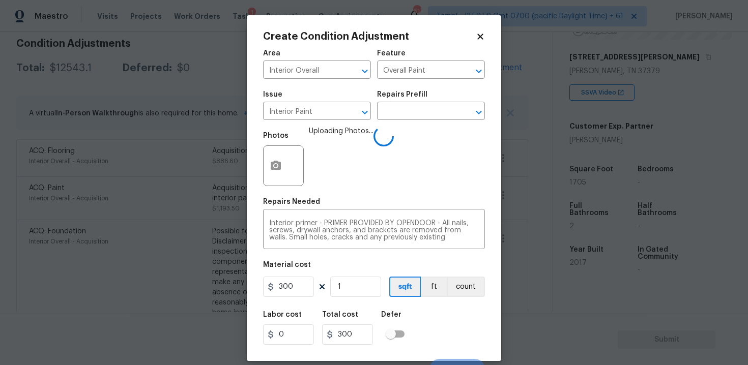
scroll to position [15, 0]
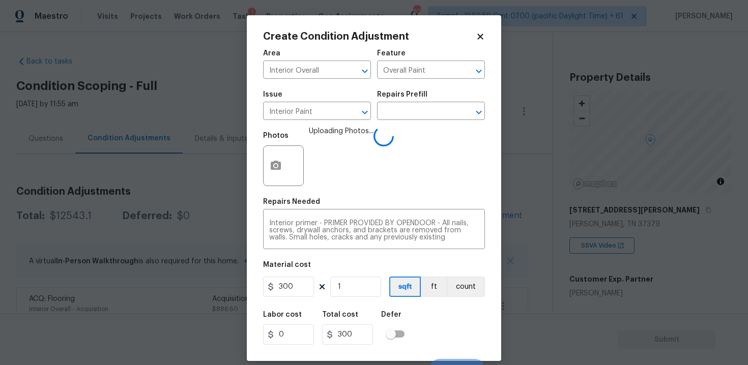
scroll to position [15, 0]
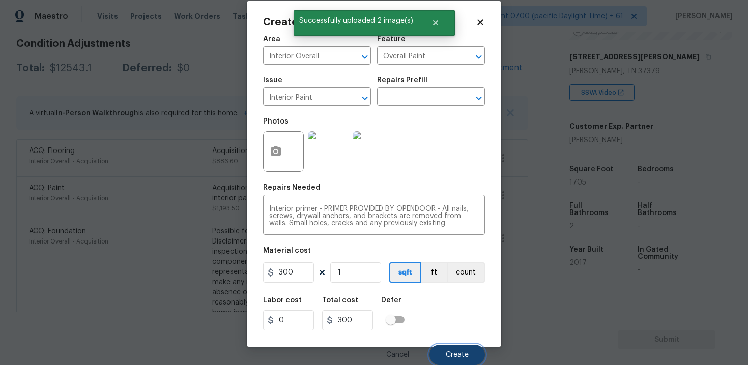
click at [452, 353] on span "Create" at bounding box center [457, 355] width 23 height 8
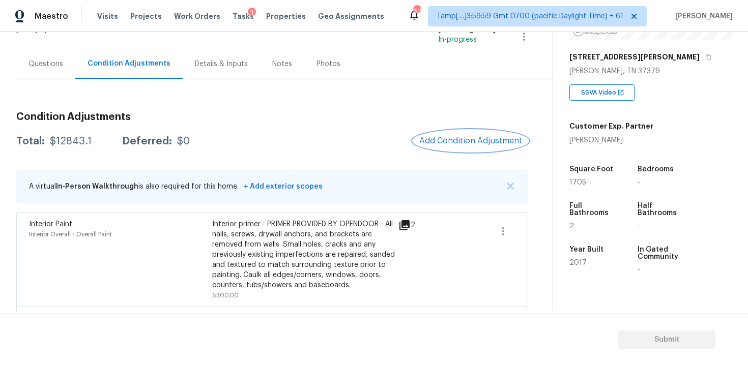
scroll to position [70, 0]
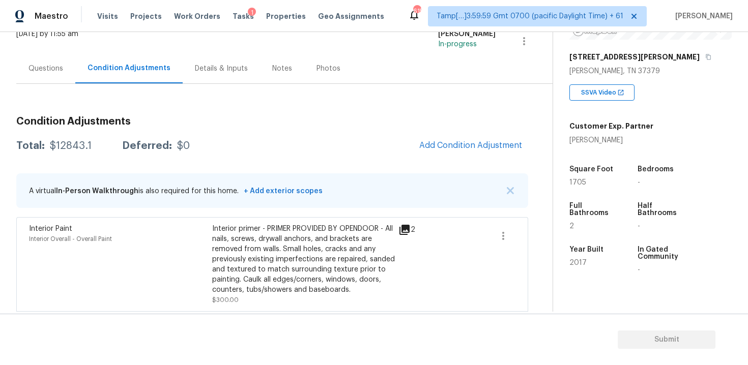
click at [59, 78] on div "Questions" at bounding box center [45, 68] width 59 height 30
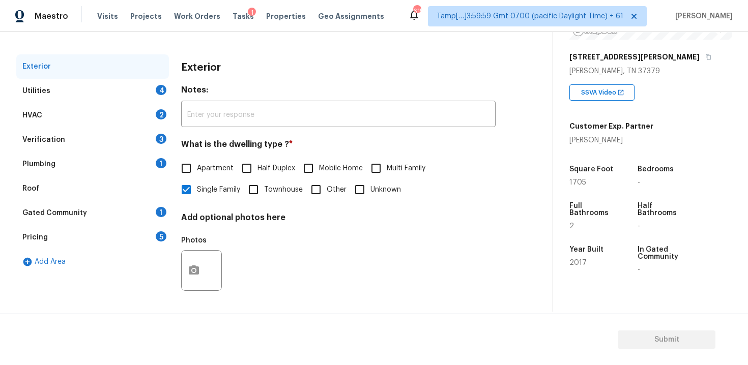
click at [161, 98] on div "Utilities 4" at bounding box center [92, 91] width 153 height 24
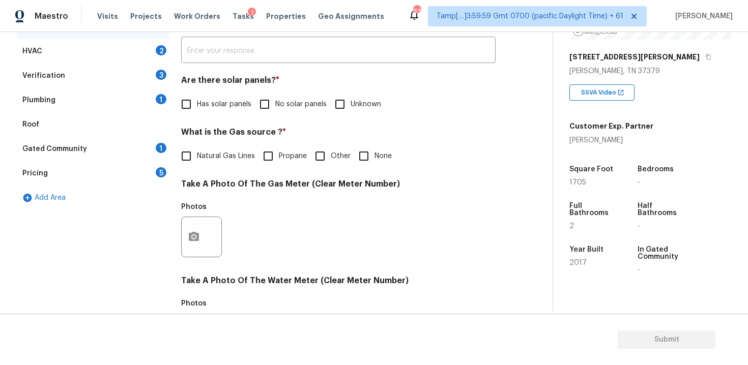
click at [267, 106] on input "No solar panels" at bounding box center [264, 104] width 21 height 21
checkbox input "true"
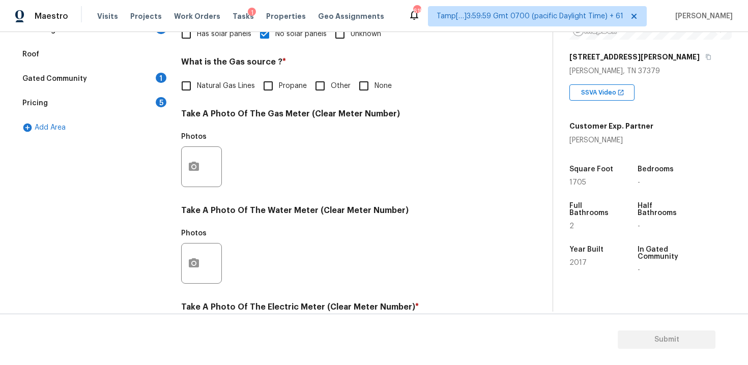
scroll to position [261, 0]
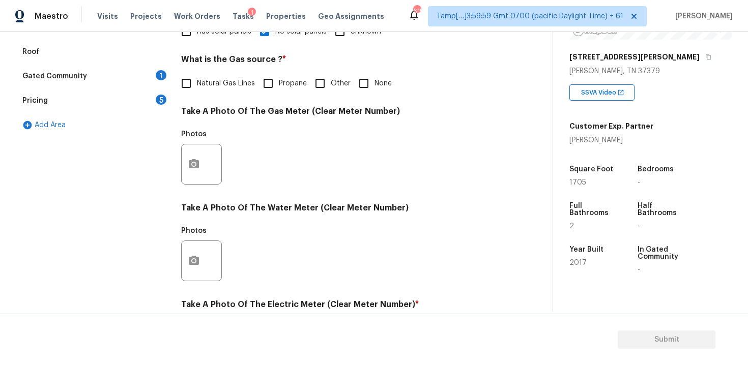
click at [363, 94] on div "Utilities Notes: ​ Are there solar panels? * Has solar panels No solar panels U…" at bounding box center [338, 183] width 314 height 531
click at [362, 88] on input "None" at bounding box center [363, 83] width 21 height 21
checkbox input "true"
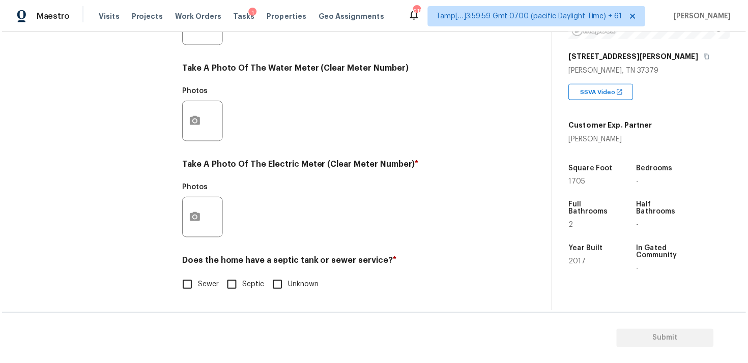
scroll to position [400, 0]
click at [185, 214] on button "button" at bounding box center [194, 218] width 24 height 40
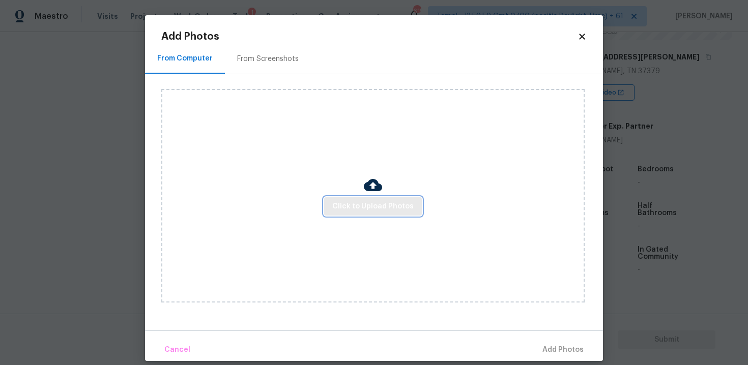
click at [352, 201] on span "Click to Upload Photos" at bounding box center [372, 206] width 81 height 13
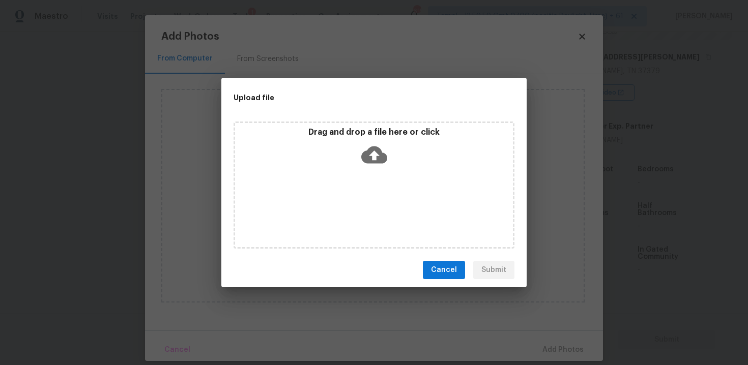
click at [370, 150] on icon at bounding box center [374, 154] width 26 height 17
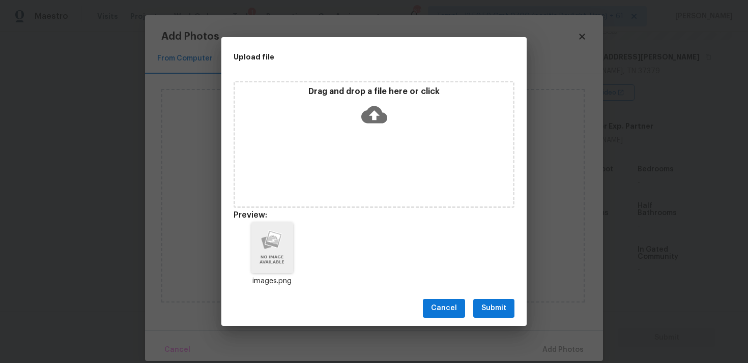
click at [493, 318] on div "Cancel Submit" at bounding box center [373, 308] width 305 height 35
click at [508, 308] on button "Submit" at bounding box center [493, 308] width 41 height 19
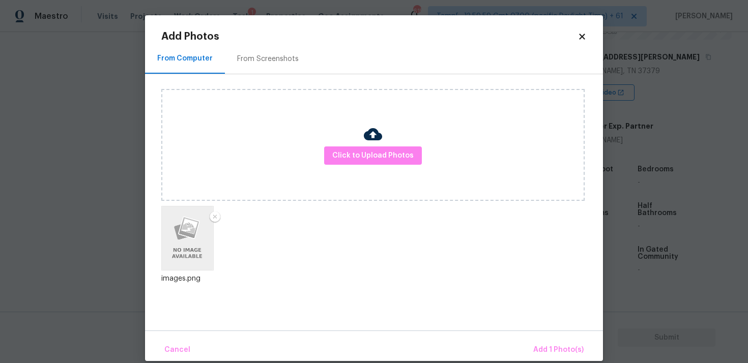
click at [544, 335] on div "Cancel Add 1 Photo(s)" at bounding box center [374, 346] width 458 height 31
click at [545, 345] on span "Add 1 Photo(s)" at bounding box center [558, 350] width 50 height 13
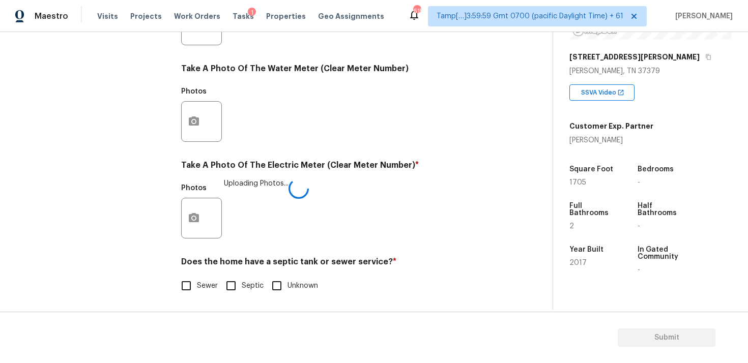
click at [180, 297] on div "Exterior Utilities 2 HVAC 2 Verification 3 Plumbing 1 Roof Gated Community 1 Pr…" at bounding box center [272, 43] width 512 height 531
click at [183, 285] on input "Sewer" at bounding box center [185, 285] width 21 height 21
checkbox input "true"
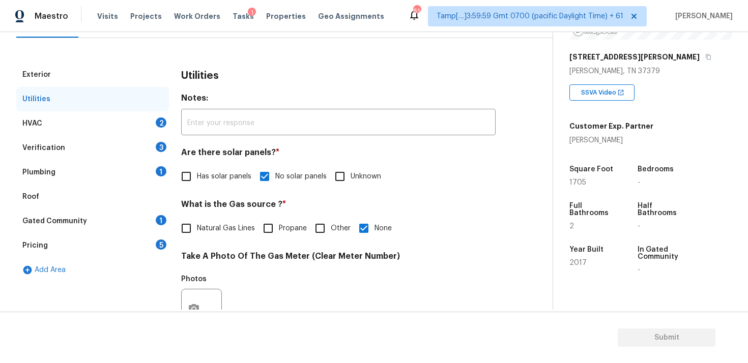
click at [149, 113] on div "HVAC 2" at bounding box center [92, 123] width 153 height 24
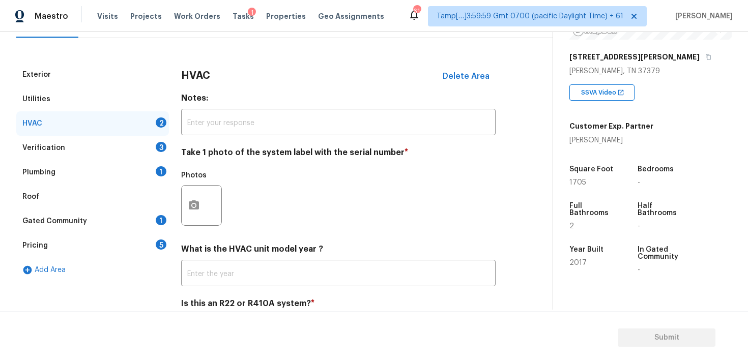
scroll to position [160, 0]
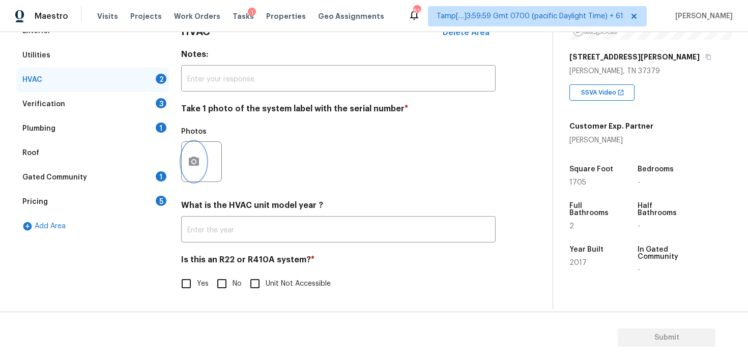
click at [198, 152] on button "button" at bounding box center [194, 162] width 24 height 40
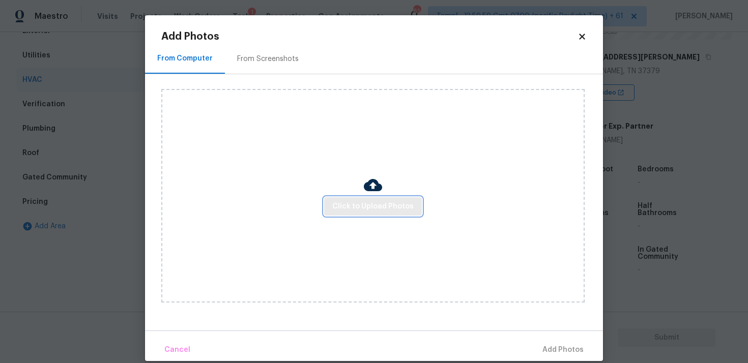
click at [364, 209] on span "Click to Upload Photos" at bounding box center [372, 206] width 81 height 13
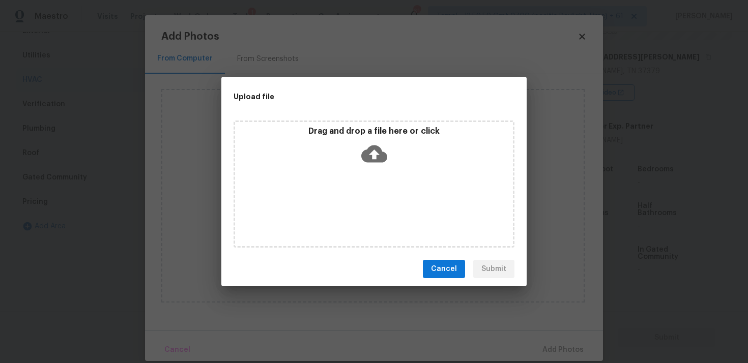
click at [371, 162] on icon at bounding box center [374, 154] width 26 height 26
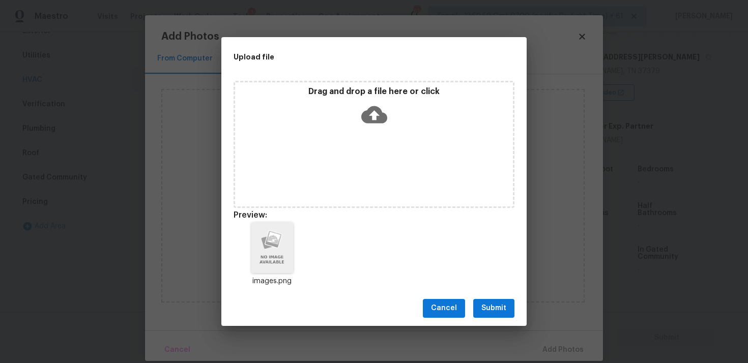
click at [483, 315] on button "Submit" at bounding box center [493, 308] width 41 height 19
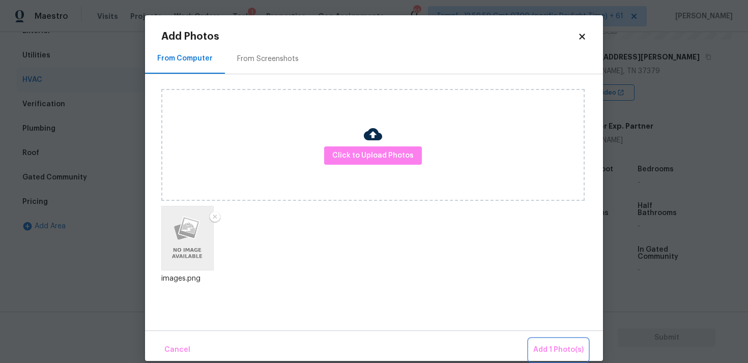
click at [568, 347] on span "Add 1 Photo(s)" at bounding box center [558, 350] width 50 height 13
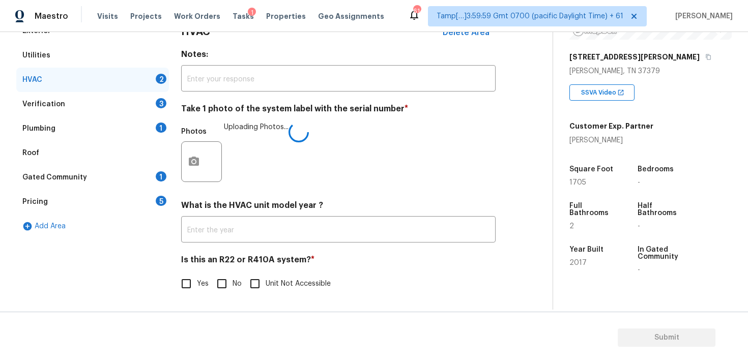
click at [230, 282] on input "No" at bounding box center [221, 283] width 21 height 21
checkbox input "true"
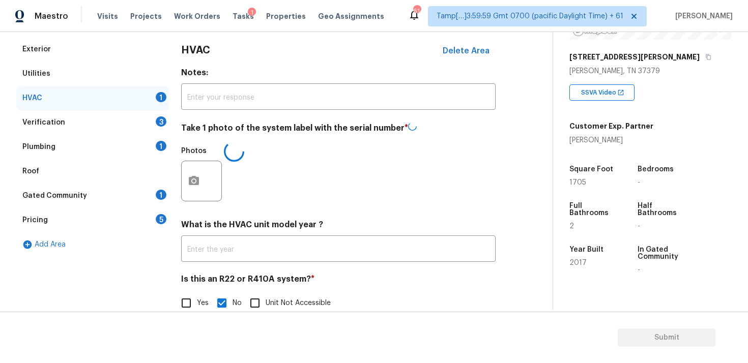
scroll to position [142, 0]
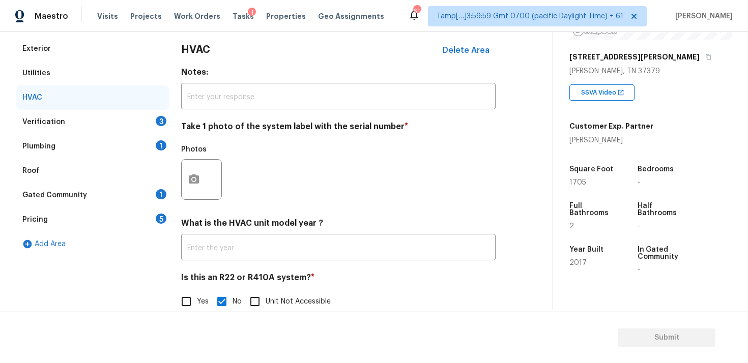
click at [145, 119] on div "Verification 3" at bounding box center [92, 122] width 153 height 24
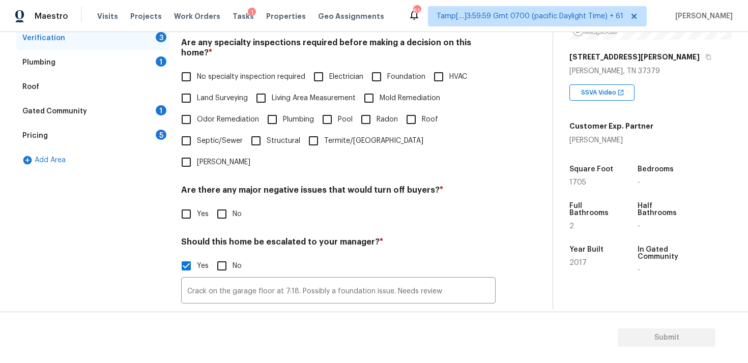
scroll to position [243, 0]
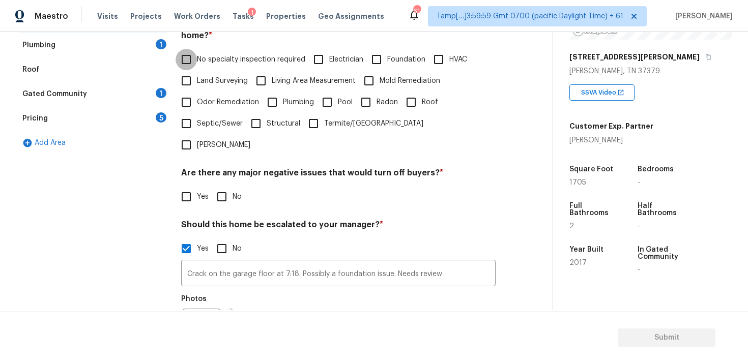
click at [194, 57] on input "No specialty inspection required" at bounding box center [185, 59] width 21 height 21
checkbox input "true"
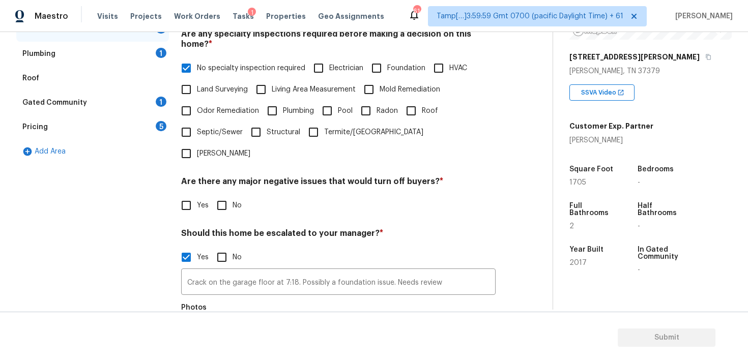
click at [395, 63] on span "Foundation" at bounding box center [406, 68] width 38 height 11
click at [387, 57] on input "Foundation" at bounding box center [376, 67] width 21 height 21
checkbox input "true"
click at [227, 63] on span "No specialty inspection required" at bounding box center [251, 68] width 108 height 11
click at [197, 57] on input "No specialty inspection required" at bounding box center [185, 67] width 21 height 21
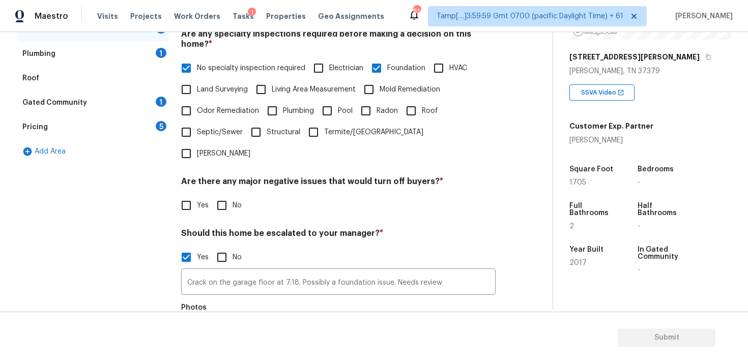
checkbox input "false"
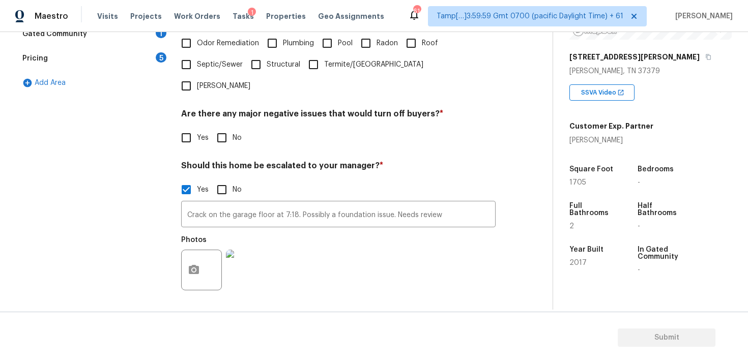
scroll to position [315, 0]
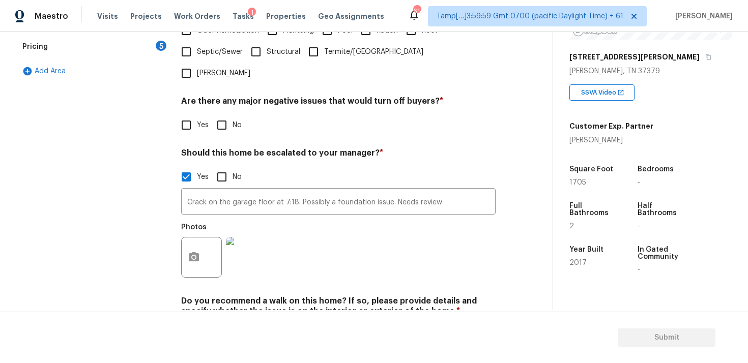
click at [226, 114] on input "No" at bounding box center [221, 124] width 21 height 21
checkbox input "true"
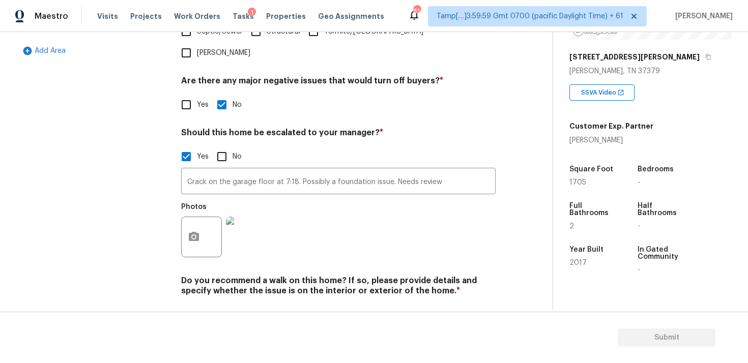
click at [226, 304] on input "No" at bounding box center [221, 314] width 21 height 21
checkbox input "true"
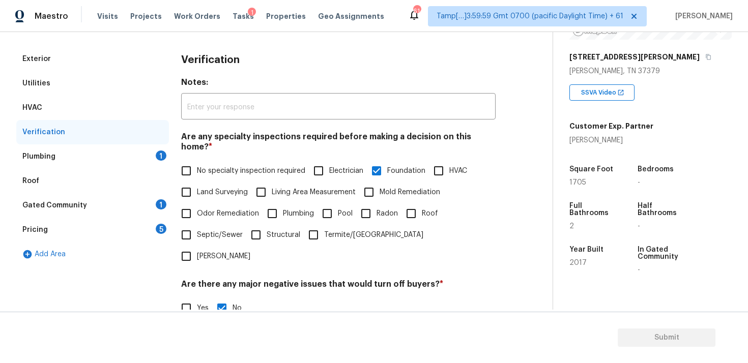
click at [136, 147] on div "Plumbing 1" at bounding box center [92, 156] width 153 height 24
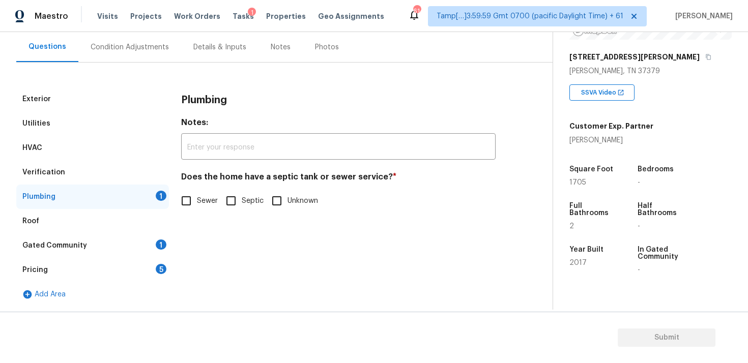
scroll to position [92, 0]
click at [199, 193] on label "Sewer" at bounding box center [196, 200] width 42 height 21
click at [197, 193] on input "Sewer" at bounding box center [185, 200] width 21 height 21
checkbox input "true"
click at [156, 240] on div "Gated Community 1" at bounding box center [92, 245] width 153 height 24
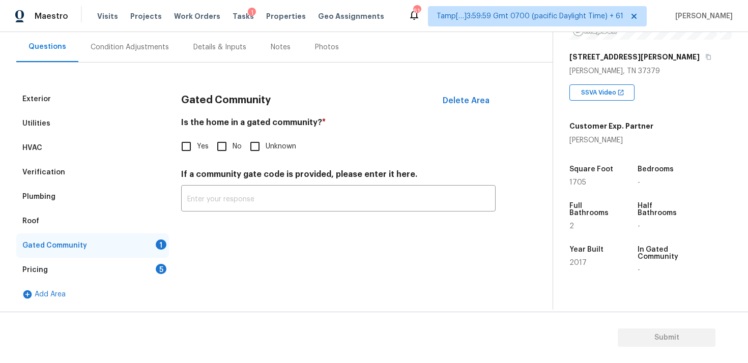
click at [219, 154] on input "No" at bounding box center [221, 146] width 21 height 21
checkbox input "true"
click at [145, 265] on div "Pricing 5" at bounding box center [92, 270] width 153 height 24
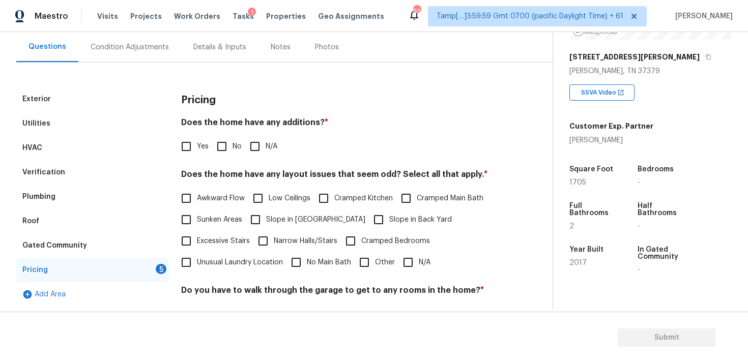
click at [219, 143] on input "No" at bounding box center [221, 146] width 21 height 21
checkbox input "true"
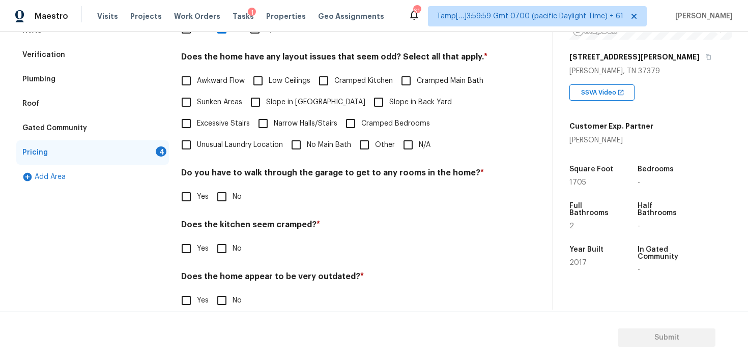
click at [368, 97] on input "Slope in Back Yard" at bounding box center [378, 102] width 21 height 21
checkbox input "true"
click at [262, 103] on input "Slope in Front Yard" at bounding box center [255, 102] width 21 height 21
checkbox input "true"
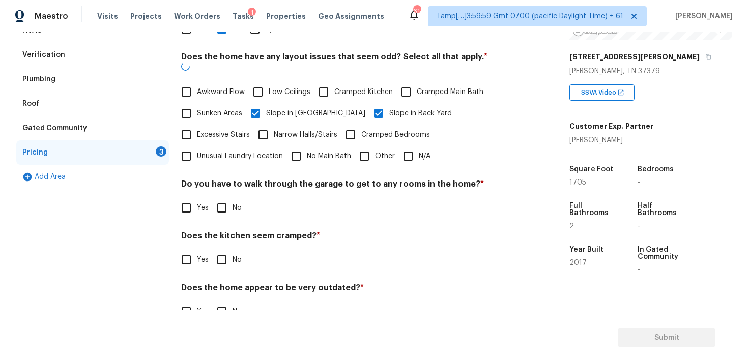
click at [229, 197] on input "No" at bounding box center [221, 207] width 21 height 21
checkbox input "true"
click at [215, 252] on input "No" at bounding box center [221, 260] width 21 height 21
checkbox input "true"
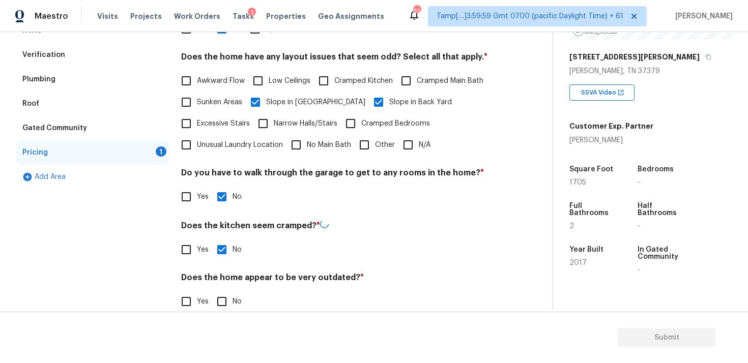
click at [219, 298] on input "No" at bounding box center [221, 301] width 21 height 21
checkbox input "true"
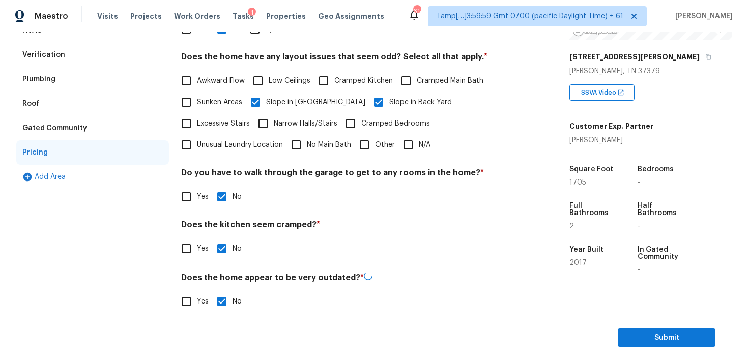
scroll to position [8, 0]
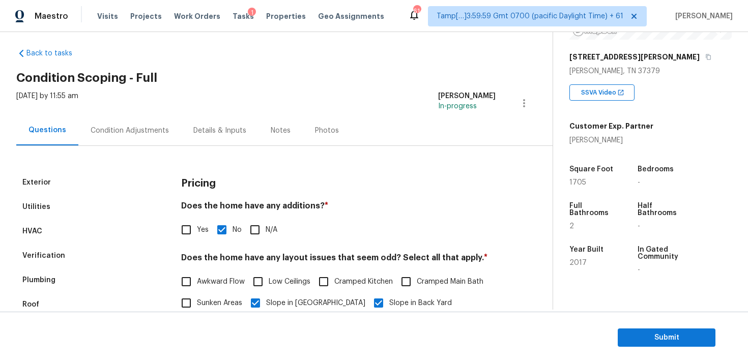
click at [154, 118] on div "Condition Adjustments" at bounding box center [129, 130] width 103 height 30
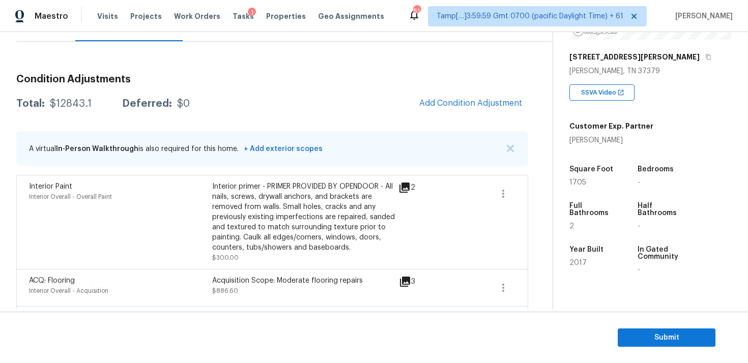
scroll to position [98, 0]
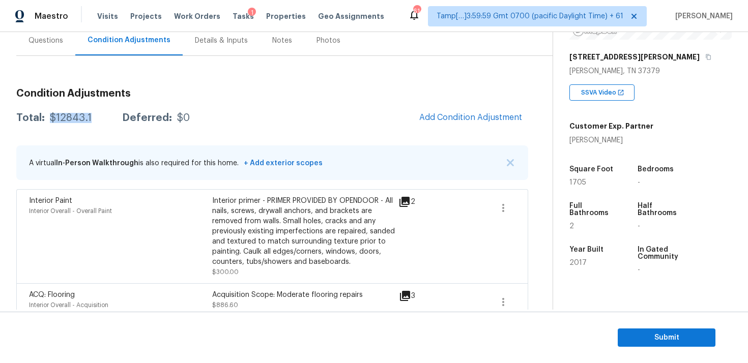
drag, startPoint x: 50, startPoint y: 119, endPoint x: 99, endPoint y: 118, distance: 48.8
click at [99, 118] on div "Total: $12843.1 Deferred: $0" at bounding box center [102, 118] width 173 height 10
copy div "$12843.1"
click at [57, 49] on div "Questions" at bounding box center [45, 40] width 59 height 30
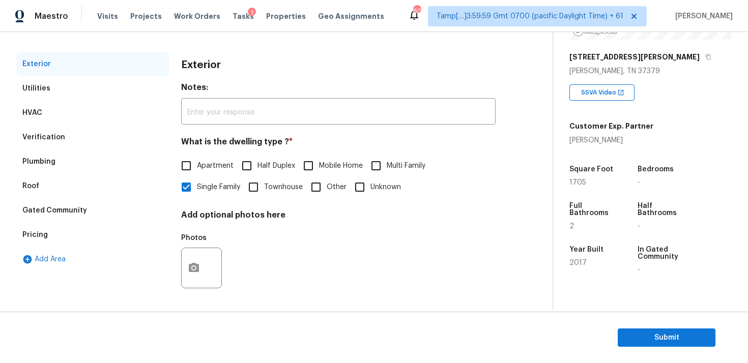
click at [115, 138] on div "Verification" at bounding box center [92, 137] width 153 height 24
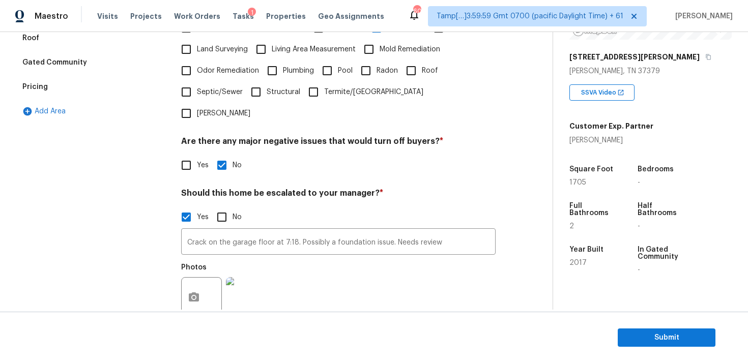
scroll to position [299, 0]
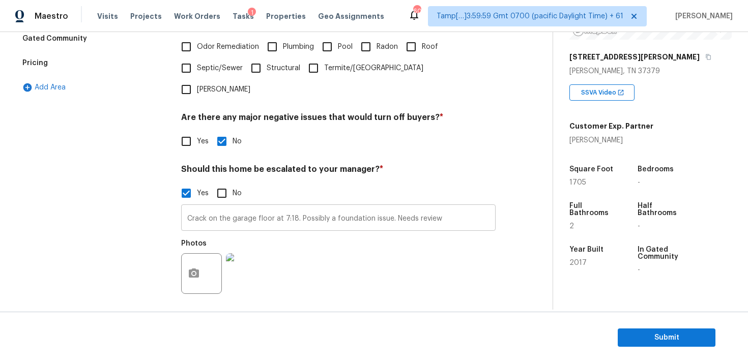
click at [293, 207] on input "Crack on the garage floor at 7:18. Possibly a foundation issue. Needs review" at bounding box center [338, 219] width 314 height 24
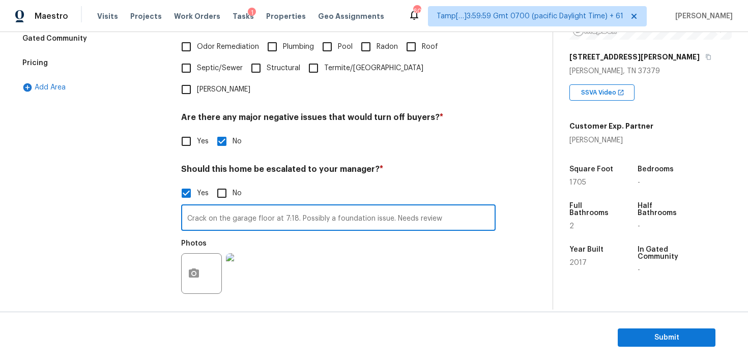
click at [293, 207] on input "Crack on the garage floor at 7:18. Possibly a foundation issue. Needs review" at bounding box center [338, 219] width 314 height 24
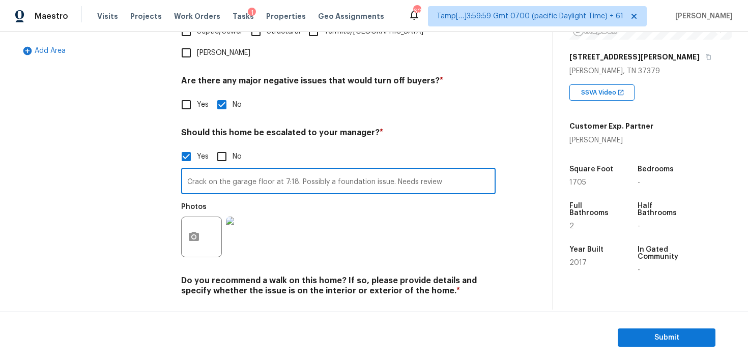
scroll to position [0, 0]
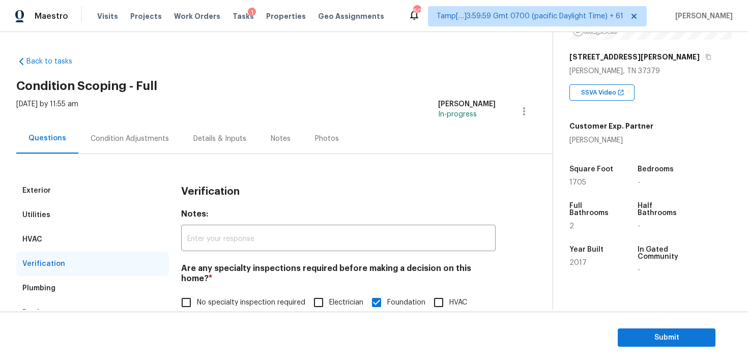
click at [139, 131] on div "Condition Adjustments" at bounding box center [129, 139] width 103 height 30
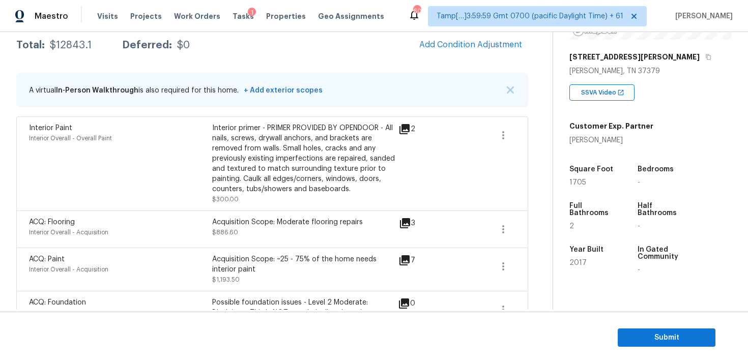
scroll to position [170, 0]
click at [650, 335] on span "Submit" at bounding box center [666, 338] width 81 height 13
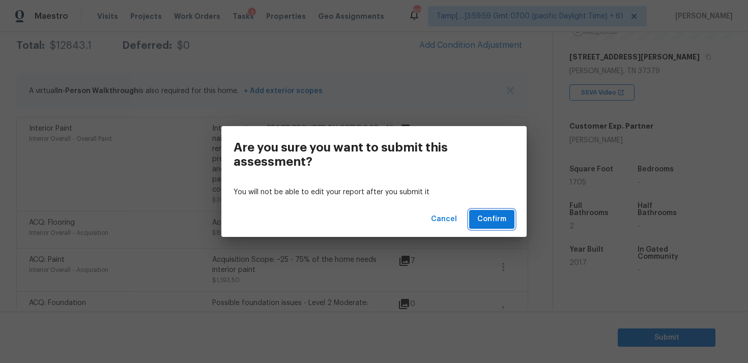
click at [508, 218] on button "Confirm" at bounding box center [491, 219] width 45 height 19
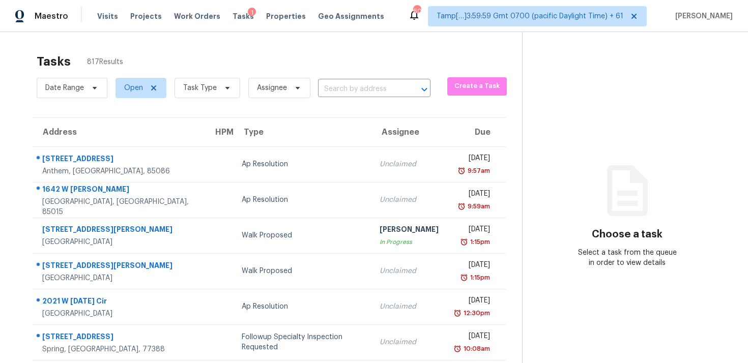
click at [354, 99] on div "Date Range Open Task Type Assignee ​" at bounding box center [234, 88] width 394 height 26
click at [354, 94] on input "text" at bounding box center [360, 89] width 84 height 16
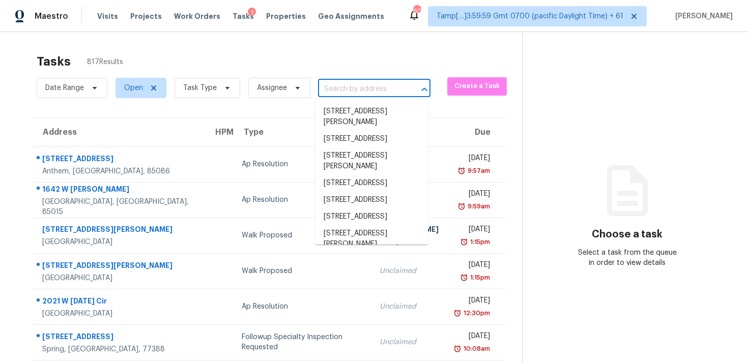
paste input "286 Collins Rd, Portland, TN, 37148"
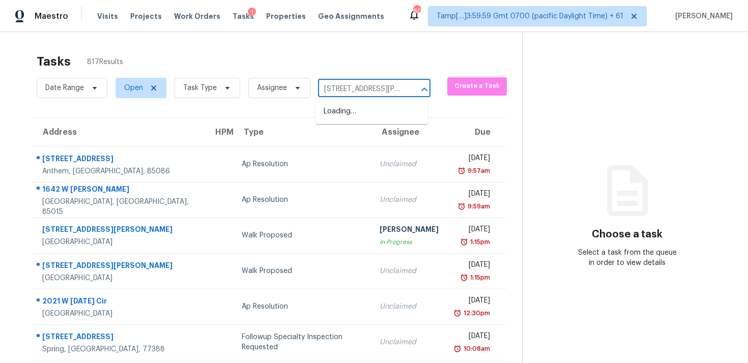
scroll to position [0, 38]
type input "286 Collins Rd, Portland, TN, 37148"
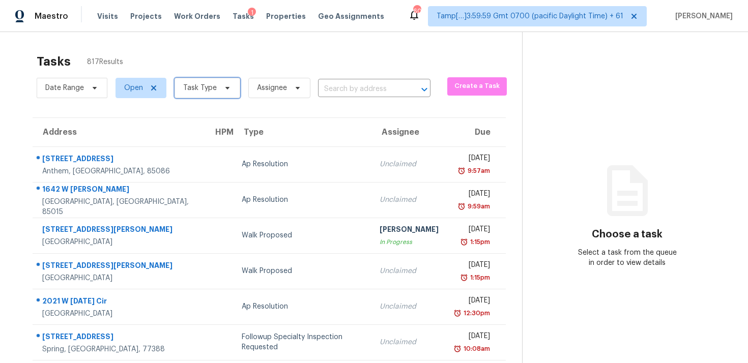
click at [214, 86] on span "Task Type" at bounding box center [200, 88] width 34 height 10
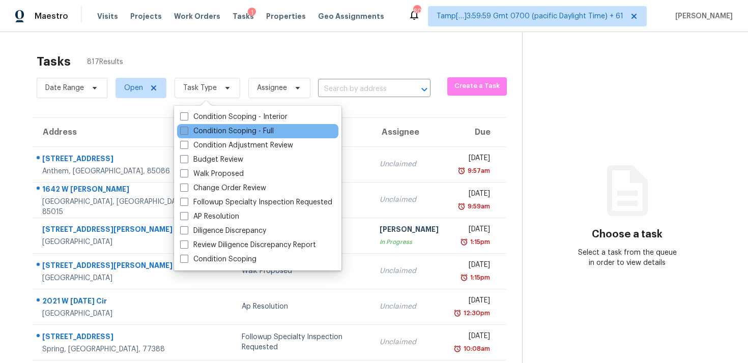
click at [225, 127] on label "Condition Scoping - Full" at bounding box center [227, 131] width 94 height 10
click at [187, 127] on input "Condition Scoping - Full" at bounding box center [183, 129] width 7 height 7
checkbox input "true"
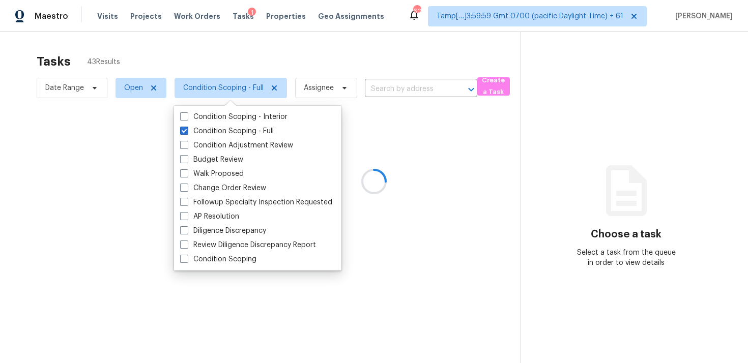
click at [170, 47] on div at bounding box center [374, 181] width 748 height 363
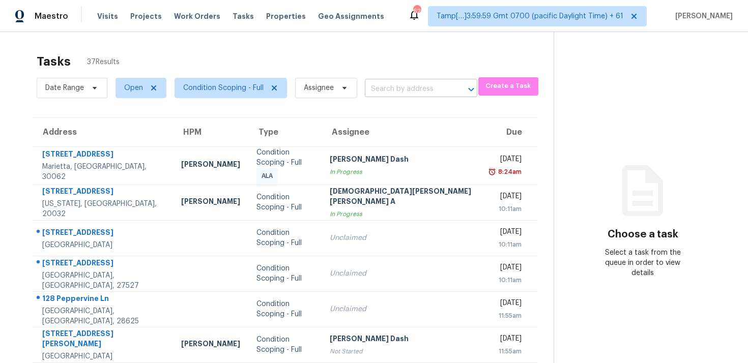
click at [379, 92] on input "text" at bounding box center [407, 89] width 84 height 16
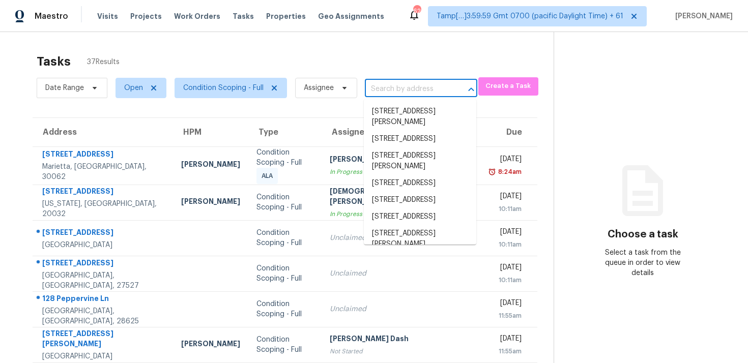
paste input "[STREET_ADDRESS][PERSON_NAME]"
type input "[STREET_ADDRESS][PERSON_NAME]"
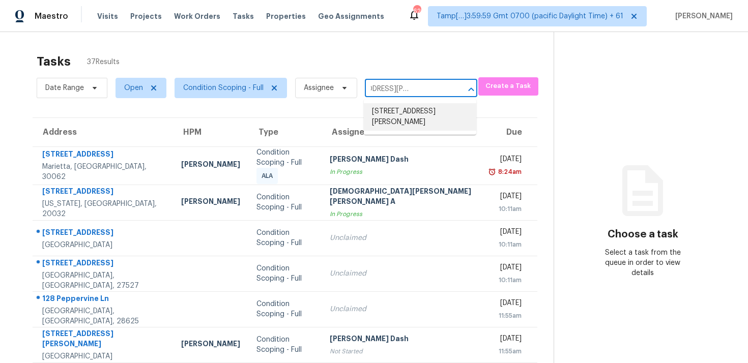
click at [409, 107] on li "[STREET_ADDRESS][PERSON_NAME]" at bounding box center [420, 116] width 112 height 27
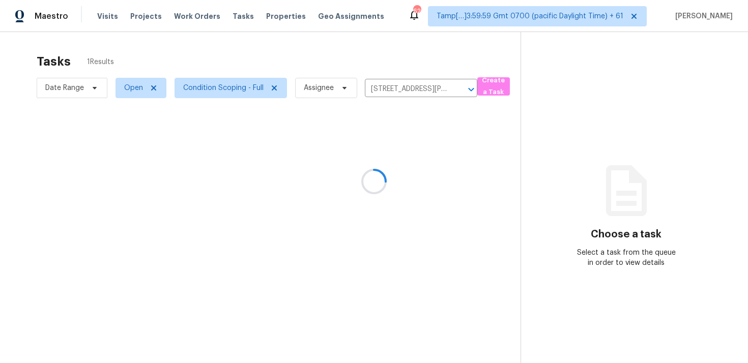
click at [380, 164] on div at bounding box center [374, 181] width 748 height 363
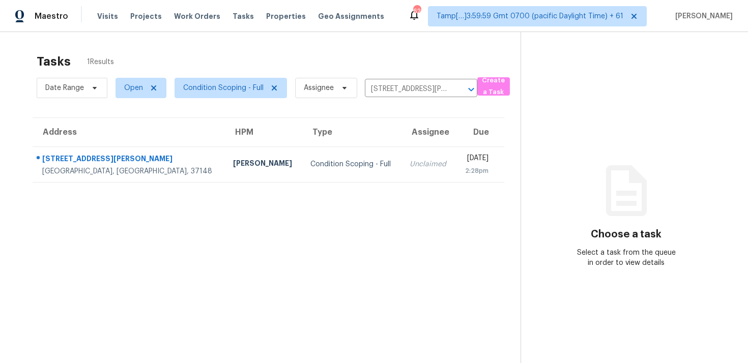
click at [409, 164] on div "Unclaimed" at bounding box center [428, 164] width 38 height 10
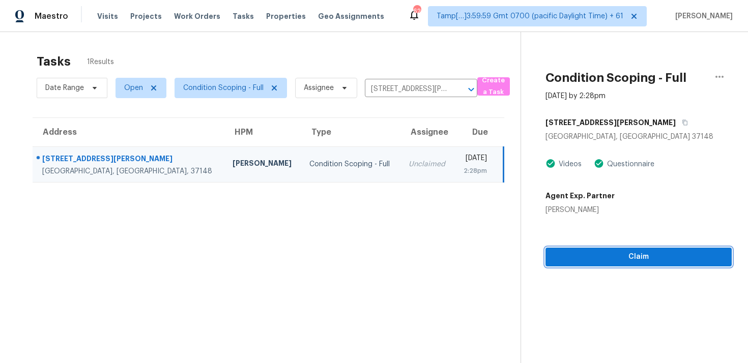
click at [607, 256] on span "Claim" at bounding box center [638, 257] width 170 height 13
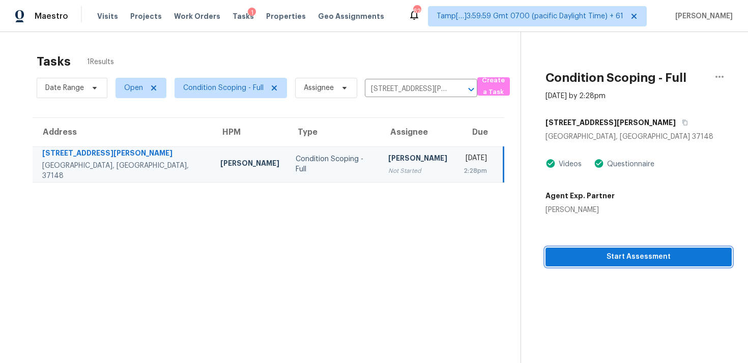
click at [607, 256] on span "Start Assessment" at bounding box center [638, 257] width 170 height 13
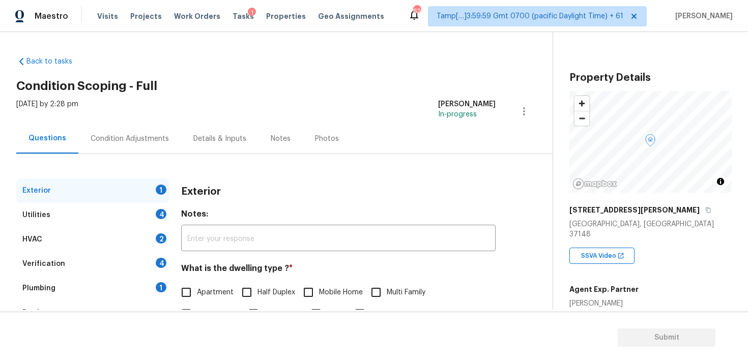
click at [127, 124] on div "Condition Adjustments" at bounding box center [129, 139] width 103 height 30
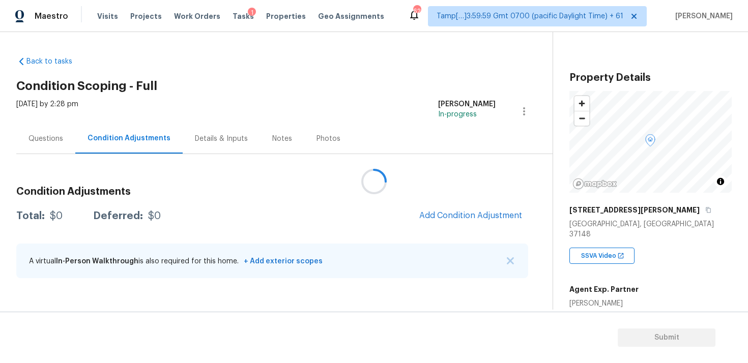
click at [400, 205] on div at bounding box center [374, 181] width 748 height 363
click at [450, 216] on span "Add Condition Adjustment" at bounding box center [470, 215] width 103 height 9
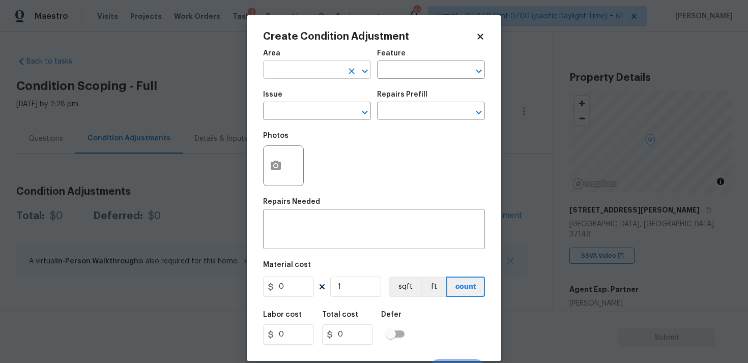
click at [335, 75] on input "text" at bounding box center [302, 71] width 79 height 16
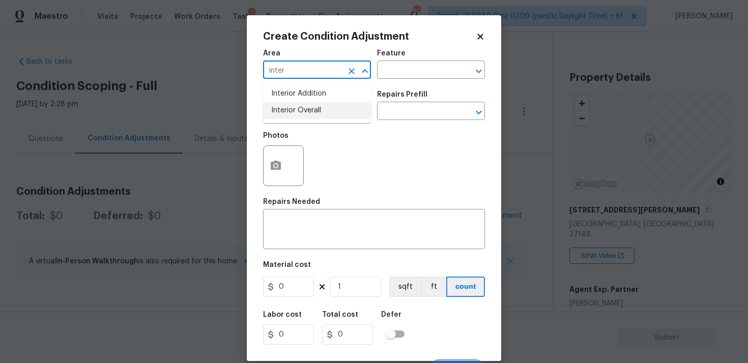
click at [334, 103] on li "Interior Overall" at bounding box center [317, 110] width 108 height 17
type input "Interior Overall"
click at [334, 106] on input "text" at bounding box center [302, 112] width 79 height 16
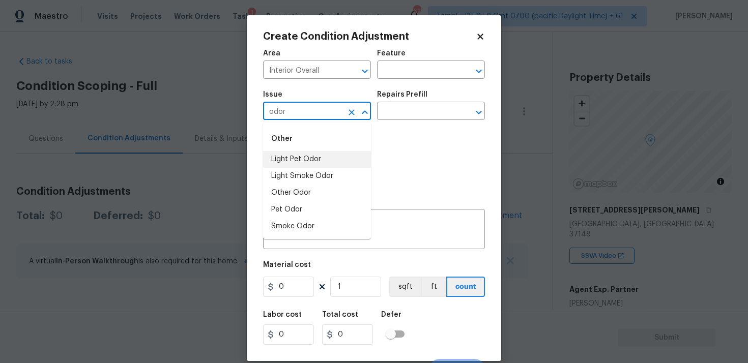
click at [327, 154] on li "Light Pet Odor" at bounding box center [317, 159] width 108 height 17
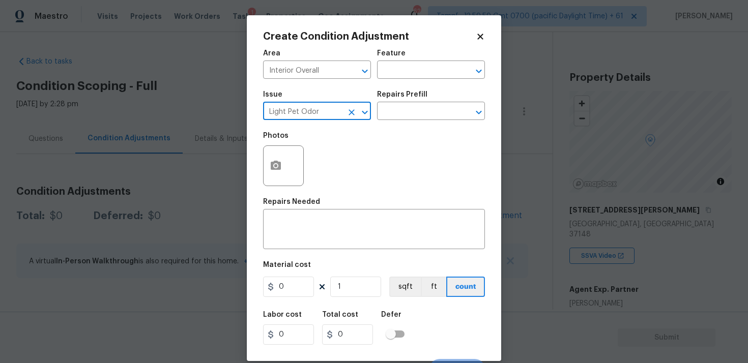
type input "Light Pet Odor"
click at [393, 121] on div "Issue Light Pet Odor ​ Repairs Prefill ​" at bounding box center [374, 105] width 222 height 41
click at [404, 111] on input "text" at bounding box center [416, 112] width 79 height 16
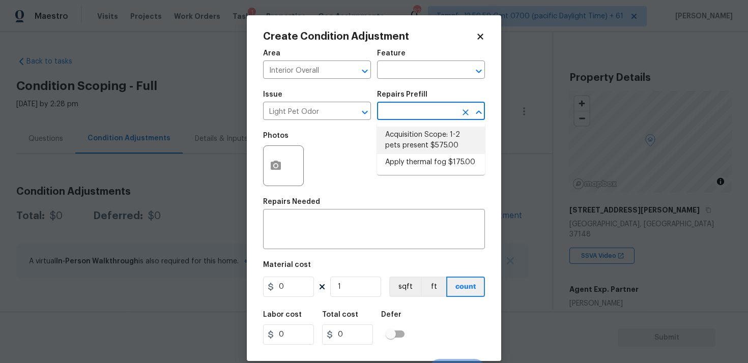
click at [411, 144] on li "Acquisition Scope: 1-2 pets present $575.00" at bounding box center [431, 140] width 108 height 27
type textarea "Acquisition Scope: 1-2 pets present"
type input "575"
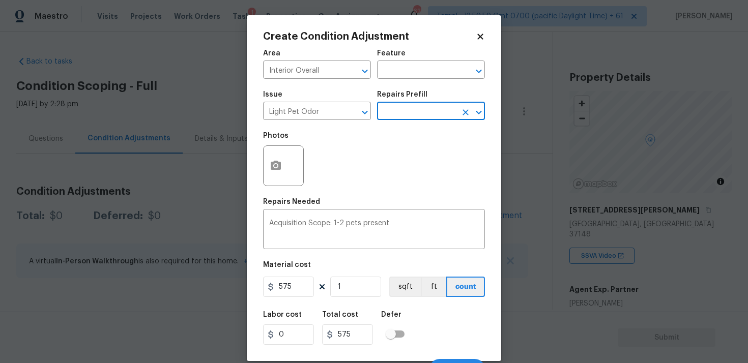
scroll to position [17, 0]
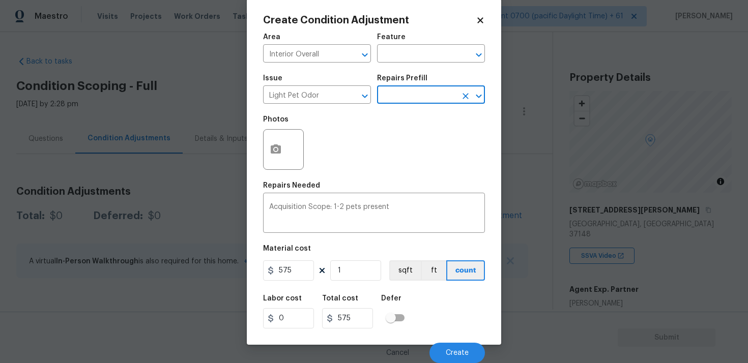
click at [462, 337] on div "Cancel Create" at bounding box center [374, 349] width 222 height 28
click at [460, 349] on span "Create" at bounding box center [457, 353] width 23 height 8
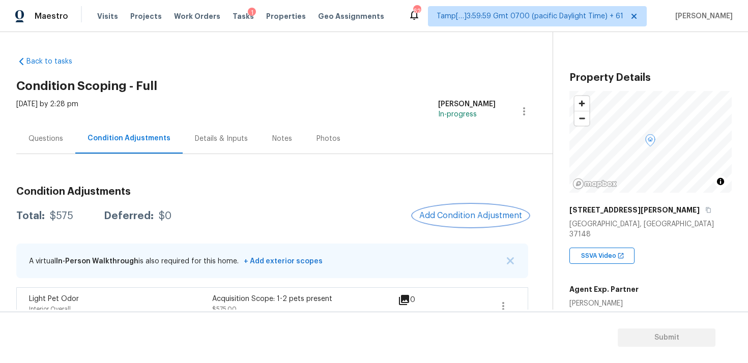
scroll to position [18, 0]
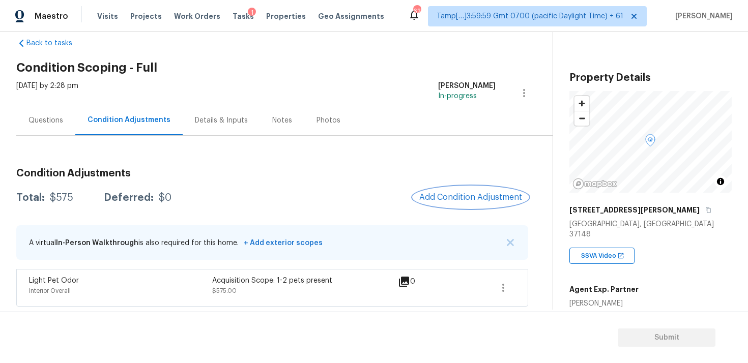
click at [450, 195] on span "Add Condition Adjustment" at bounding box center [470, 197] width 103 height 9
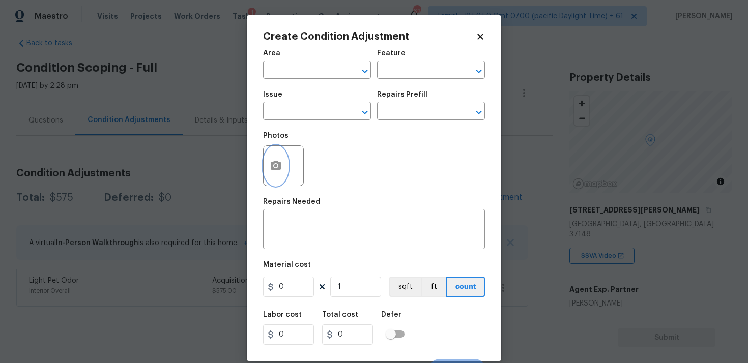
click at [271, 181] on button "button" at bounding box center [275, 166] width 24 height 40
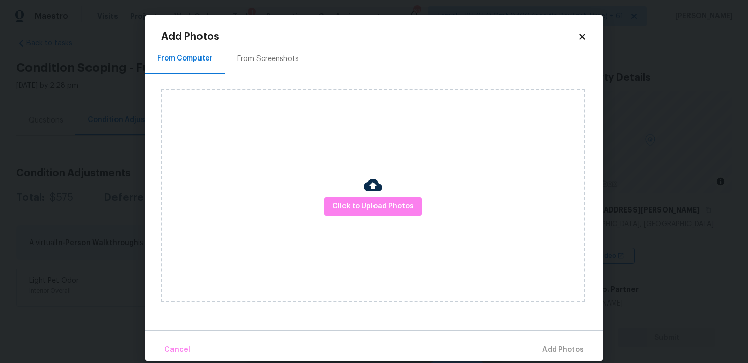
click at [391, 219] on div "Click to Upload Photos" at bounding box center [372, 196] width 423 height 214
click at [391, 210] on span "Click to Upload Photos" at bounding box center [372, 206] width 81 height 13
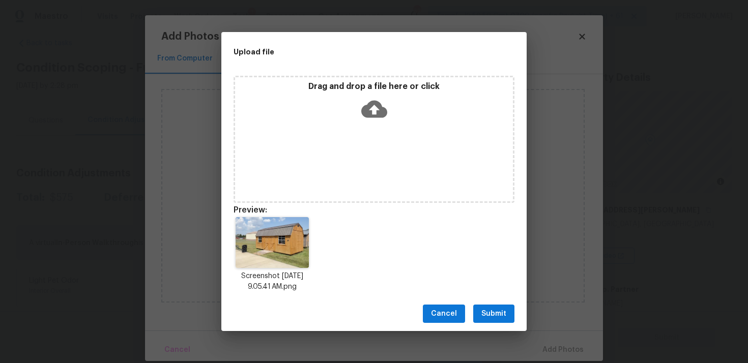
click at [500, 310] on span "Submit" at bounding box center [493, 314] width 25 height 13
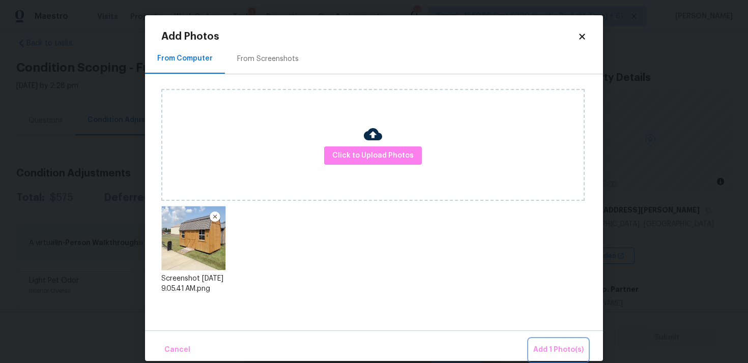
click at [554, 351] on span "Add 1 Photo(s)" at bounding box center [558, 350] width 50 height 13
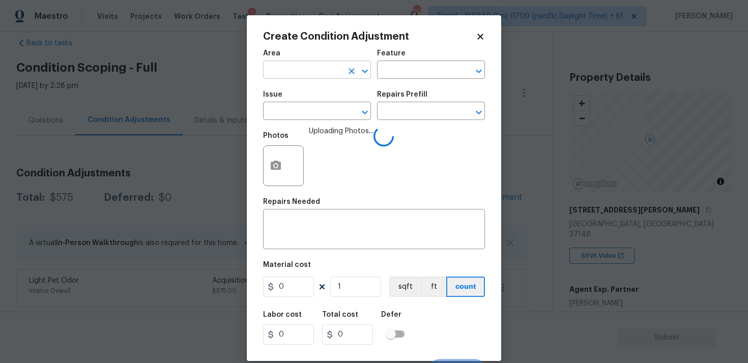
click at [302, 75] on input "text" at bounding box center [302, 71] width 79 height 16
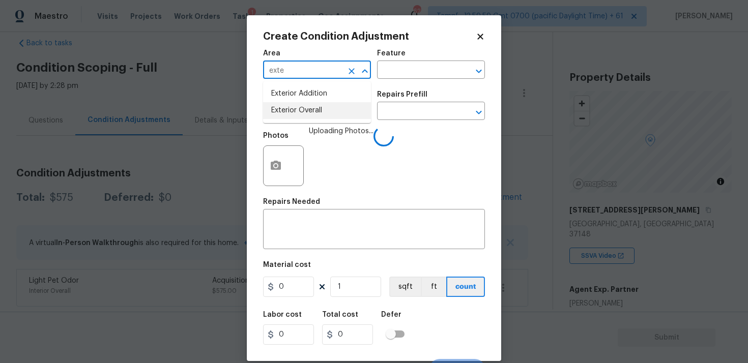
click at [292, 122] on ul "Exterior Addition Exterior Overall" at bounding box center [317, 102] width 108 height 42
click at [291, 118] on li "Exterior Overall" at bounding box center [317, 110] width 108 height 17
type input "Exterior Overall"
click at [291, 118] on input "text" at bounding box center [302, 112] width 79 height 16
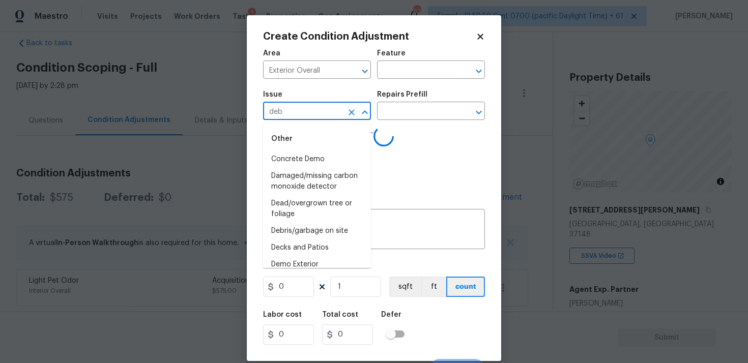
type input "debr"
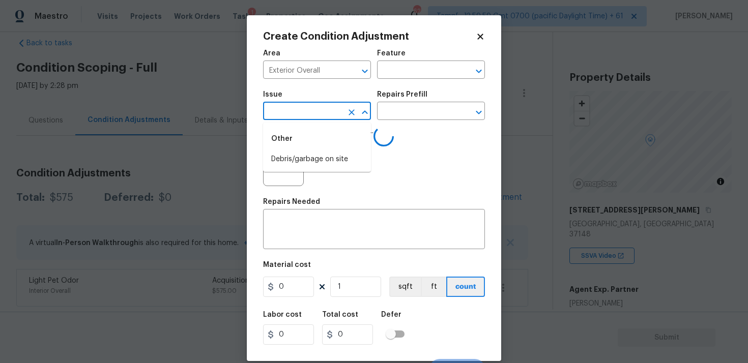
type input "i"
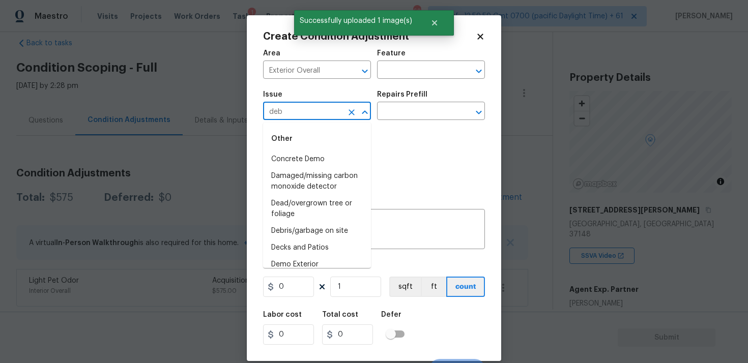
type input "debr"
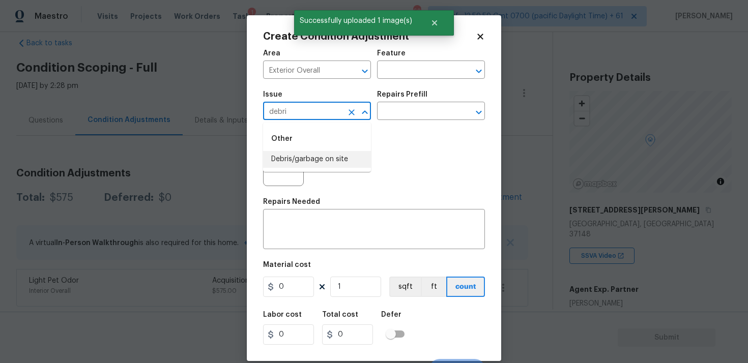
click at [300, 162] on li "Debris/garbage on site" at bounding box center [317, 159] width 108 height 17
type input "Debris/garbage on site"
click at [307, 232] on textarea at bounding box center [374, 230] width 210 height 21
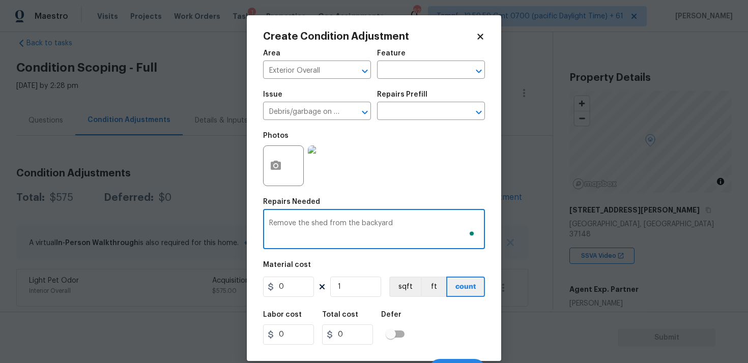
type textarea "Remove the shed from the backyard"
click at [289, 285] on input "0" at bounding box center [288, 287] width 51 height 20
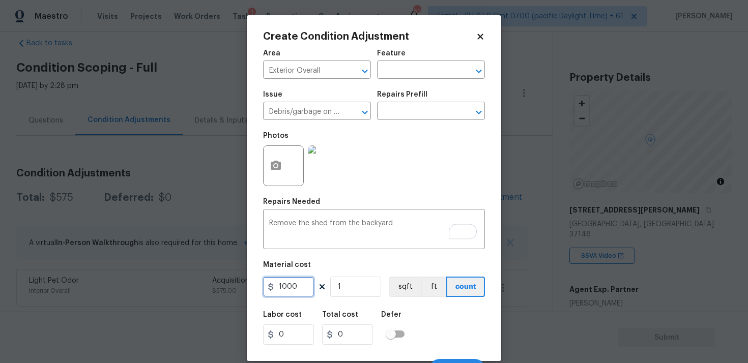
type input "1000"
click at [433, 316] on div "Labor cost 0 Total cost 0 Defer" at bounding box center [374, 328] width 222 height 46
type input "1000"
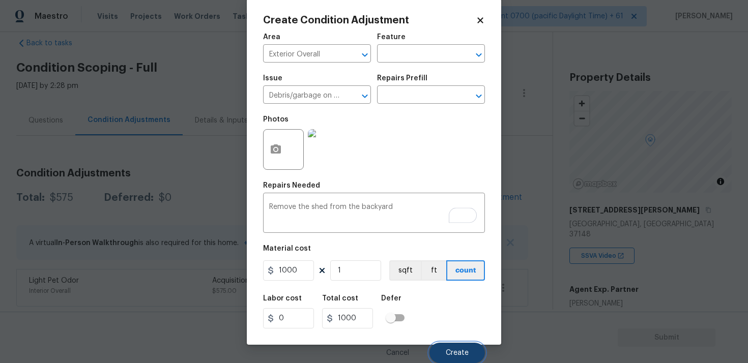
click at [461, 356] on span "Create" at bounding box center [457, 353] width 23 height 8
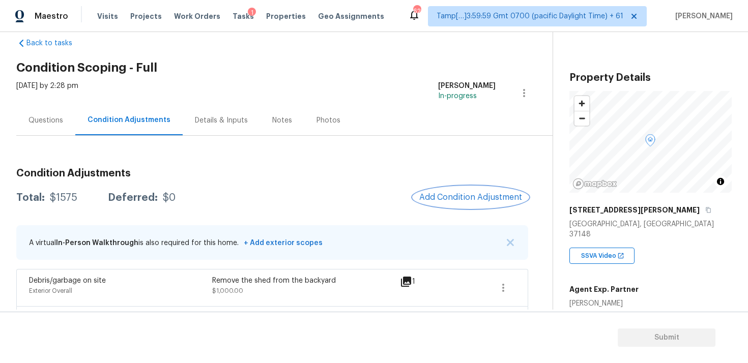
scroll to position [55, 0]
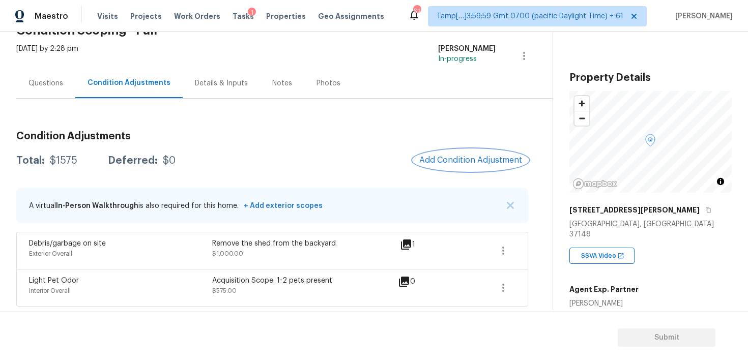
click at [466, 164] on span "Add Condition Adjustment" at bounding box center [470, 160] width 103 height 9
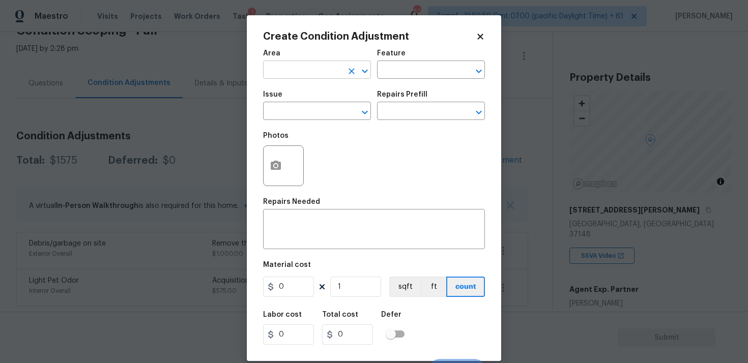
click at [313, 74] on input "text" at bounding box center [302, 71] width 79 height 16
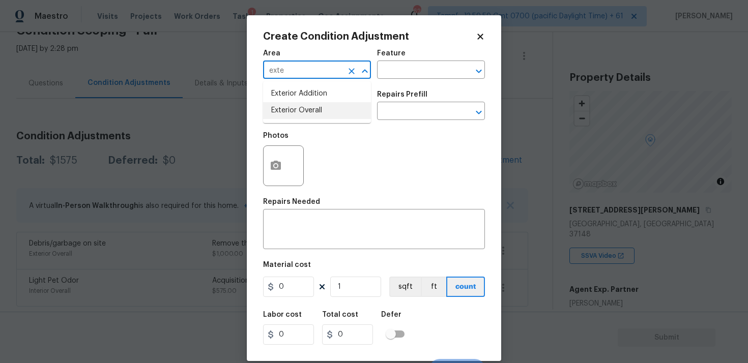
click at [304, 106] on li "Exterior Overall" at bounding box center [317, 110] width 108 height 17
type input "Exterior Overall"
click at [304, 106] on input "text" at bounding box center [302, 112] width 79 height 16
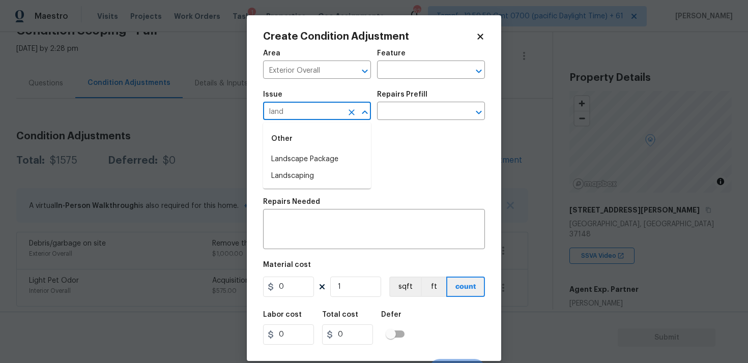
click at [304, 149] on div "Other" at bounding box center [317, 139] width 108 height 24
click at [312, 155] on li "Landscape Package" at bounding box center [317, 159] width 108 height 17
type input "Landscape Package"
click at [395, 108] on input "text" at bounding box center [416, 112] width 79 height 16
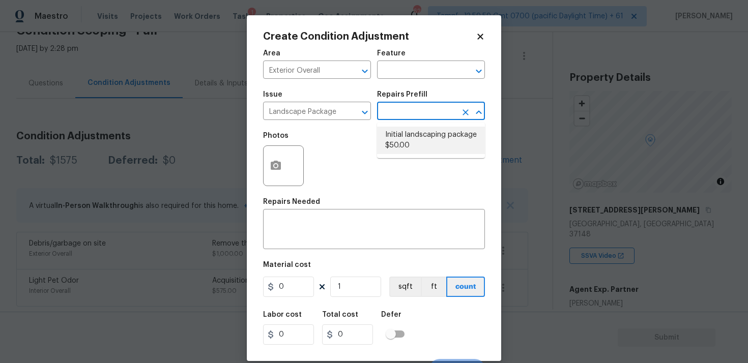
click at [401, 146] on li "Initial landscaping package $50.00" at bounding box center [431, 140] width 108 height 27
type input "Home Readiness Packages"
type textarea "Mowing of grass up to 6" in height. Mow, edge along driveways & sidewalks, trim…"
type input "50"
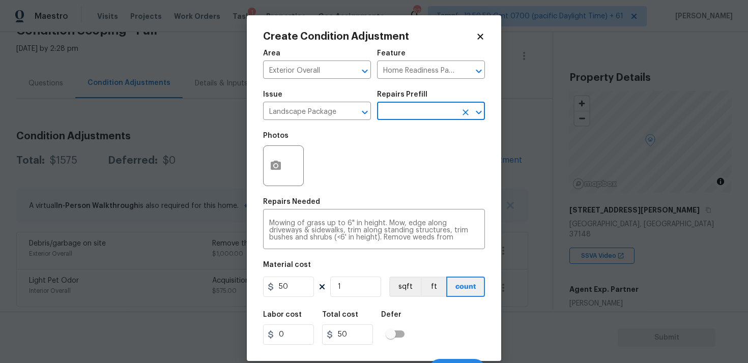
click at [313, 266] on div "Material cost" at bounding box center [374, 267] width 222 height 13
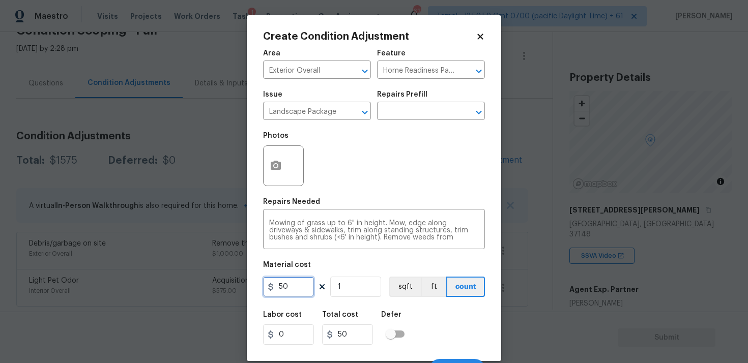
click at [303, 284] on input "50" at bounding box center [288, 287] width 51 height 20
type input "300"
click at [376, 322] on div "Total cost" at bounding box center [351, 317] width 59 height 13
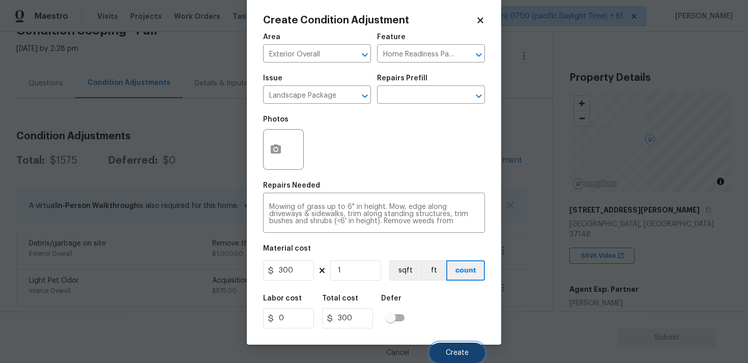
click at [449, 356] on span "Create" at bounding box center [457, 353] width 23 height 8
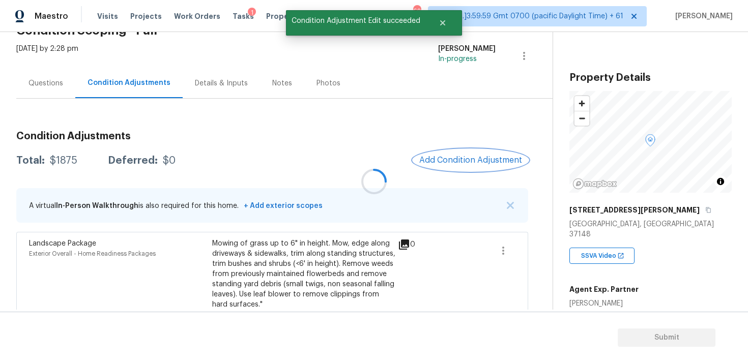
scroll to position [0, 0]
click at [495, 146] on div "Condition Adjustments Total: $1875 Deferred: $0 Add Condition Adjustment A virt…" at bounding box center [272, 261] width 512 height 277
click at [469, 153] on button "Add Condition Adjustment" at bounding box center [470, 160] width 115 height 21
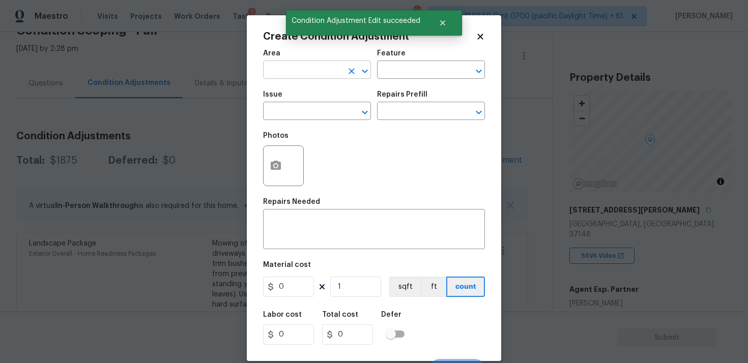
click at [319, 73] on input "text" at bounding box center [302, 71] width 79 height 16
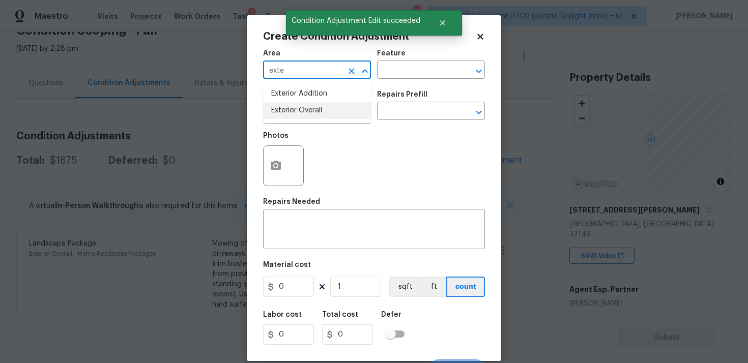
click at [313, 103] on li "Exterior Overall" at bounding box center [317, 110] width 108 height 17
type input "Exterior Overall"
click at [313, 103] on div "Issue" at bounding box center [317, 97] width 108 height 13
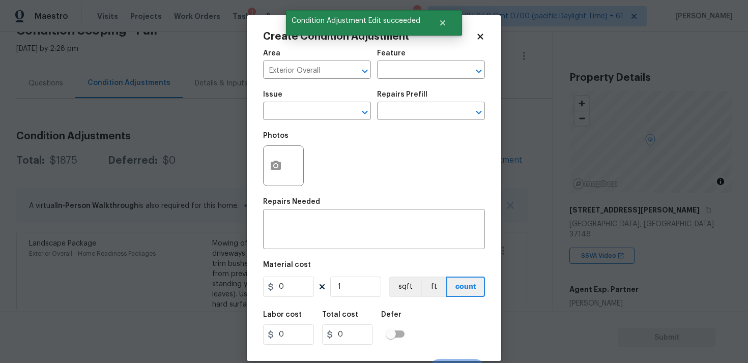
click at [313, 103] on div "Issue" at bounding box center [317, 97] width 108 height 13
click at [314, 112] on input "text" at bounding box center [302, 112] width 79 height 16
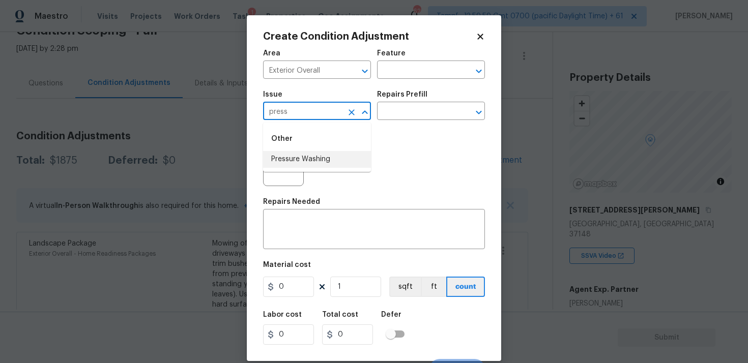
click at [312, 155] on li "Pressure Washing" at bounding box center [317, 159] width 108 height 17
type input "Pressure Washing"
click at [406, 107] on input "text" at bounding box center [416, 112] width 79 height 16
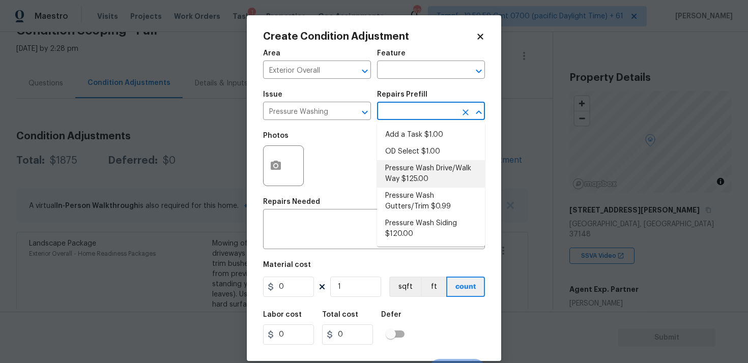
click at [402, 182] on li "Pressure Wash Drive/Walk Way $125.00" at bounding box center [431, 173] width 108 height 27
type input "Siding"
type textarea "Pressure wash the driveways/walkways as directed by the PM. Ensure that all deb…"
type input "125"
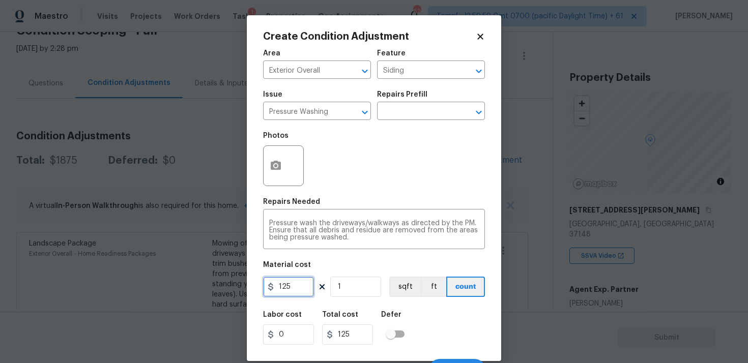
click at [296, 288] on input "125" at bounding box center [288, 287] width 51 height 20
type input "400"
click at [414, 321] on div "Labor cost 0 Total cost 400 Defer" at bounding box center [374, 328] width 222 height 46
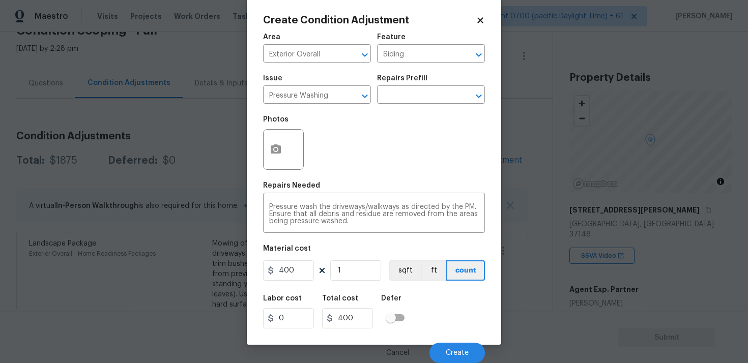
click at [445, 340] on div "Cancel Create" at bounding box center [374, 349] width 222 height 28
click at [445, 345] on button "Create" at bounding box center [456, 353] width 55 height 20
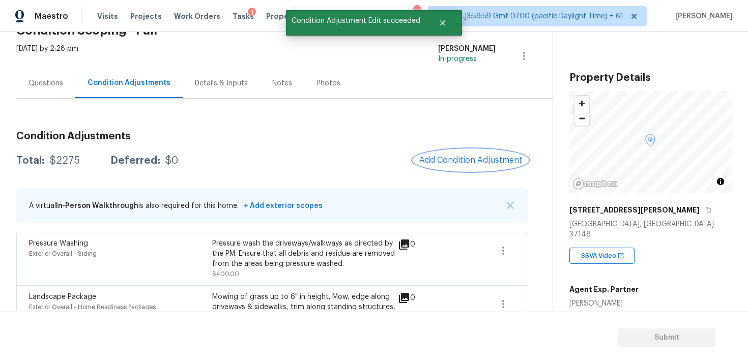
scroll to position [203, 0]
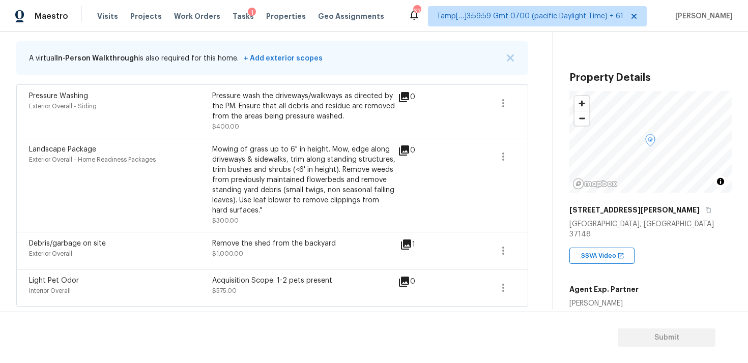
click at [334, 247] on div "Remove the shed from the backyard" at bounding box center [303, 244] width 183 height 10
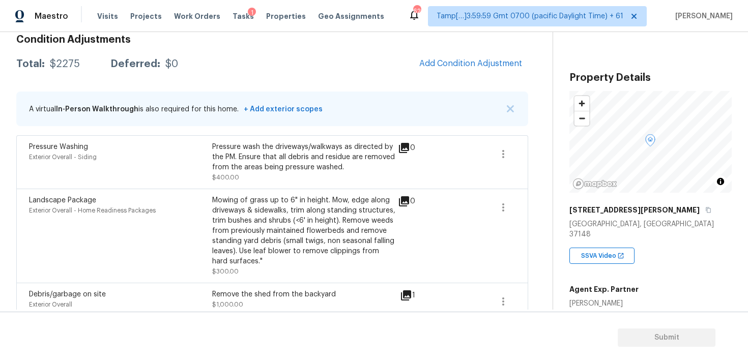
scroll to position [130, 0]
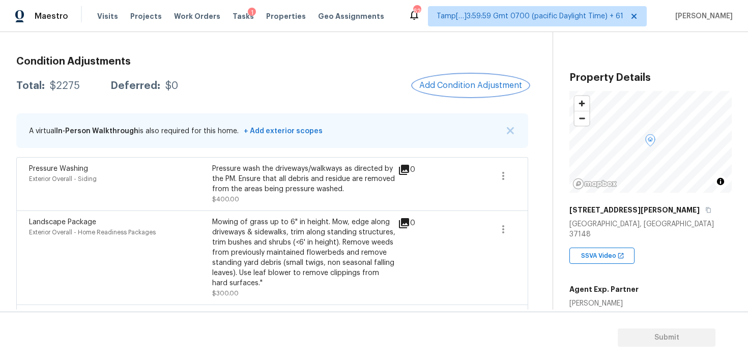
click at [461, 79] on button "Add Condition Adjustment" at bounding box center [470, 85] width 115 height 21
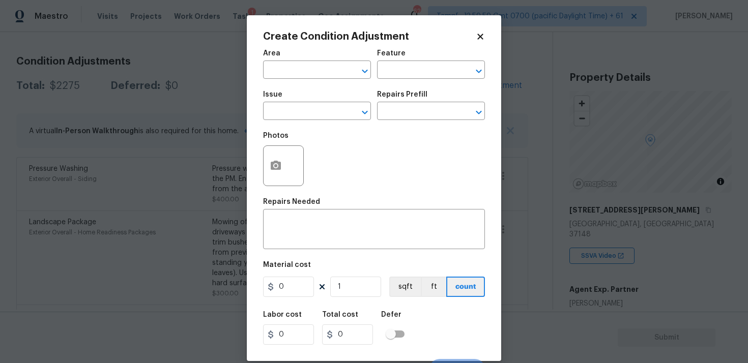
click at [142, 194] on body "Maestro Visits Projects Work Orders Tasks 1 Properties Geo Assignments 622 Tamp…" at bounding box center [374, 181] width 748 height 363
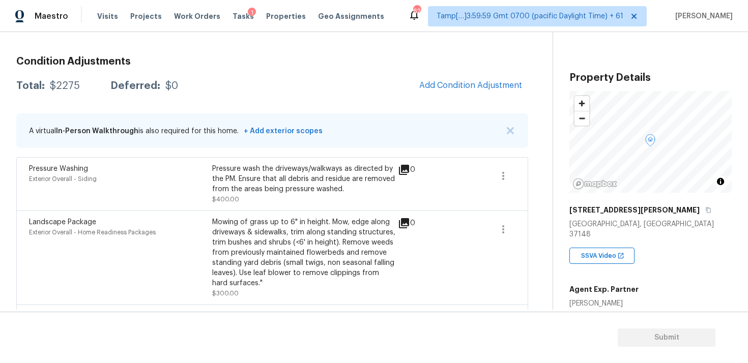
scroll to position [203, 0]
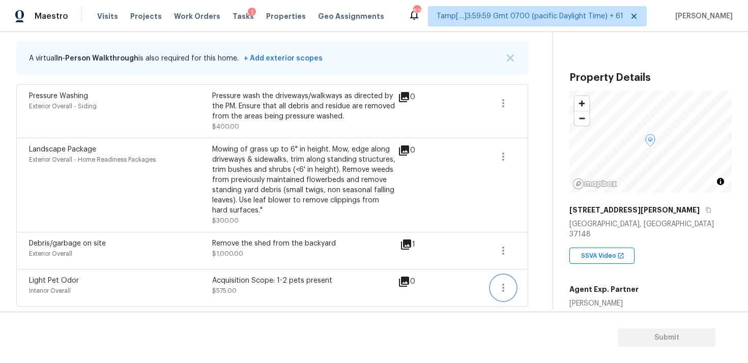
click at [500, 283] on icon "button" at bounding box center [503, 288] width 12 height 12
click at [547, 276] on ul "Edit" at bounding box center [561, 286] width 92 height 20
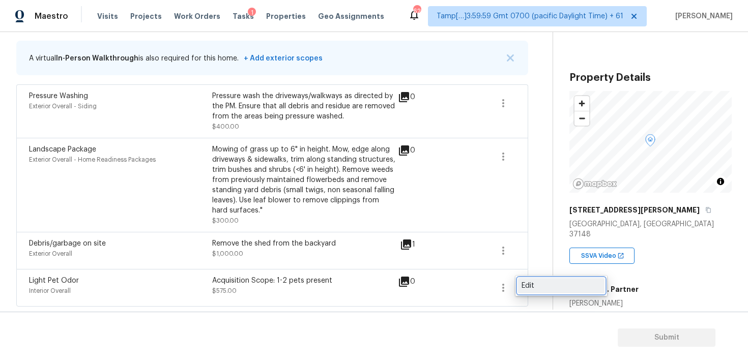
click at [545, 283] on div "Edit" at bounding box center [560, 286] width 79 height 10
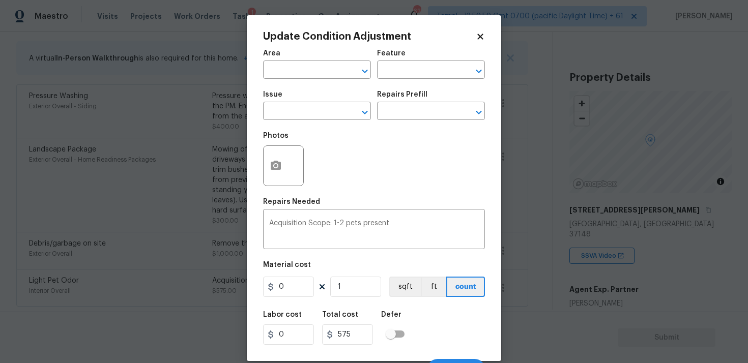
type input "Interior Overall"
type input "Light Pet Odor"
type input "575"
click at [352, 113] on icon "Clear" at bounding box center [351, 112] width 6 height 6
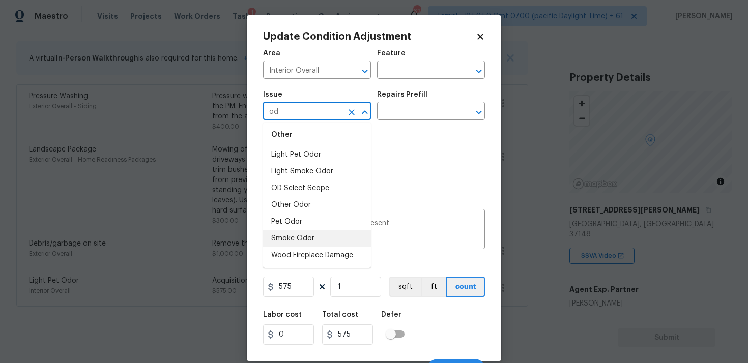
scroll to position [0, 0]
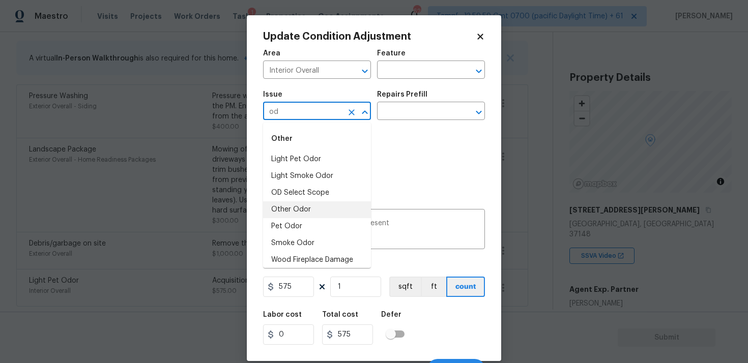
click at [301, 217] on li "Other Odor" at bounding box center [317, 209] width 108 height 17
type input "Other Odor"
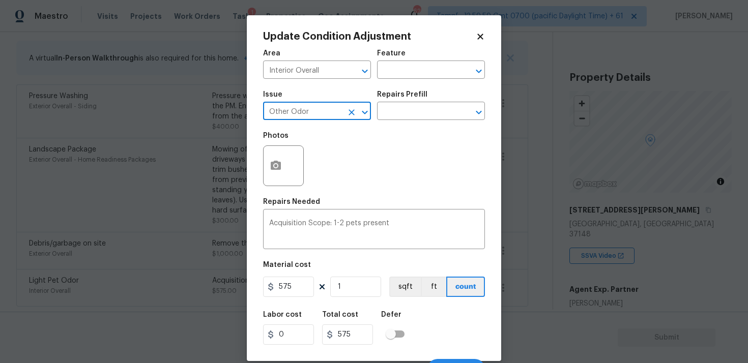
click at [351, 111] on icon "Clear" at bounding box center [351, 112] width 6 height 6
click at [334, 203] on li "Pet Odor" at bounding box center [317, 209] width 108 height 17
type input "Pet Odor"
click at [399, 104] on div "Repairs Prefill" at bounding box center [431, 97] width 108 height 13
click at [400, 112] on input "text" at bounding box center [416, 112] width 79 height 16
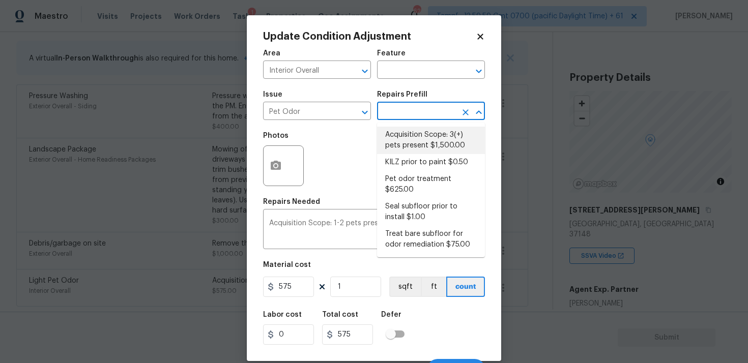
click at [413, 153] on li "Acquisition Scope: 3(+) pets present $1,500.00" at bounding box center [431, 140] width 108 height 27
type textarea "Acquisition Scope: 3(+) pets present"
type input "1500"
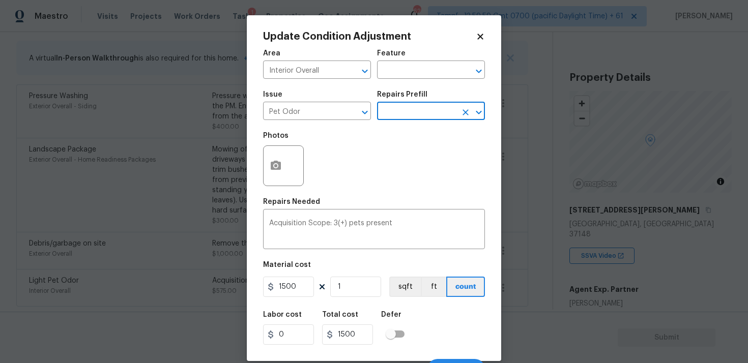
scroll to position [17, 0]
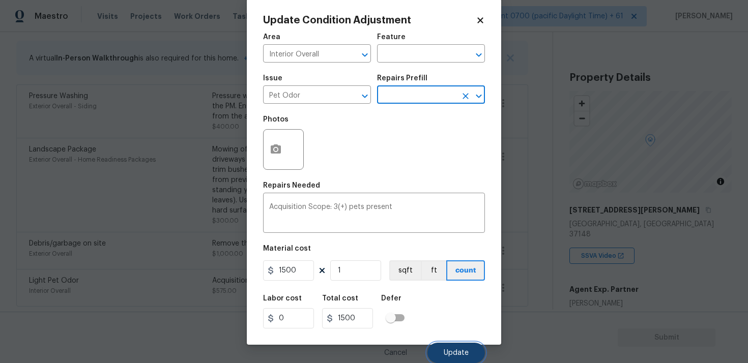
click at [446, 353] on span "Update" at bounding box center [456, 353] width 25 height 8
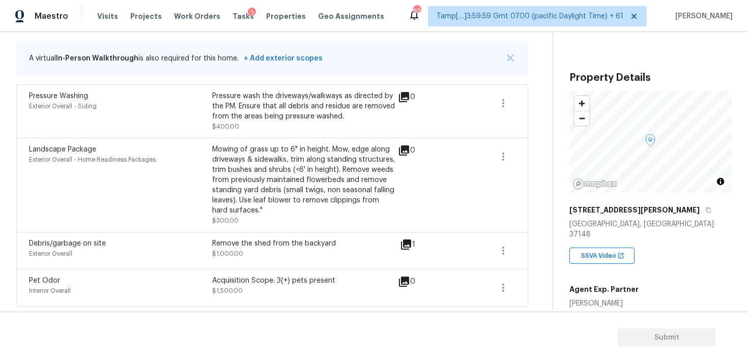
scroll to position [146, 0]
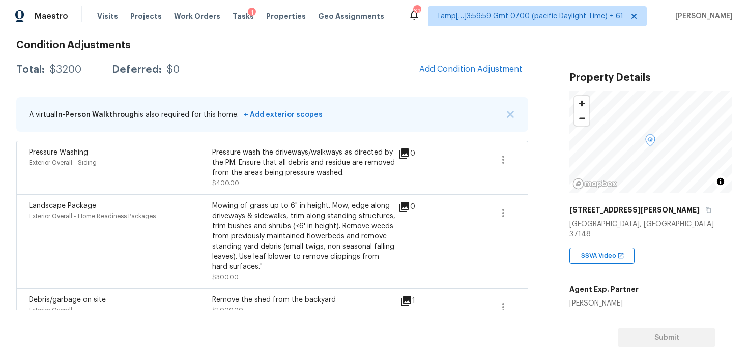
click at [444, 81] on div "Condition Adjustments Total: $3200 Deferred: $0 Add Condition Adjustment A virt…" at bounding box center [272, 197] width 512 height 331
click at [450, 60] on button "Add Condition Adjustment" at bounding box center [470, 68] width 115 height 21
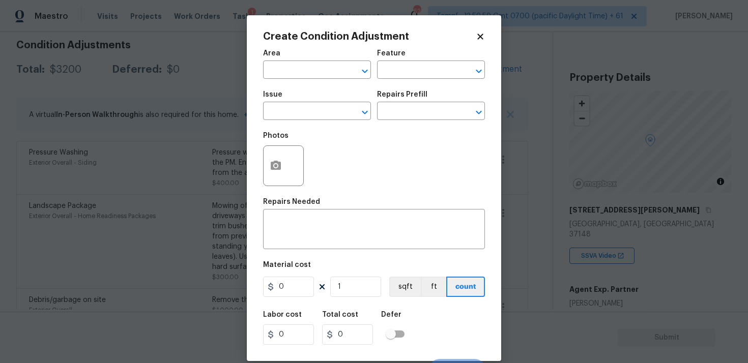
click at [288, 78] on input "text" at bounding box center [302, 71] width 79 height 16
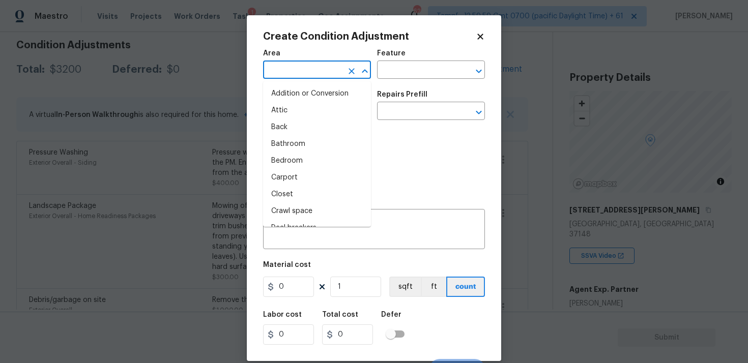
click at [288, 78] on input "text" at bounding box center [302, 71] width 79 height 16
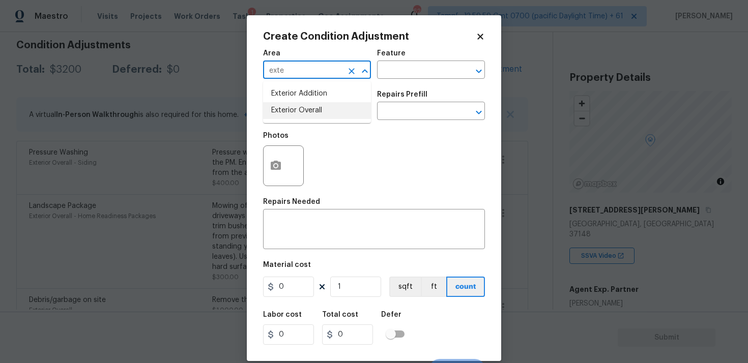
click at [285, 122] on ul "Exterior Addition Exterior Overall" at bounding box center [317, 102] width 108 height 42
click at [284, 116] on li "Exterior Overall" at bounding box center [317, 110] width 108 height 17
type input "Exterior Overall"
click at [284, 116] on input "text" at bounding box center [302, 112] width 79 height 16
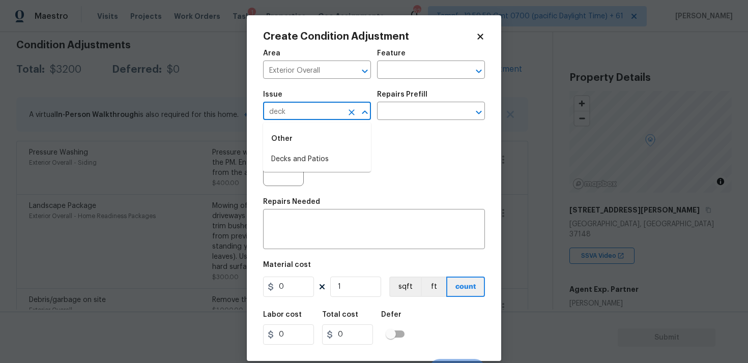
click at [300, 151] on div "Other" at bounding box center [317, 139] width 108 height 24
click at [300, 151] on li "Decks and Patios" at bounding box center [317, 159] width 108 height 17
type input "Decks and Patios"
click at [332, 224] on textarea at bounding box center [374, 230] width 210 height 21
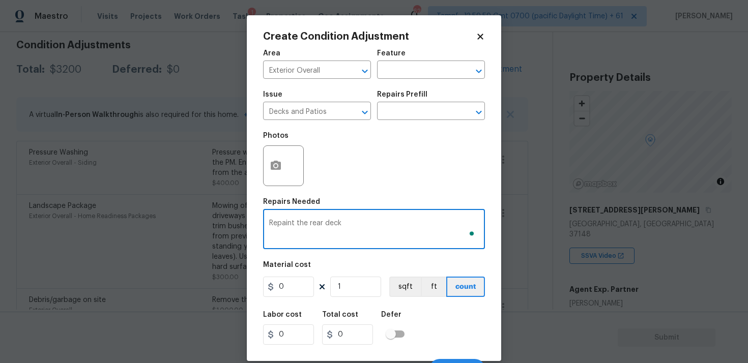
type textarea "Repaint the rear deck"
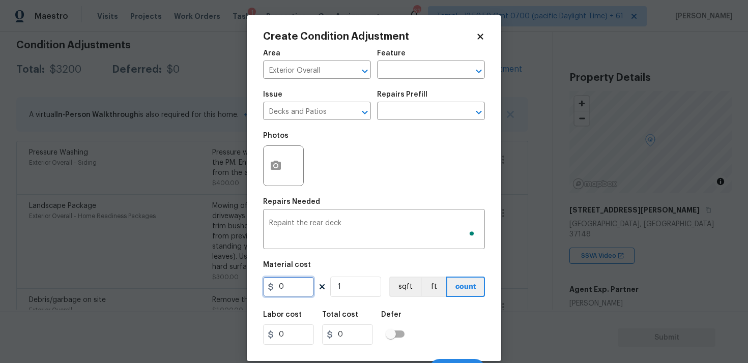
click at [309, 279] on input "0" at bounding box center [288, 287] width 51 height 20
type input "400"
click at [462, 316] on div "Labor cost 0 Total cost 400 Defer" at bounding box center [374, 328] width 222 height 46
click at [280, 165] on icon "button" at bounding box center [276, 165] width 10 height 9
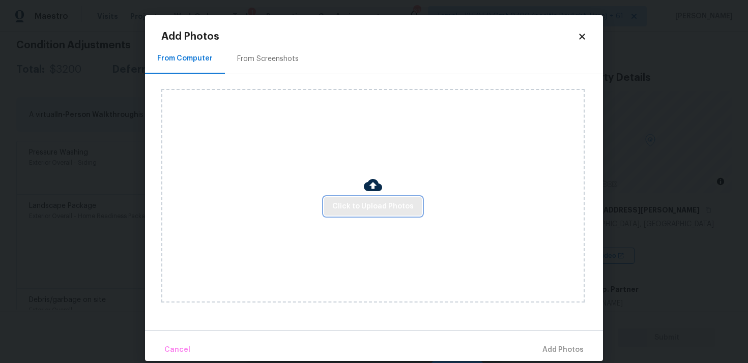
click at [342, 199] on button "Click to Upload Photos" at bounding box center [373, 206] width 98 height 19
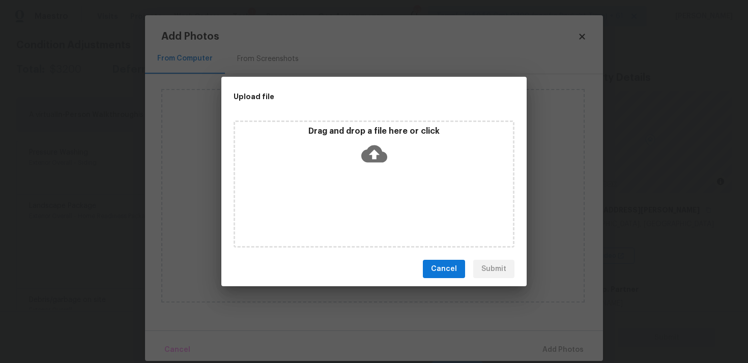
click at [376, 151] on icon at bounding box center [374, 153] width 26 height 17
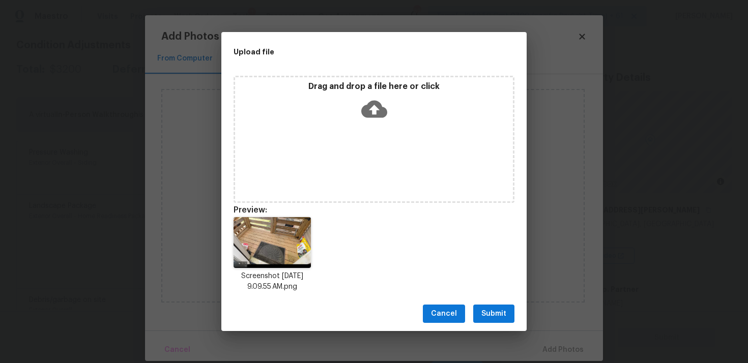
click at [506, 313] on button "Submit" at bounding box center [493, 314] width 41 height 19
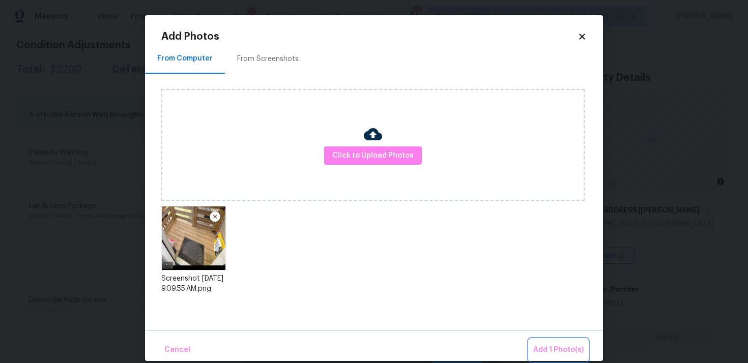
click at [543, 341] on button "Add 1 Photo(s)" at bounding box center [558, 350] width 58 height 22
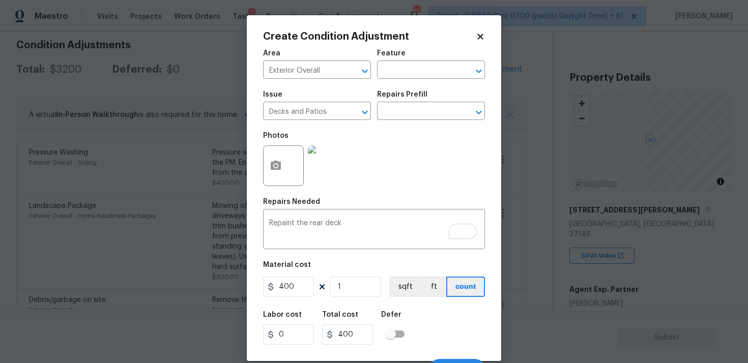
scroll to position [17, 0]
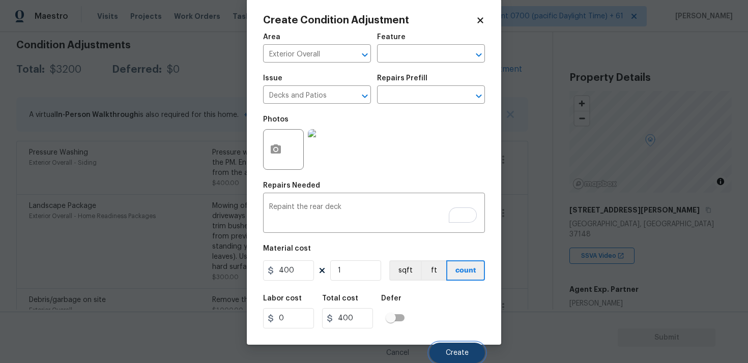
click at [459, 350] on span "Create" at bounding box center [457, 353] width 23 height 8
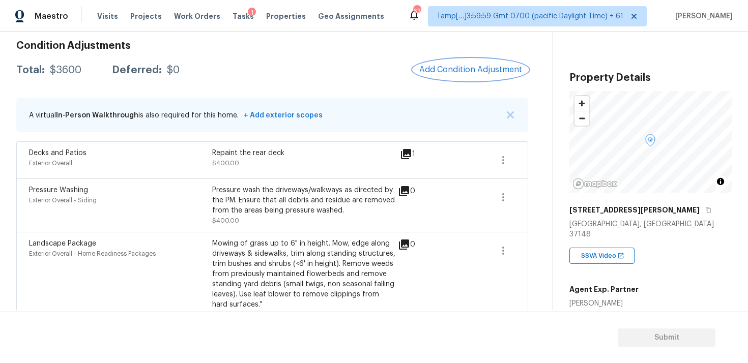
scroll to position [48, 0]
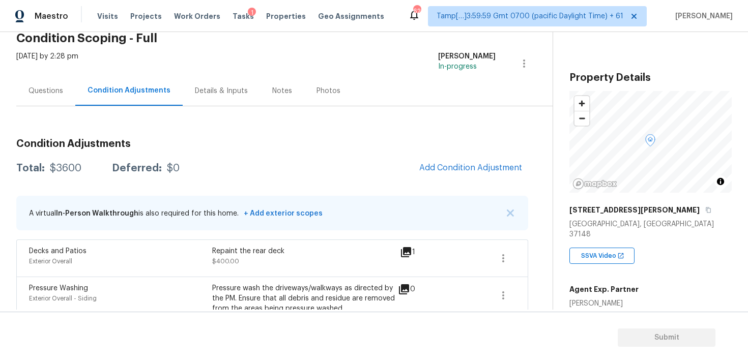
click at [55, 110] on div "Condition Adjustments Total: $3600 Deferred: $0 Add Condition Adjustment A virt…" at bounding box center [272, 302] width 512 height 393
click at [51, 92] on div "Questions" at bounding box center [45, 91] width 35 height 10
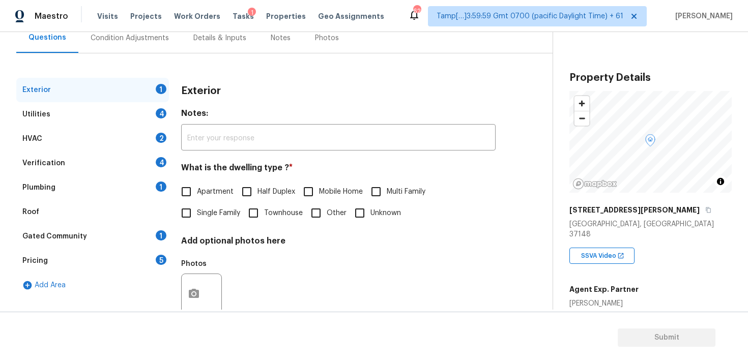
scroll to position [127, 0]
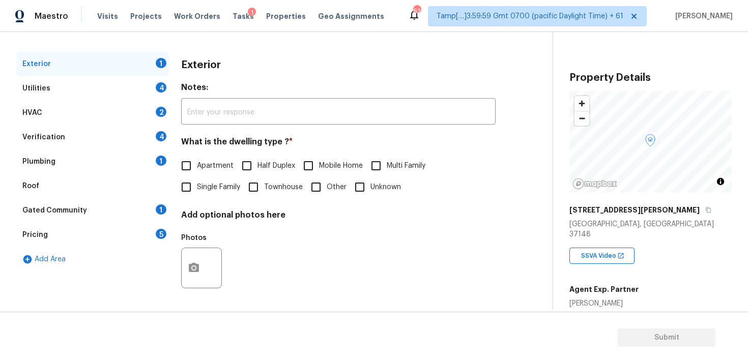
click at [112, 136] on div "Verification 4" at bounding box center [92, 137] width 153 height 24
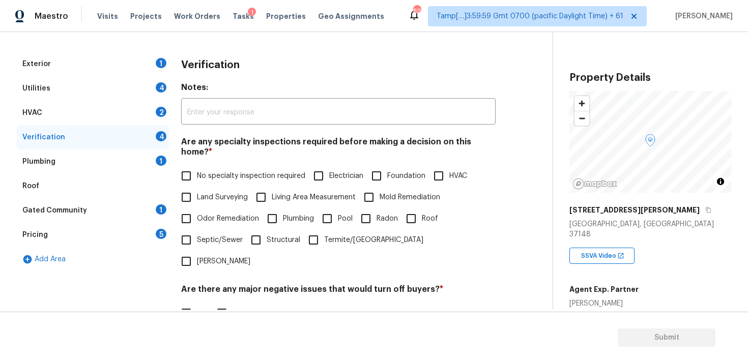
scroll to position [239, 0]
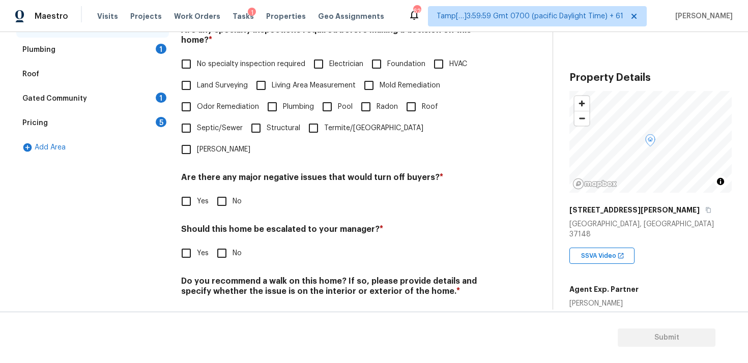
click at [197, 248] on span "Yes" at bounding box center [203, 253] width 12 height 11
click at [197, 243] on input "Yes" at bounding box center [185, 253] width 21 height 21
checkbox input "true"
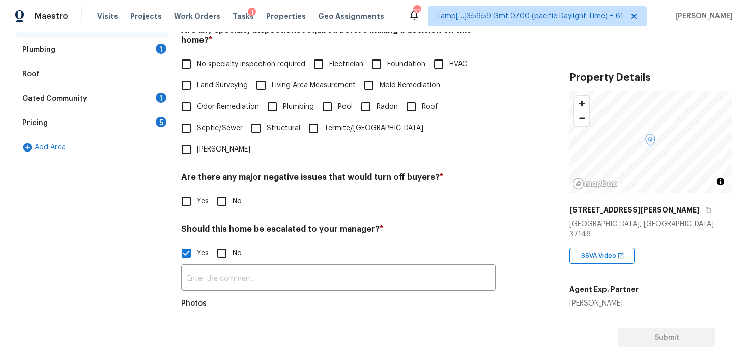
click at [210, 313] on div at bounding box center [201, 333] width 41 height 41
click at [199, 328] on icon "button" at bounding box center [194, 334] width 12 height 12
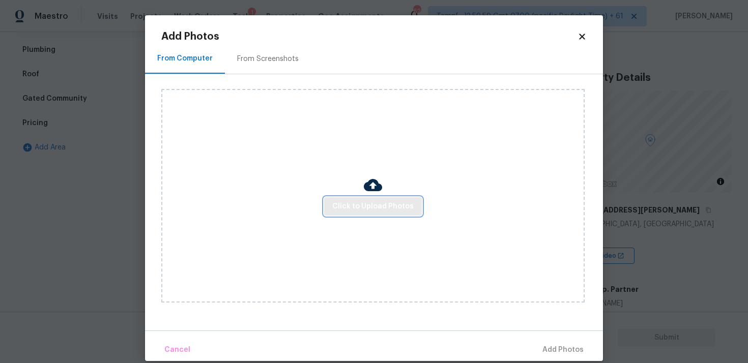
click at [370, 213] on button "Click to Upload Photos" at bounding box center [373, 206] width 98 height 19
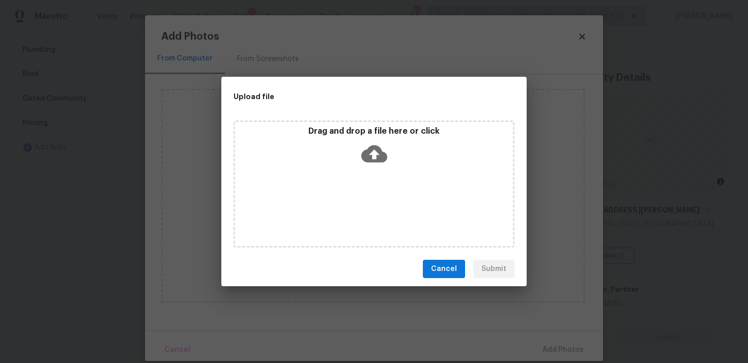
click at [373, 157] on icon at bounding box center [374, 154] width 26 height 26
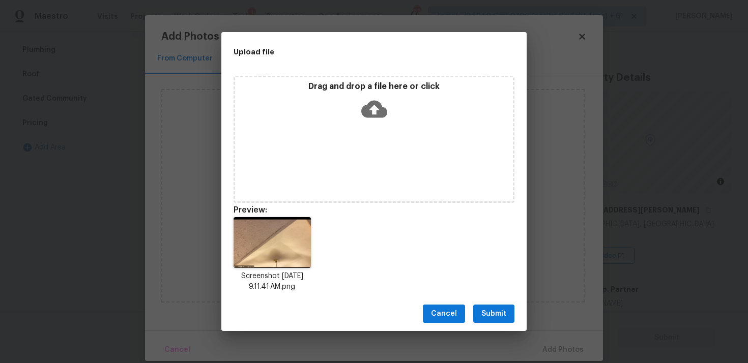
click at [496, 311] on span "Submit" at bounding box center [493, 314] width 25 height 13
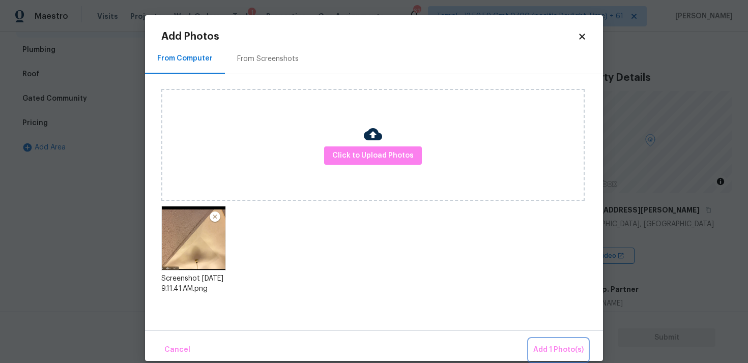
click at [543, 343] on button "Add 1 Photo(s)" at bounding box center [558, 350] width 58 height 22
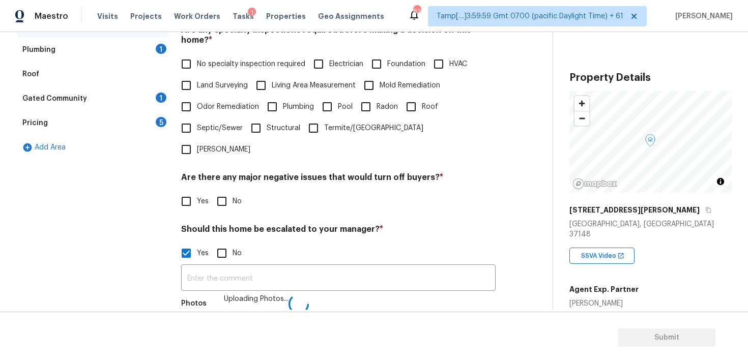
scroll to position [251, 0]
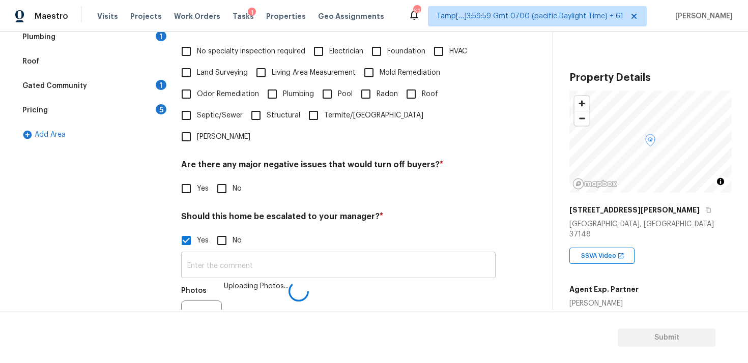
click at [359, 254] on input "text" at bounding box center [338, 266] width 314 height 24
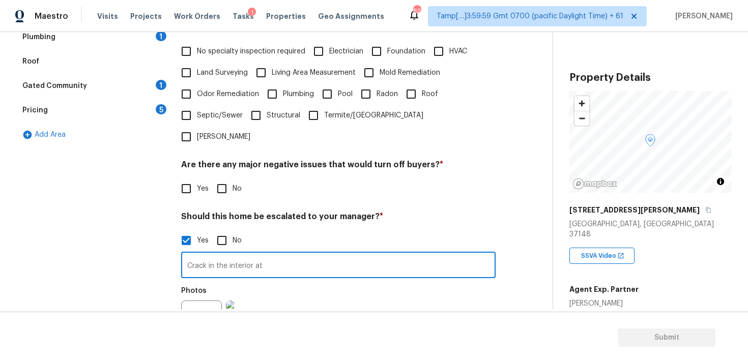
click at [360, 254] on input "Crack in the interior at" at bounding box center [338, 266] width 314 height 24
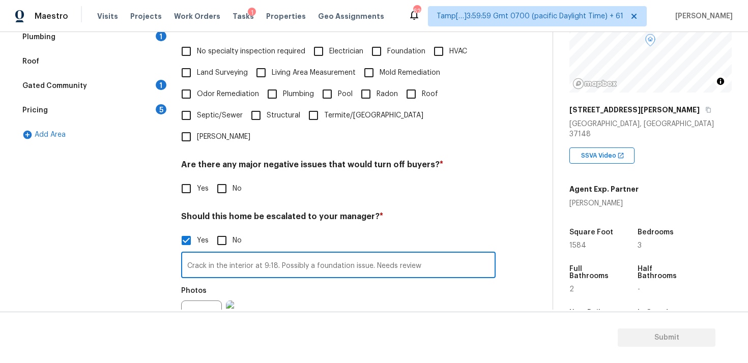
type input "Crack in the interior at 9:18. Possibly a foundation issue. Needs review"
click at [360, 281] on div "Photos" at bounding box center [338, 314] width 314 height 66
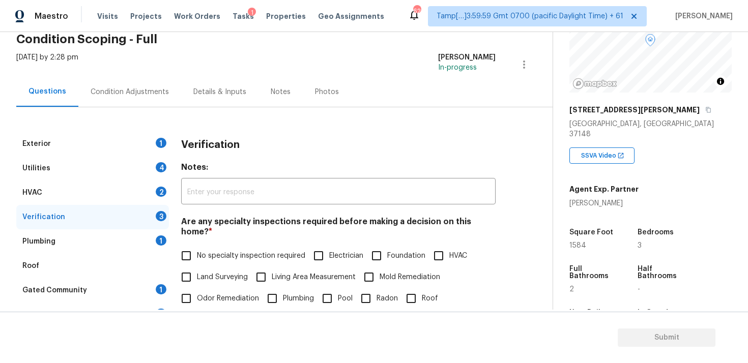
scroll to position [0, 0]
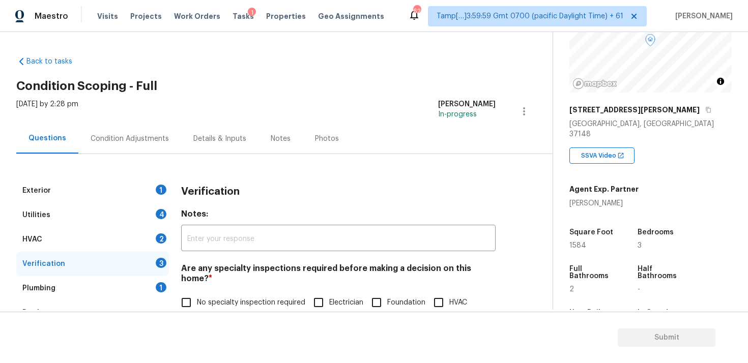
click at [156, 127] on div "Condition Adjustments" at bounding box center [129, 139] width 103 height 30
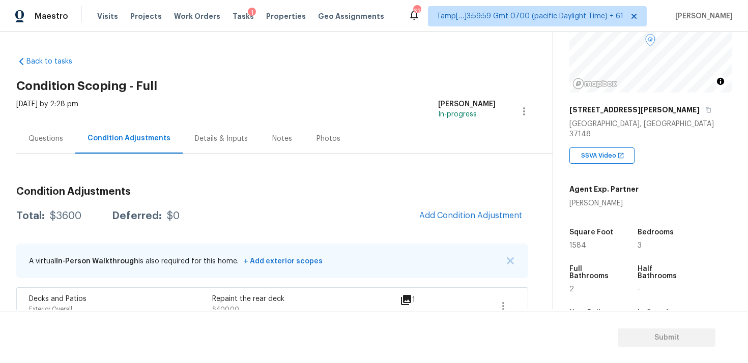
click at [439, 230] on div "Condition Adjustments Total: $3600 Deferred: $0 Add Condition Adjustment A virt…" at bounding box center [272, 363] width 512 height 368
click at [445, 224] on button "Add Condition Adjustment" at bounding box center [470, 215] width 115 height 21
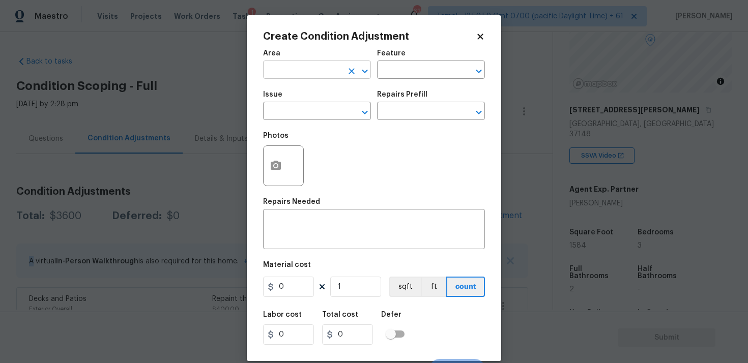
click at [322, 74] on input "text" at bounding box center [302, 71] width 79 height 16
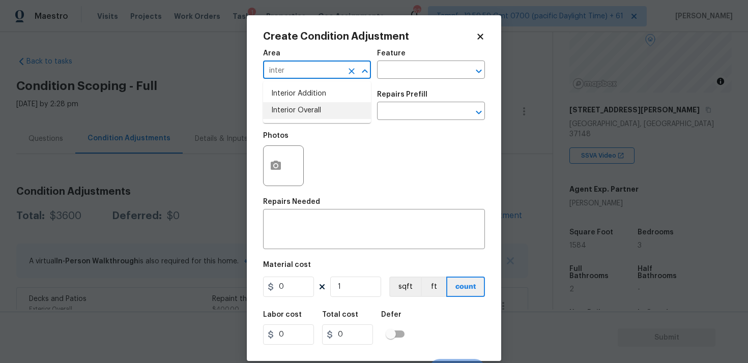
click at [308, 111] on li "Interior Overall" at bounding box center [317, 110] width 108 height 17
type input "Interior Overall"
click at [308, 111] on input "text" at bounding box center [302, 112] width 79 height 16
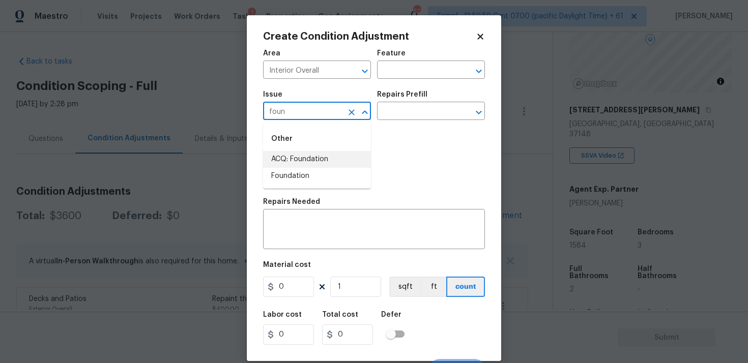
click at [321, 155] on li "ACQ: Foundation" at bounding box center [317, 159] width 108 height 17
type input "ACQ: Foundation"
click at [392, 109] on input "text" at bounding box center [416, 112] width 79 height 16
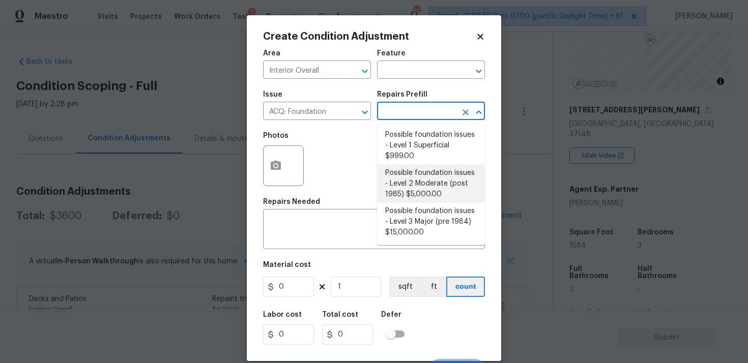
click at [405, 184] on li "Possible foundation issues - Level 2 Moderate (post 1985) $5,000.00" at bounding box center [431, 184] width 108 height 38
type input "Acquisition"
type textarea "Possible foundation issues - Level 2 Moderate: Disclaimer: This is NOT a techni…"
type input "5000"
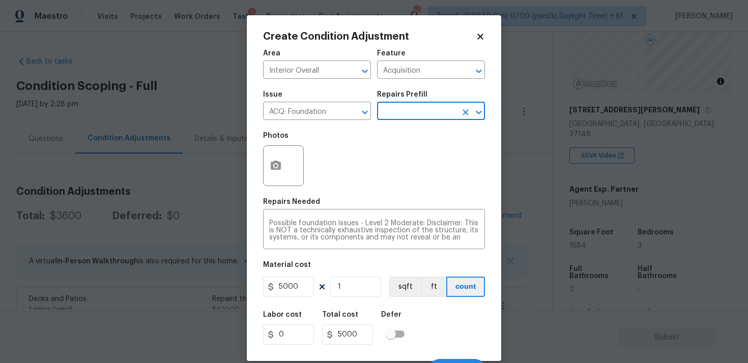
click at [481, 317] on div "Labor cost 0 Total cost 5000 Defer" at bounding box center [374, 328] width 222 height 46
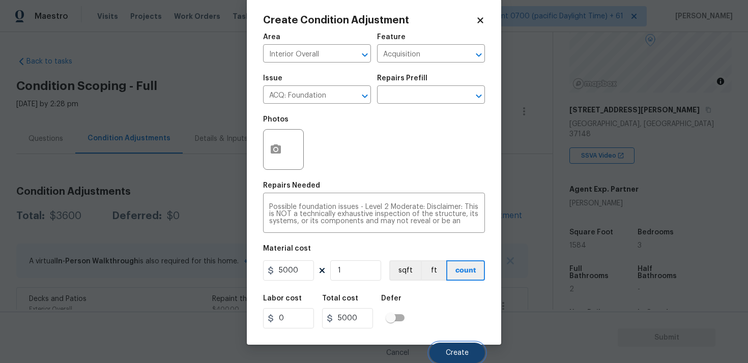
click at [472, 353] on button "Create" at bounding box center [456, 353] width 55 height 20
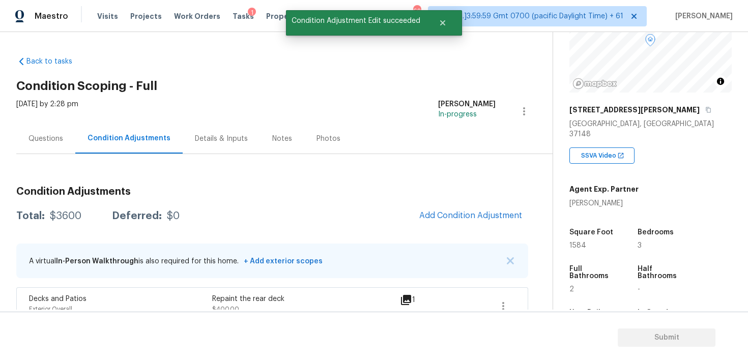
scroll to position [0, 0]
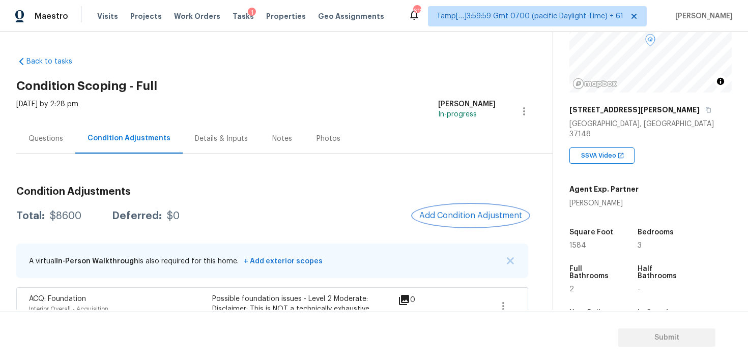
click at [455, 213] on span "Add Condition Adjustment" at bounding box center [470, 215] width 103 height 9
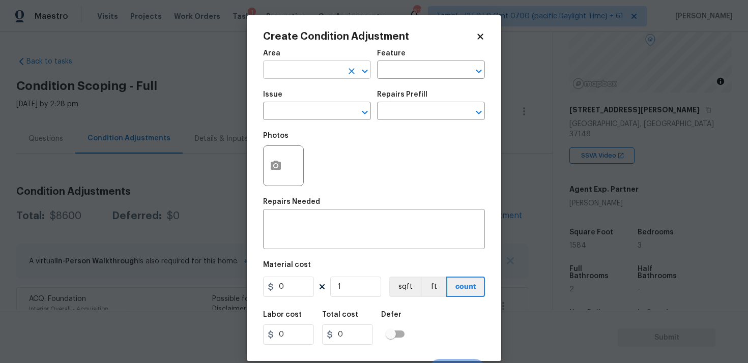
click at [331, 66] on input "text" at bounding box center [302, 71] width 79 height 16
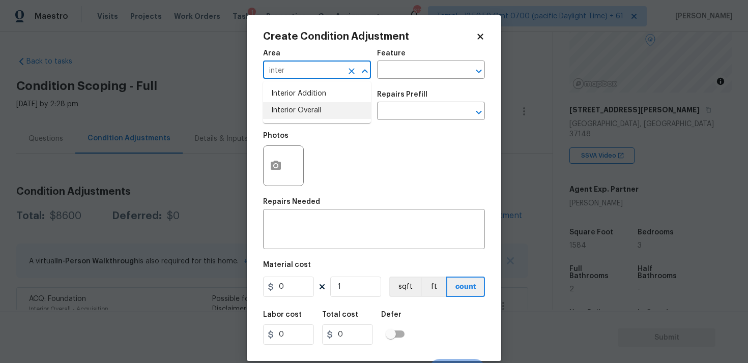
click at [321, 106] on li "Interior Overall" at bounding box center [317, 110] width 108 height 17
type input "Interior Overall"
click at [321, 106] on input "text" at bounding box center [302, 112] width 79 height 16
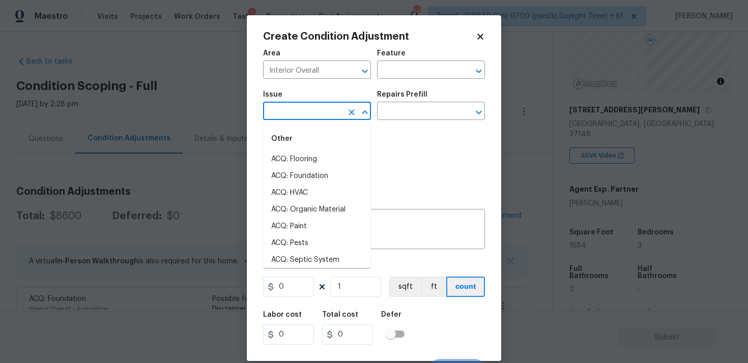
type input "k"
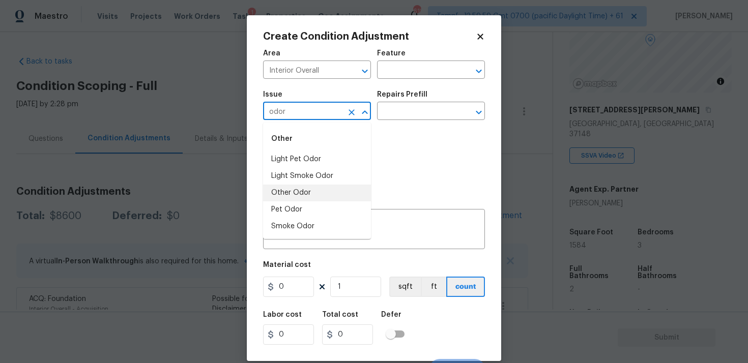
click at [310, 189] on li "Other Odor" at bounding box center [317, 193] width 108 height 17
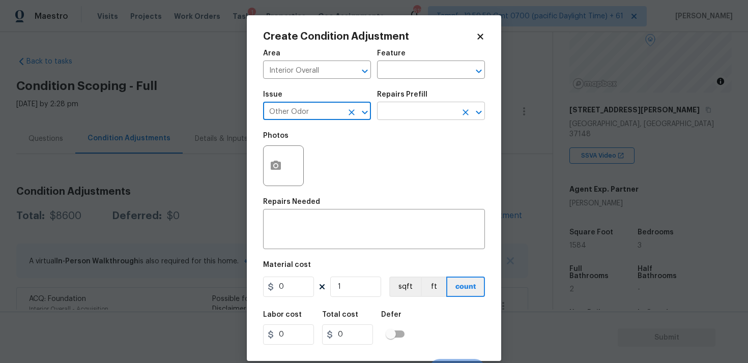
type input "Other Odor"
click at [385, 119] on input "text" at bounding box center [416, 112] width 79 height 16
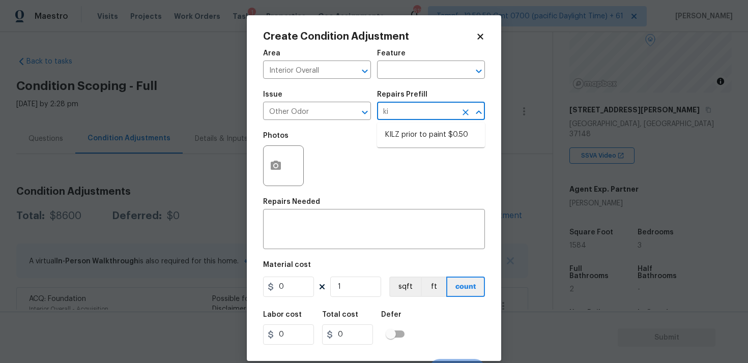
type input "kil"
click at [414, 138] on li "KILZ prior to paint $0.50" at bounding box center [431, 135] width 108 height 17
type textarea "OD Odor Protocol: Full Interior priming with KILZ prior to paint"
type input "0.5"
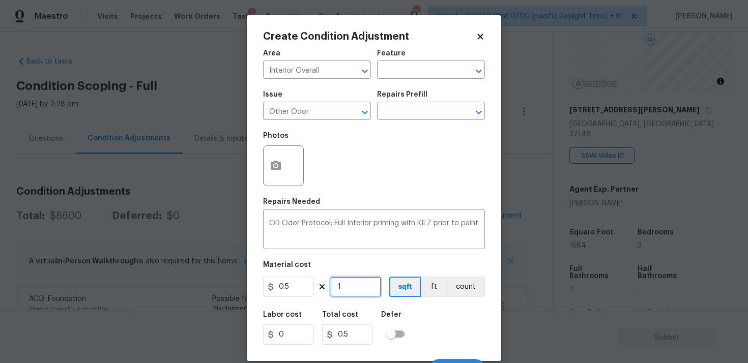
click at [343, 283] on input "1" at bounding box center [355, 287] width 51 height 20
type input "0"
paste input "1584"
type input "1584"
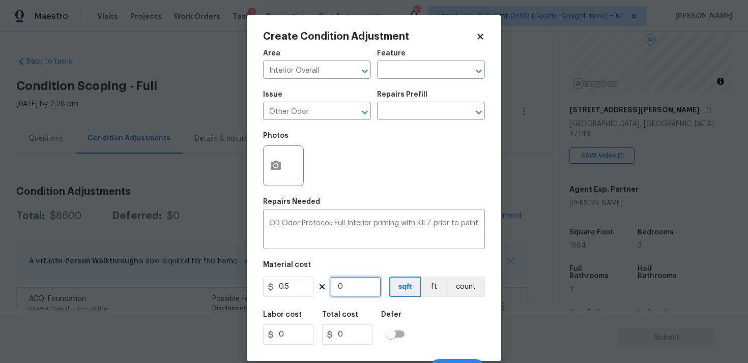
type input "792"
type input "1584"
click at [404, 315] on div "Defer" at bounding box center [396, 317] width 30 height 13
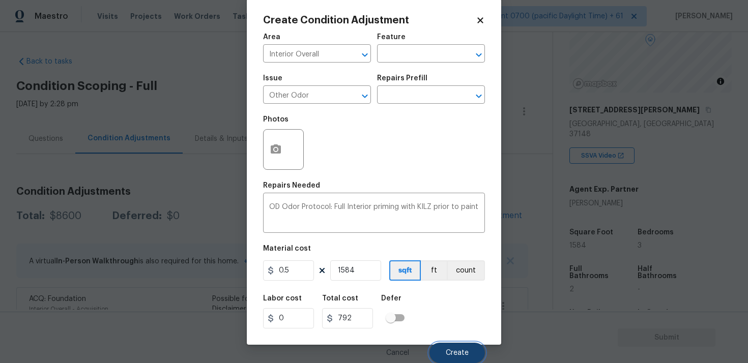
click at [451, 346] on button "Create" at bounding box center [456, 353] width 55 height 20
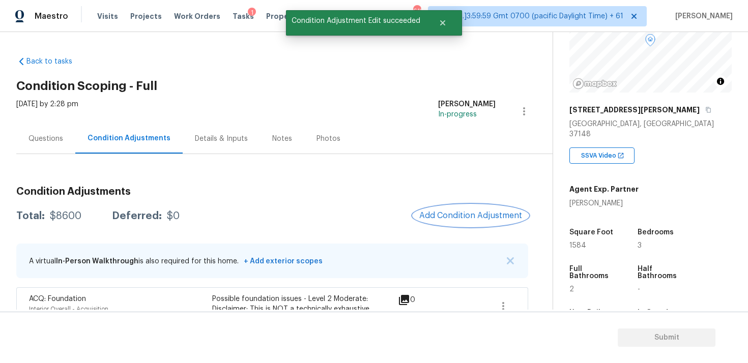
scroll to position [0, 0]
click at [447, 218] on span "Add Condition Adjustment" at bounding box center [470, 215] width 103 height 9
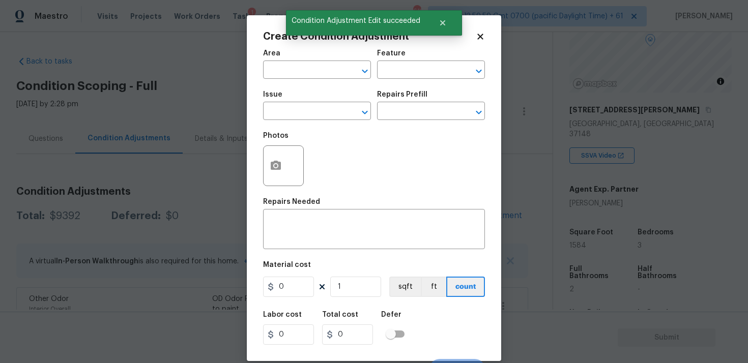
click at [311, 60] on div "Area" at bounding box center [317, 56] width 108 height 13
click at [310, 66] on input "text" at bounding box center [302, 71] width 79 height 16
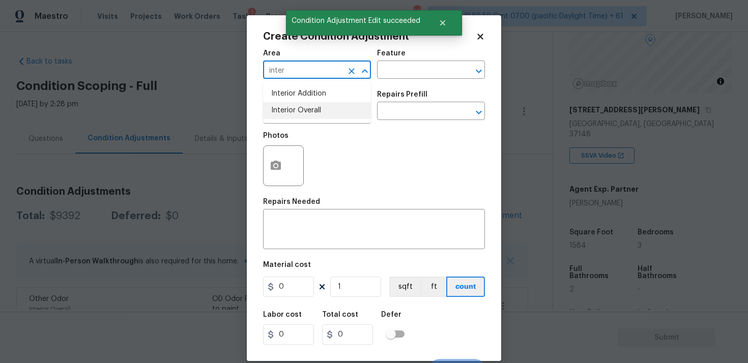
click at [310, 107] on li "Interior Overall" at bounding box center [317, 110] width 108 height 17
type input "Interior Overall"
click at [310, 107] on input "text" at bounding box center [302, 112] width 79 height 16
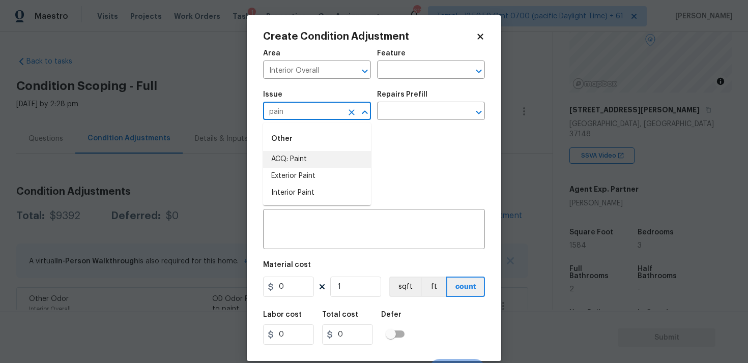
click at [310, 155] on li "ACQ: Paint" at bounding box center [317, 159] width 108 height 17
type input "ACQ: Paint"
click at [407, 118] on input "text" at bounding box center [416, 112] width 79 height 16
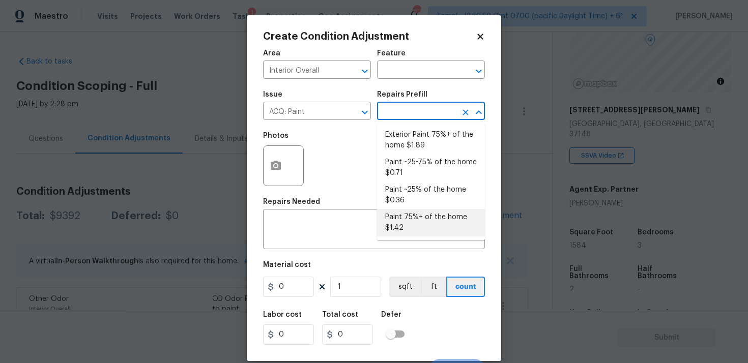
click at [407, 215] on li "Paint 75%+ of the home $1.42" at bounding box center [431, 222] width 108 height 27
type input "Acquisition"
type textarea "Acquisition Scope: 75%+ of the home will likely require interior paint"
type input "1.42"
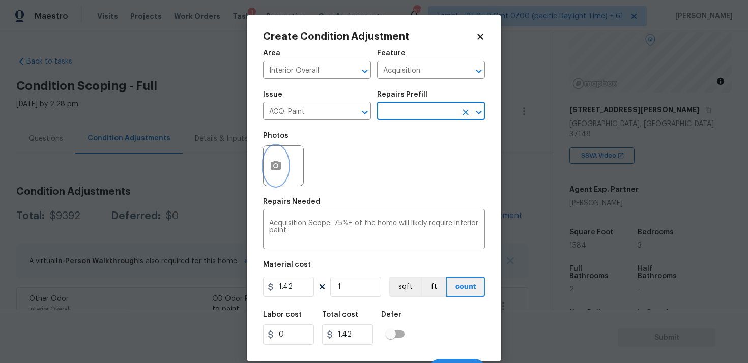
click at [282, 157] on button "button" at bounding box center [275, 166] width 24 height 40
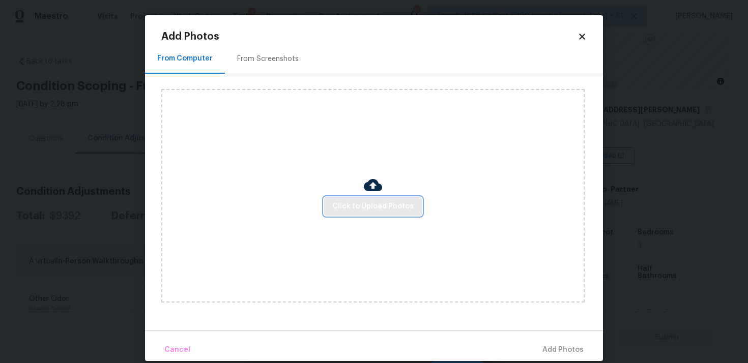
click at [378, 204] on span "Click to Upload Photos" at bounding box center [372, 206] width 81 height 13
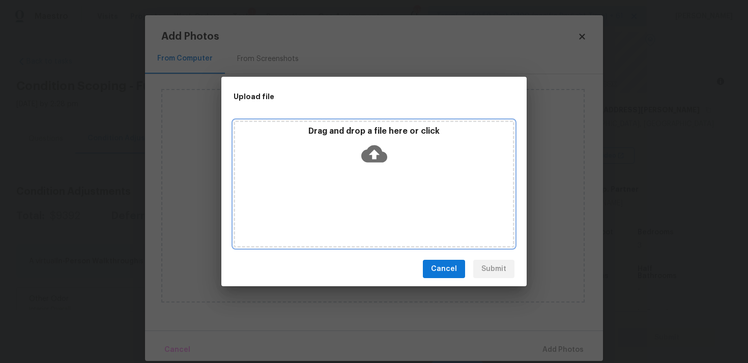
click at [371, 151] on icon at bounding box center [374, 153] width 26 height 17
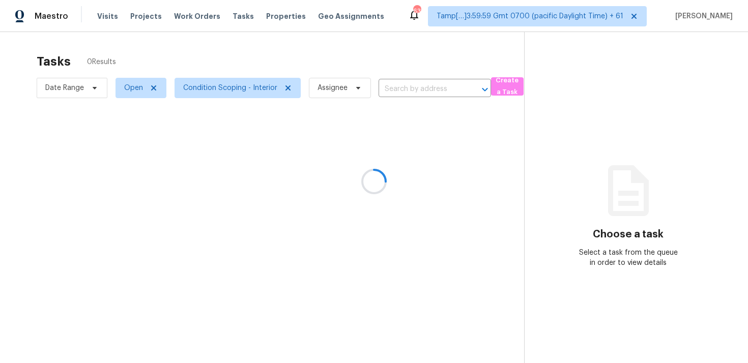
click at [107, 17] on div at bounding box center [374, 181] width 748 height 363
click at [107, 17] on span "Visits" at bounding box center [107, 16] width 21 height 10
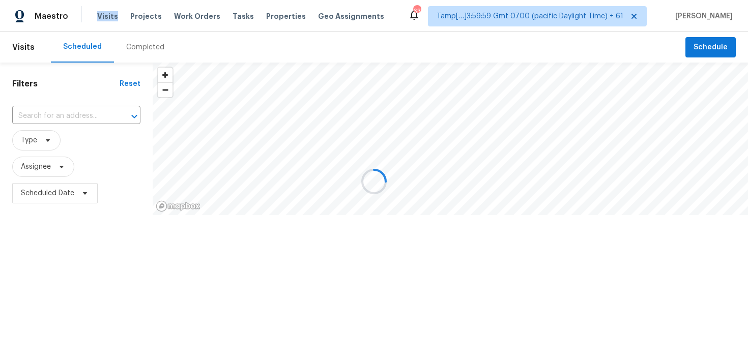
click at [107, 17] on div at bounding box center [374, 181] width 748 height 363
click at [132, 47] on div at bounding box center [374, 181] width 748 height 363
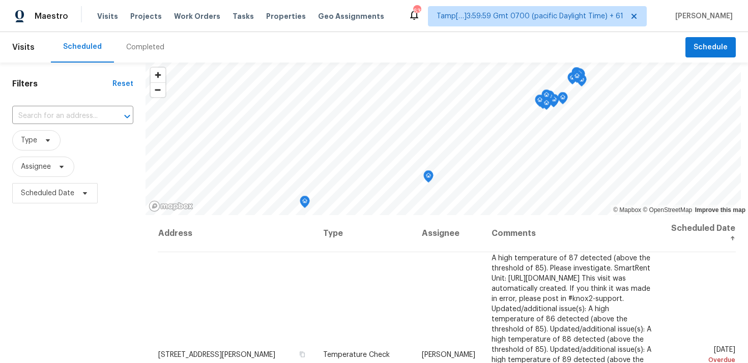
click at [132, 47] on div "Completed" at bounding box center [145, 47] width 38 height 10
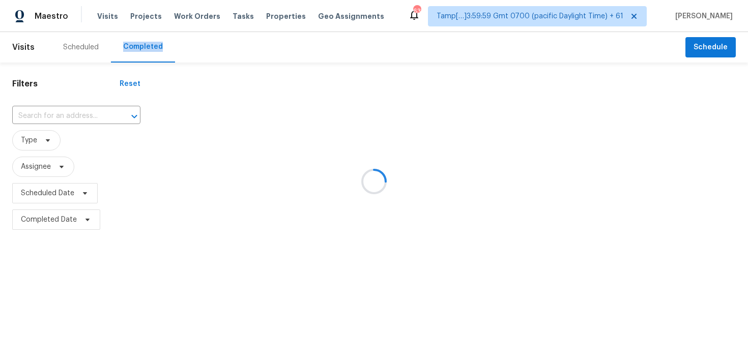
click at [106, 114] on div at bounding box center [374, 181] width 748 height 363
click at [93, 111] on div at bounding box center [374, 181] width 748 height 363
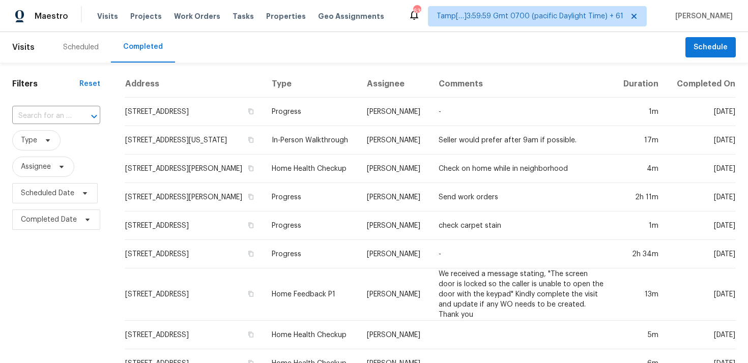
click at [93, 111] on icon "Open" at bounding box center [94, 116] width 12 height 12
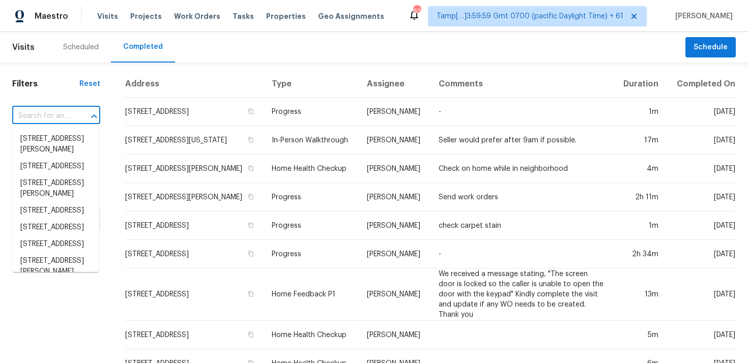
paste input "[STREET_ADDRESS][US_STATE]"
type input "[STREET_ADDRESS][US_STATE]"
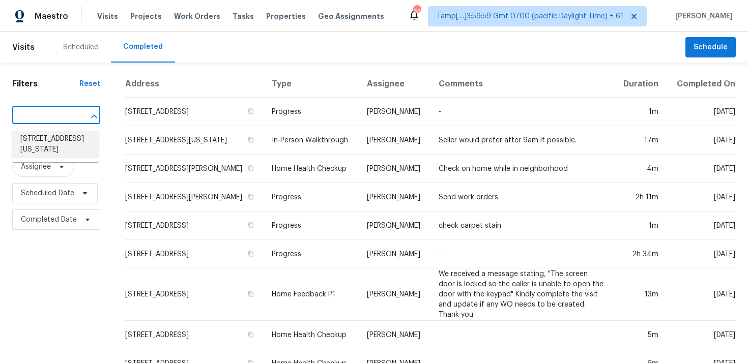
click at [75, 141] on li "[STREET_ADDRESS][US_STATE]" at bounding box center [55, 144] width 86 height 27
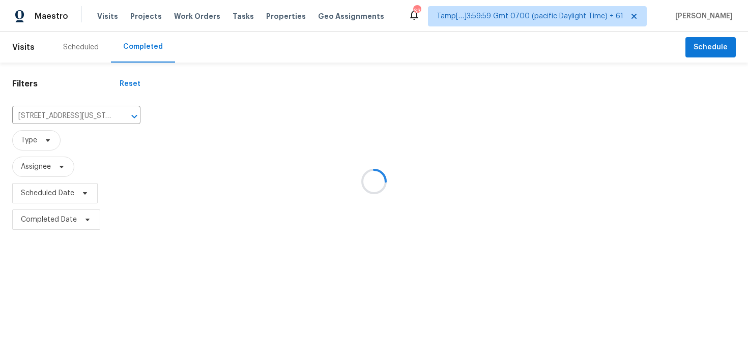
click at [192, 120] on div at bounding box center [374, 181] width 748 height 363
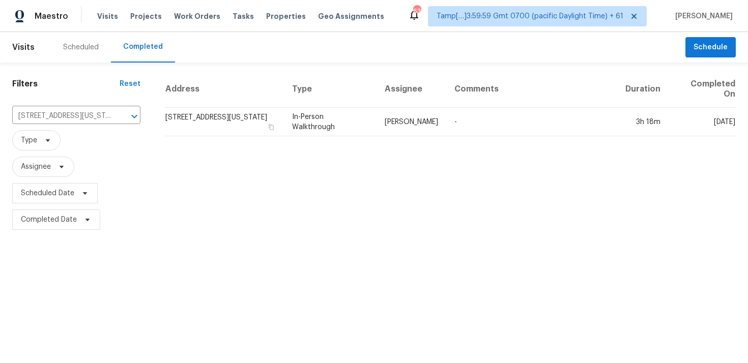
click at [192, 120] on td "[STREET_ADDRESS][US_STATE]" at bounding box center [224, 122] width 119 height 28
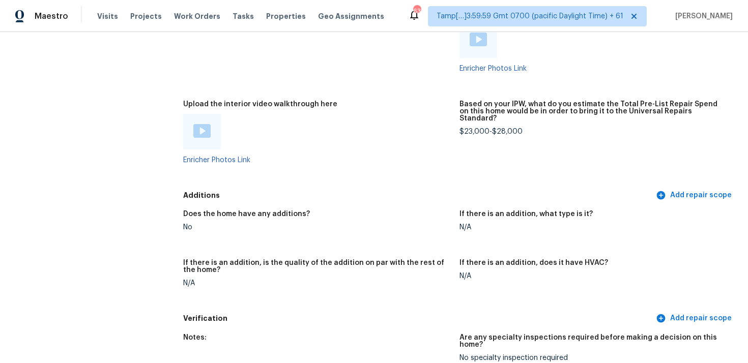
scroll to position [2216, 0]
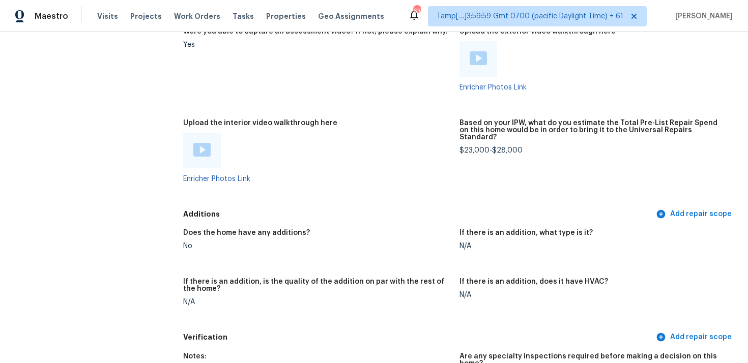
click at [203, 143] on img at bounding box center [201, 150] width 17 height 14
click at [202, 152] on div at bounding box center [202, 151] width 38 height 36
click at [198, 143] on img at bounding box center [201, 150] width 17 height 14
click at [437, 158] on div at bounding box center [317, 151] width 268 height 36
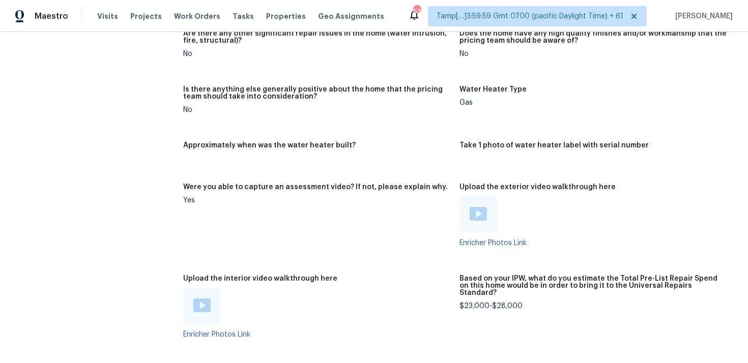
scroll to position [1981, 0]
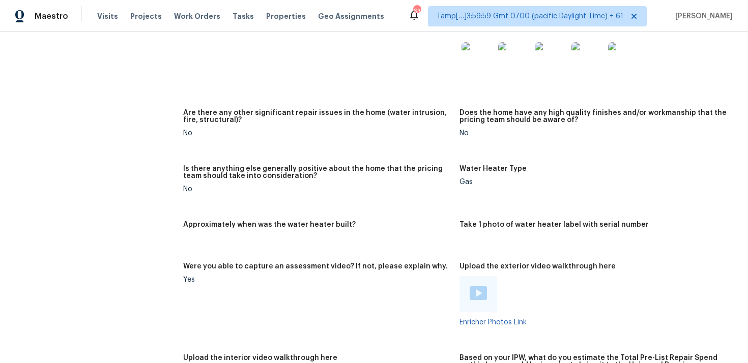
click at [345, 138] on figure "Are there any other significant repair issues in the home (water intrusion, fir…" at bounding box center [321, 131] width 276 height 44
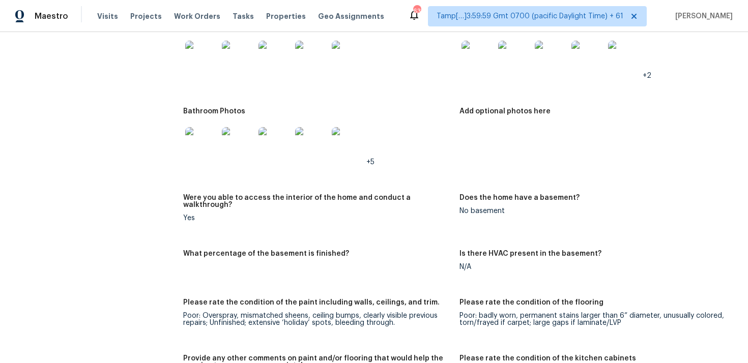
scroll to position [1783, 0]
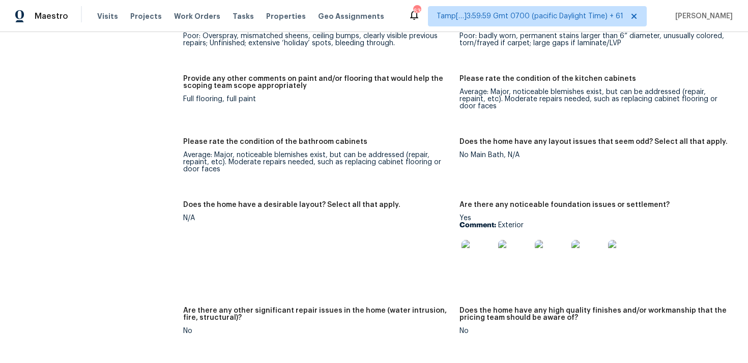
click at [476, 240] on img at bounding box center [477, 256] width 33 height 33
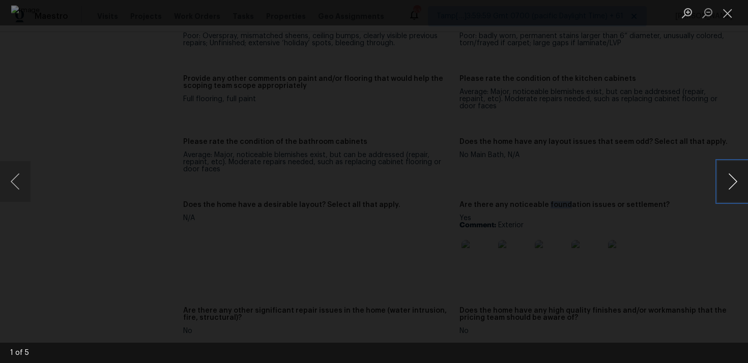
click at [736, 195] on button "Next image" at bounding box center [732, 181] width 31 height 41
click at [723, 183] on button "Next image" at bounding box center [732, 181] width 31 height 41
click at [723, 188] on button "Next image" at bounding box center [732, 181] width 31 height 41
click at [717, 181] on button "Next image" at bounding box center [732, 181] width 31 height 41
click at [694, 104] on div "Lightbox" at bounding box center [374, 181] width 748 height 363
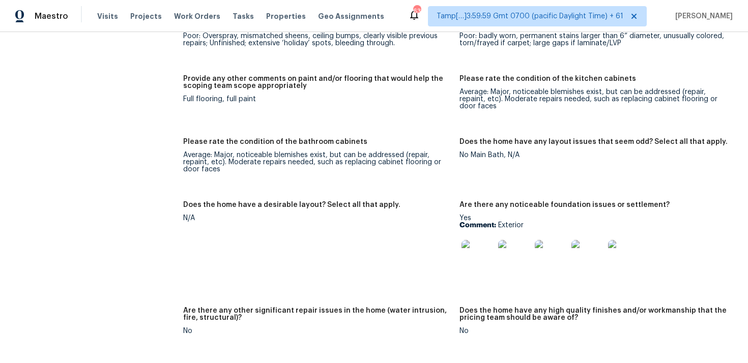
click at [478, 240] on img at bounding box center [477, 256] width 33 height 33
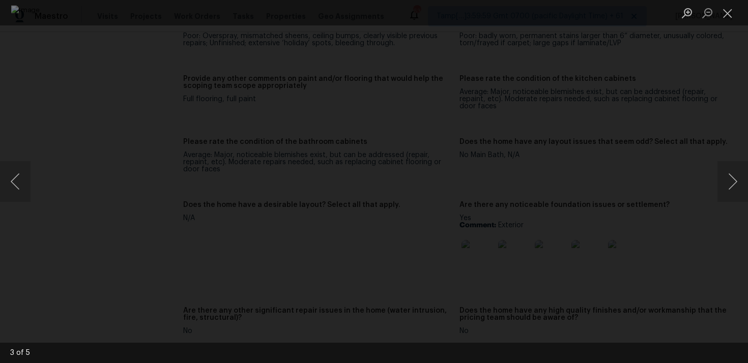
click at [673, 150] on div "Lightbox" at bounding box center [374, 181] width 748 height 363
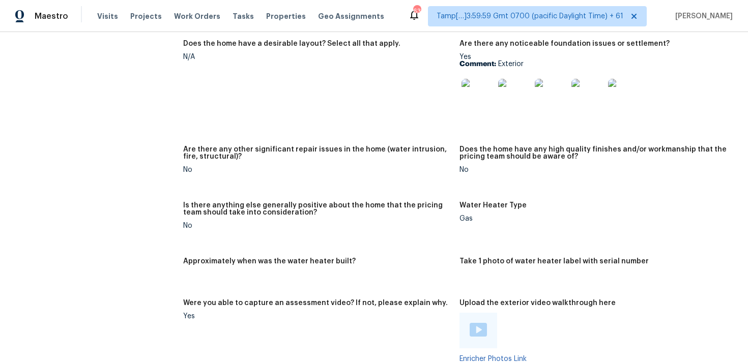
scroll to position [2416, 0]
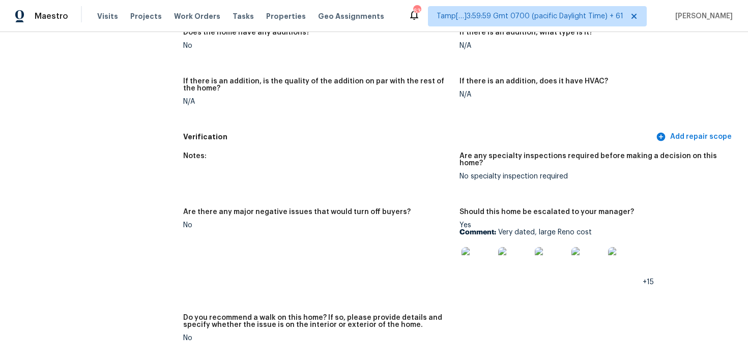
click at [484, 247] on img at bounding box center [477, 263] width 33 height 33
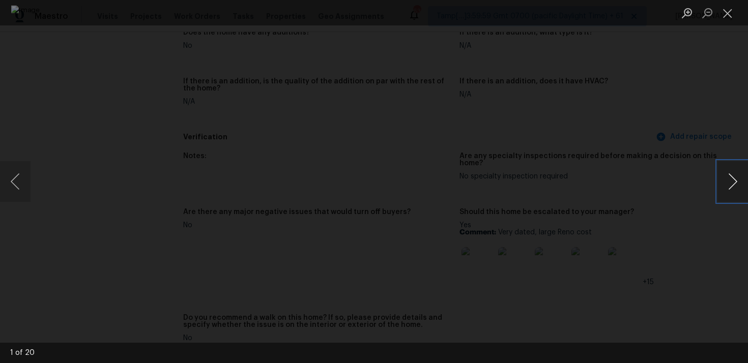
click at [727, 178] on button "Next image" at bounding box center [732, 181] width 31 height 41
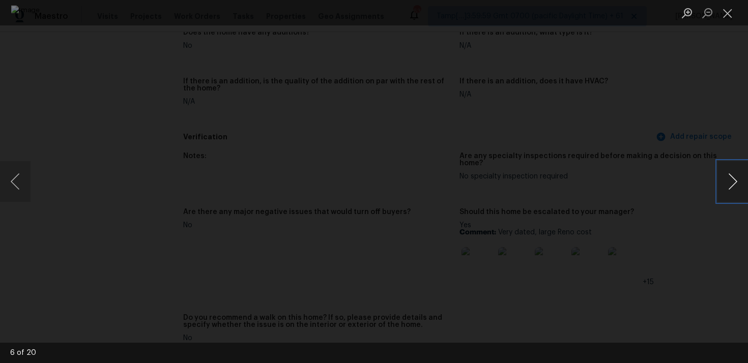
click at [727, 178] on button "Next image" at bounding box center [732, 181] width 31 height 41
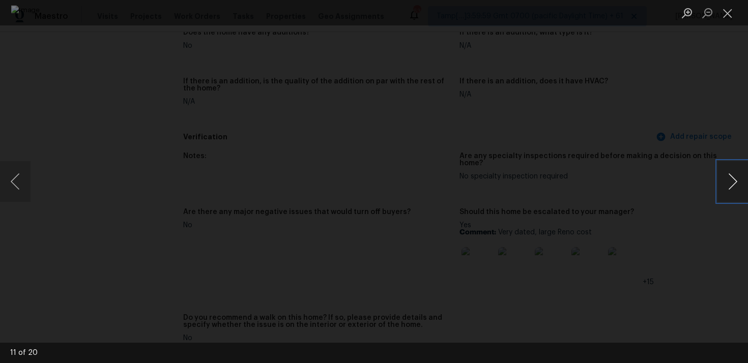
click at [727, 178] on button "Next image" at bounding box center [732, 181] width 31 height 41
click at [745, 192] on button "Next image" at bounding box center [732, 181] width 31 height 41
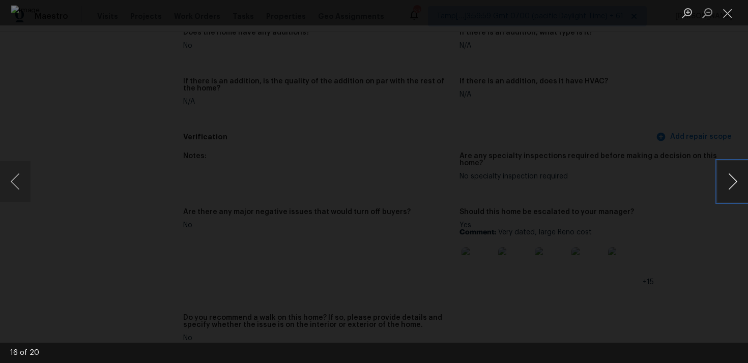
click at [745, 192] on button "Next image" at bounding box center [732, 181] width 31 height 41
click at [691, 112] on div "Lightbox" at bounding box center [374, 181] width 748 height 363
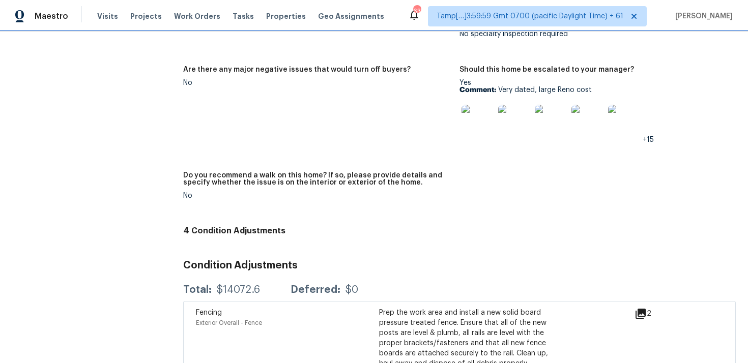
scroll to position [2835, 0]
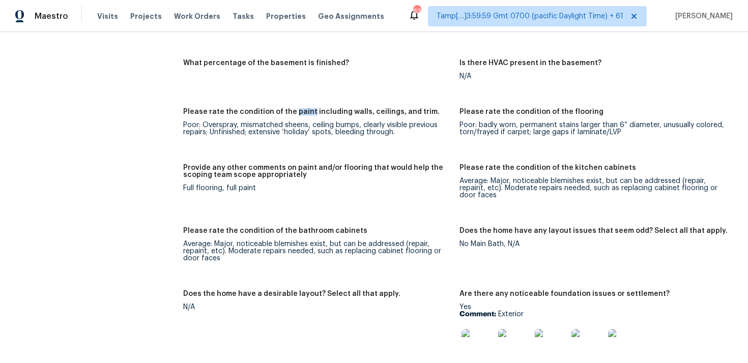
click at [300, 176] on div "Provide any other comments on paint and/or flooring that would help the scoping…" at bounding box center [317, 174] width 268 height 20
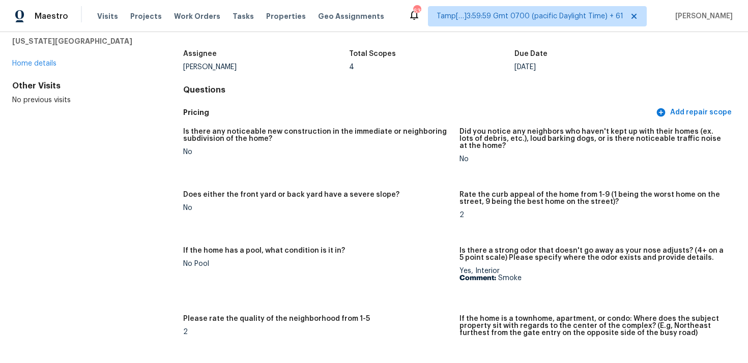
scroll to position [0, 0]
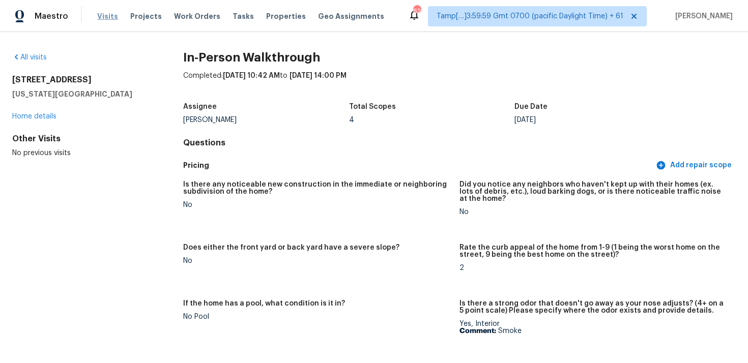
click at [101, 19] on span "Visits" at bounding box center [107, 16] width 21 height 10
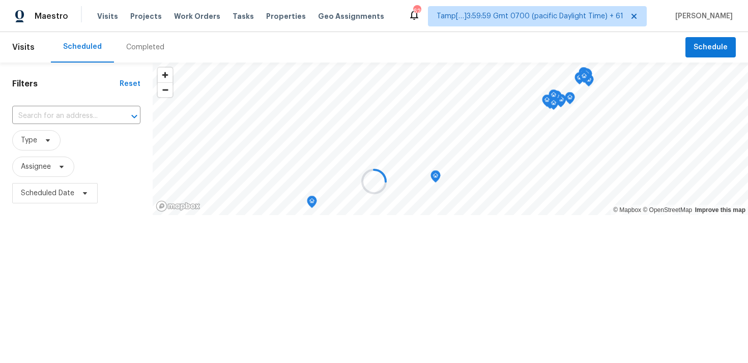
click at [144, 49] on div at bounding box center [374, 181] width 748 height 363
click at [144, 49] on div "Completed" at bounding box center [145, 47] width 38 height 10
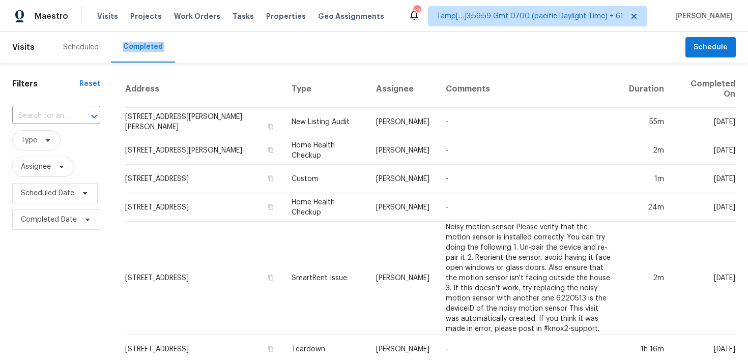
click at [63, 106] on div "​" at bounding box center [56, 116] width 88 height 22
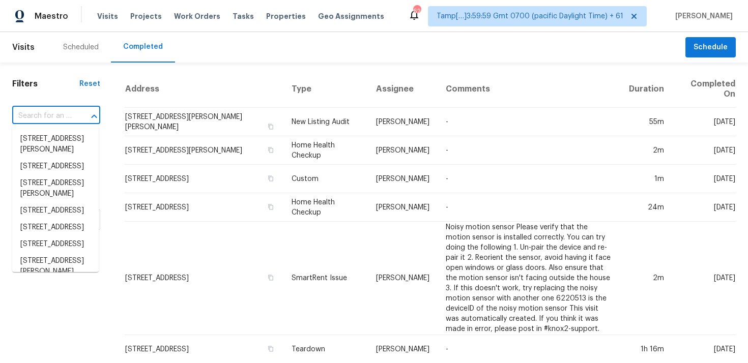
paste input "[STREET_ADDRESS][PERSON_NAME][PERSON_NAME]"
type input "[STREET_ADDRESS][PERSON_NAME][PERSON_NAME]"
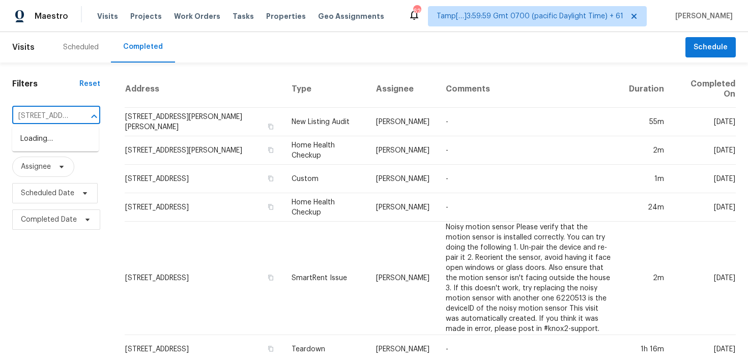
scroll to position [0, 69]
click at [72, 137] on li "[STREET_ADDRESS][PERSON_NAME][PERSON_NAME]" at bounding box center [55, 150] width 86 height 38
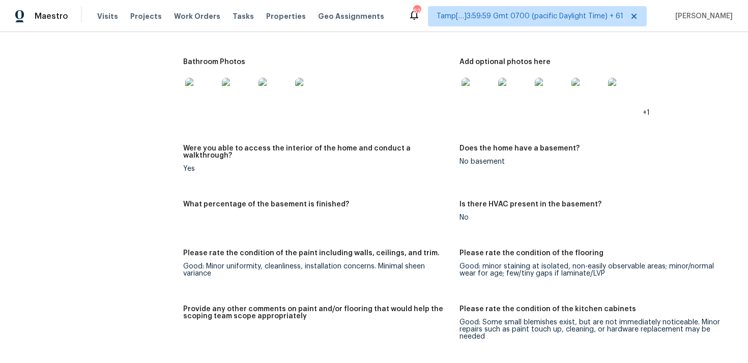
scroll to position [2100, 0]
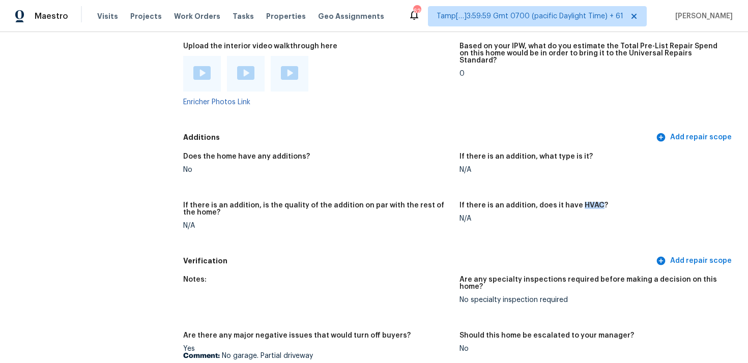
click at [206, 71] on img at bounding box center [201, 73] width 17 height 14
click at [242, 66] on img at bounding box center [245, 73] width 17 height 14
click at [293, 66] on img at bounding box center [289, 73] width 17 height 14
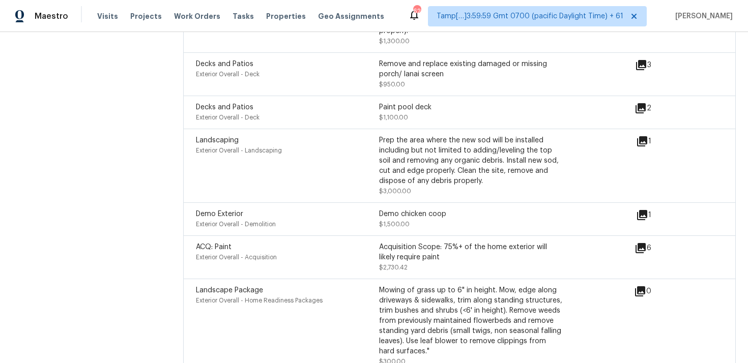
scroll to position [2944, 0]
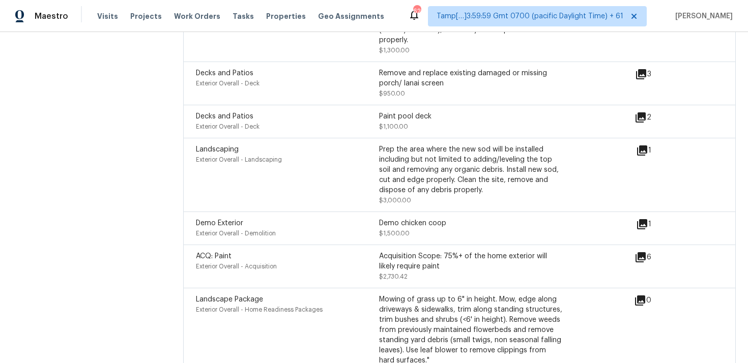
click at [634, 218] on div "Demo Exterior Exterior Overall - Demolition Demo chicken coop $1,500.00" at bounding box center [416, 228] width 440 height 20
click at [636, 218] on icon at bounding box center [642, 224] width 12 height 12
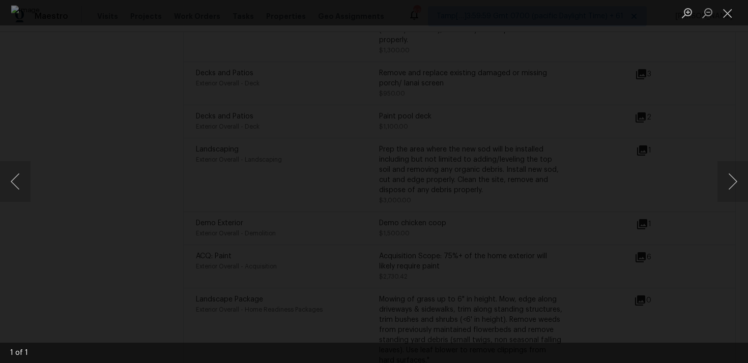
click at [682, 101] on div "Lightbox" at bounding box center [374, 181] width 748 height 363
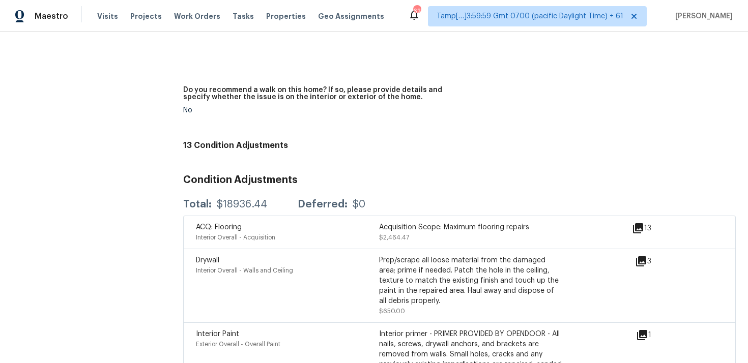
scroll to position [2450, 0]
click at [384, 119] on div "Notes: Are any specialty inspections required before making a decision on this …" at bounding box center [459, 29] width 552 height 218
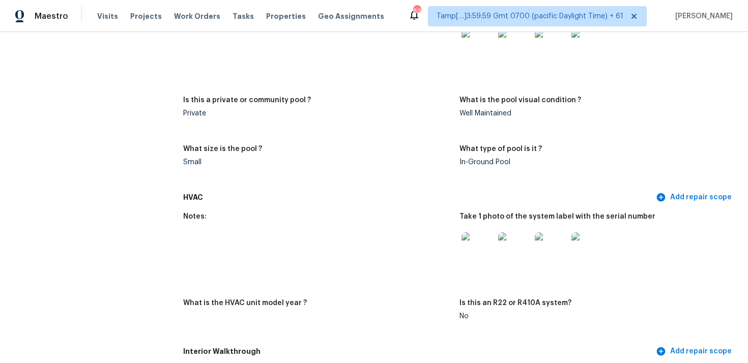
scroll to position [1031, 0]
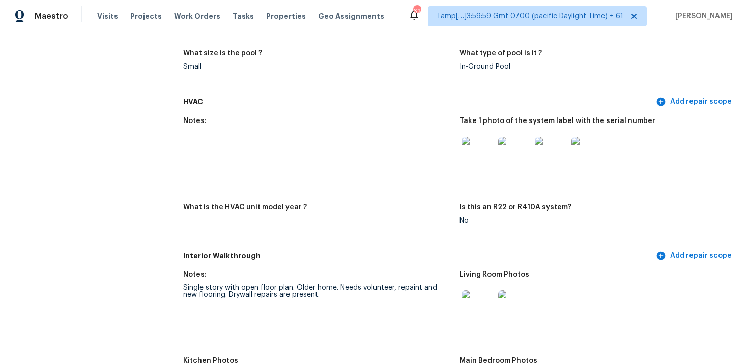
click at [557, 149] on img at bounding box center [551, 153] width 33 height 33
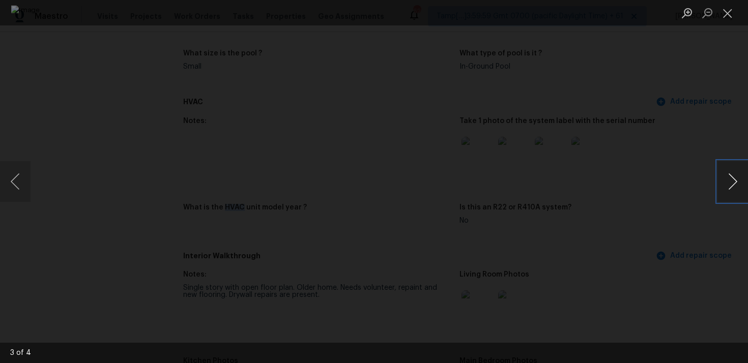
click at [726, 175] on button "Next image" at bounding box center [732, 181] width 31 height 41
click at [715, 123] on div "Lightbox" at bounding box center [374, 181] width 748 height 363
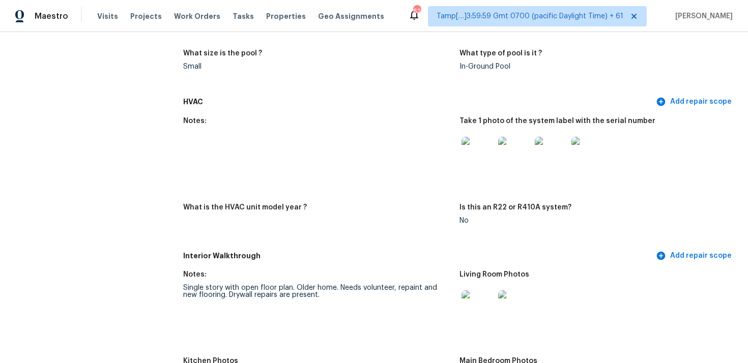
click at [294, 137] on figure "Notes:" at bounding box center [321, 155] width 276 height 74
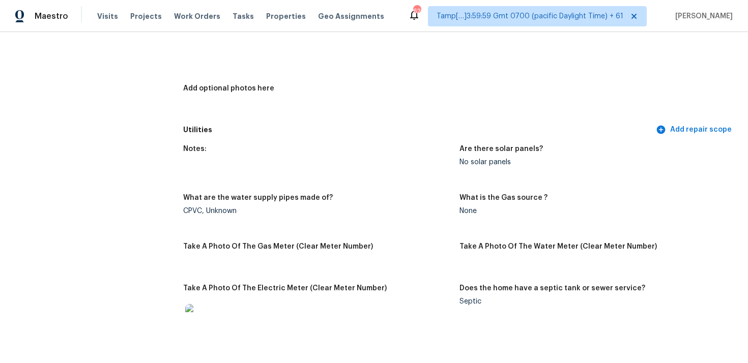
scroll to position [1752, 0]
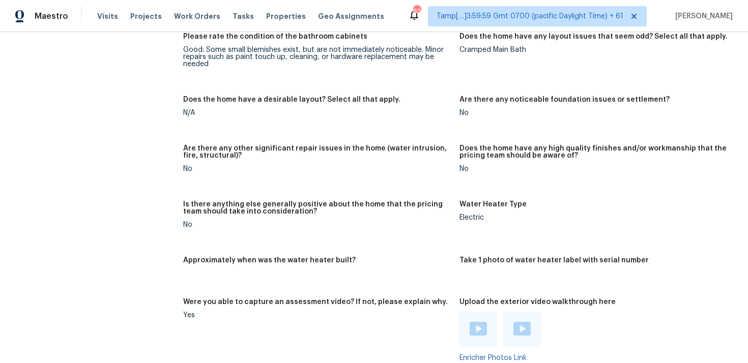
click at [317, 125] on figure "Does the home have a desirable layout? Select all that apply. N/A" at bounding box center [321, 114] width 276 height 37
click at [326, 126] on figure "Does the home have a desirable layout? Select all that apply. N/A" at bounding box center [321, 114] width 276 height 37
